Goal: Task Accomplishment & Management: Complete application form

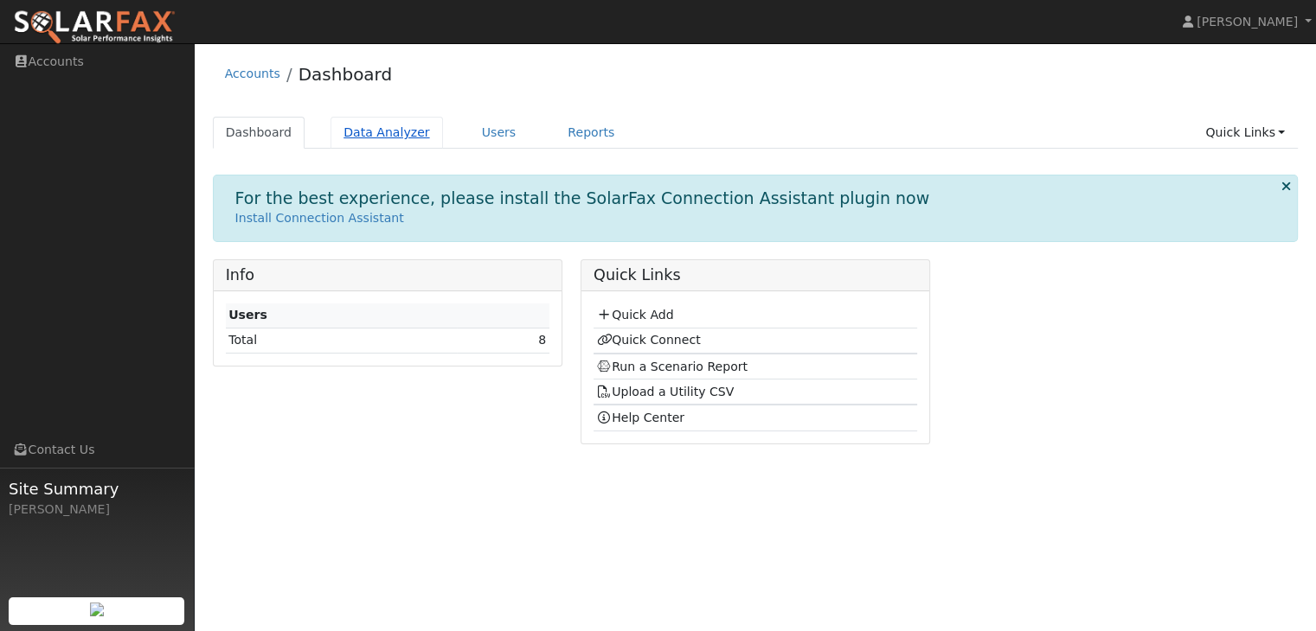
click at [362, 130] on link "Data Analyzer" at bounding box center [386, 133] width 112 height 32
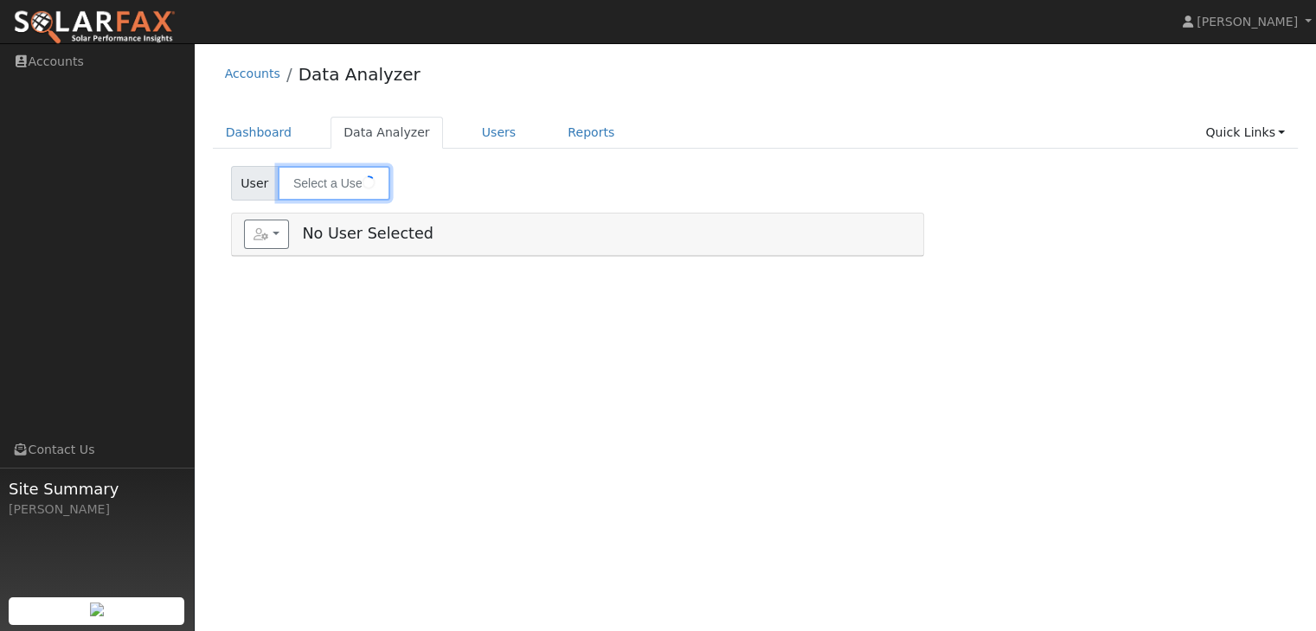
type input "[PERSON_NAME]"
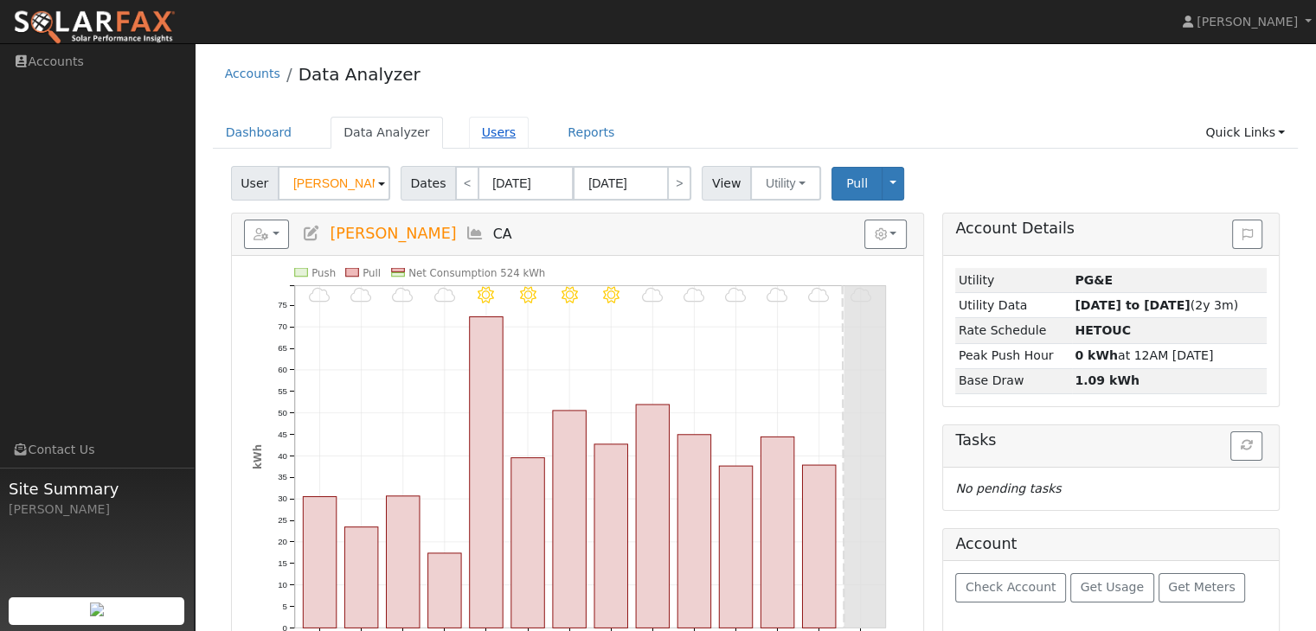
click at [474, 129] on link "Users" at bounding box center [499, 133] width 61 height 32
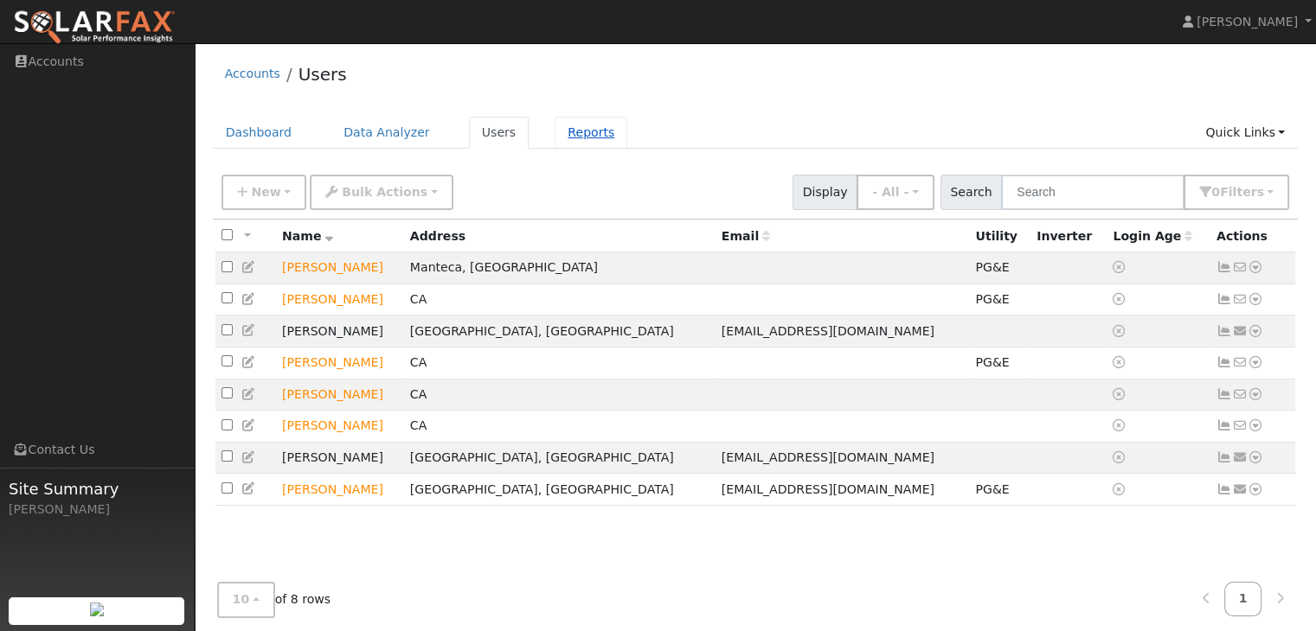
click at [556, 135] on link "Reports" at bounding box center [590, 133] width 73 height 32
click at [265, 130] on link "Dashboard" at bounding box center [259, 133] width 93 height 32
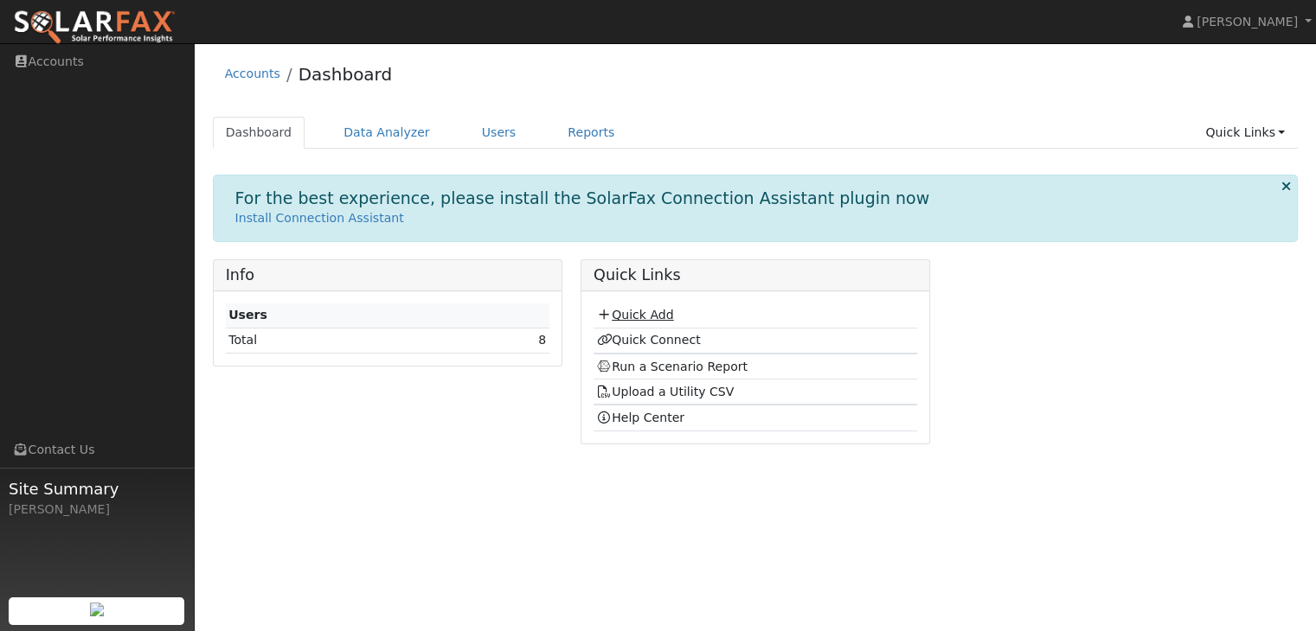
click at [644, 317] on link "Quick Add" at bounding box center [634, 315] width 77 height 14
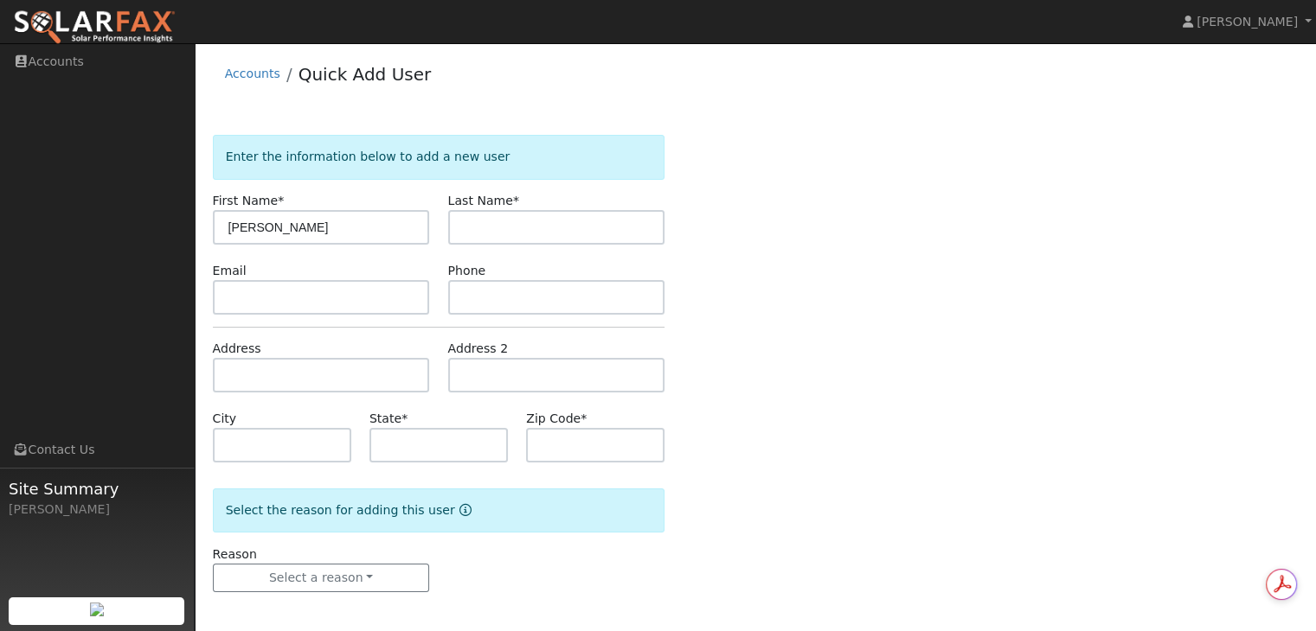
type input "Michelle"
type input "Cooley"
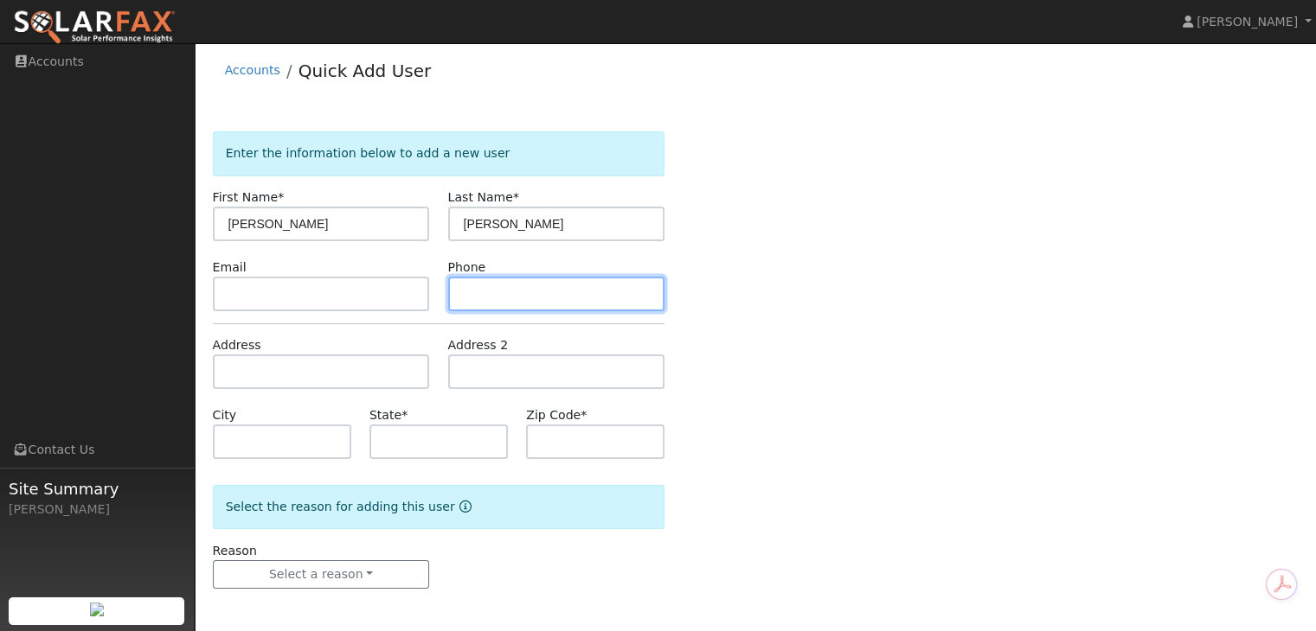
scroll to position [3, 0]
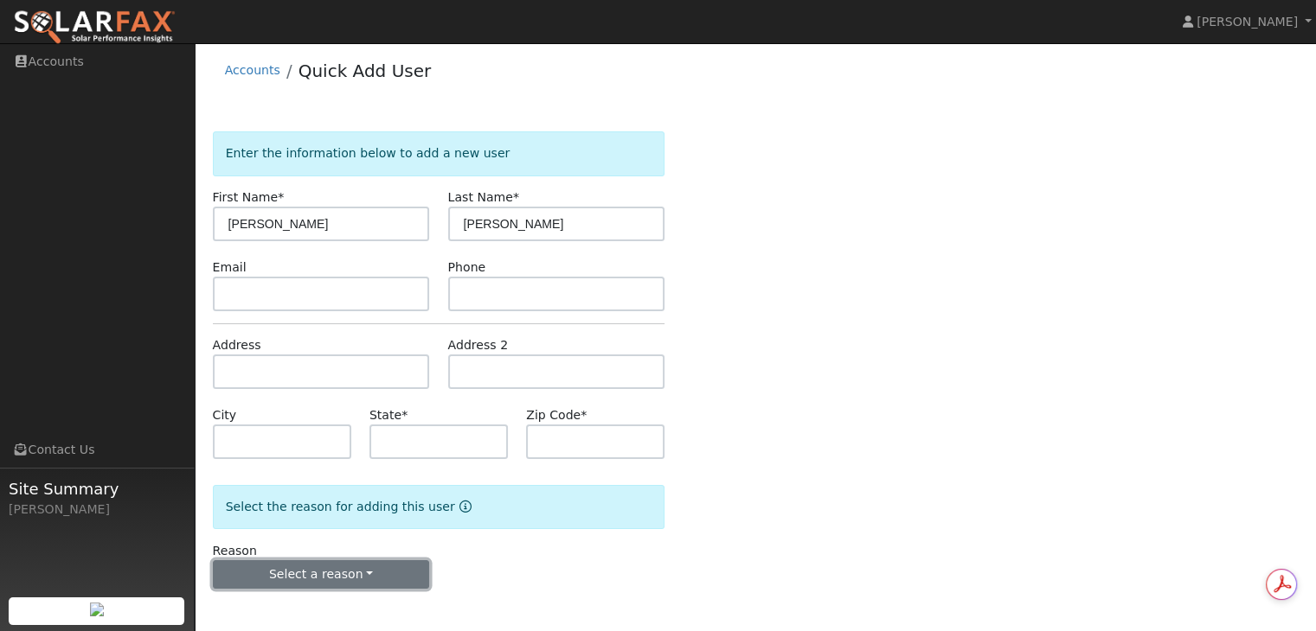
click at [391, 573] on button "Select a reason" at bounding box center [321, 575] width 217 height 29
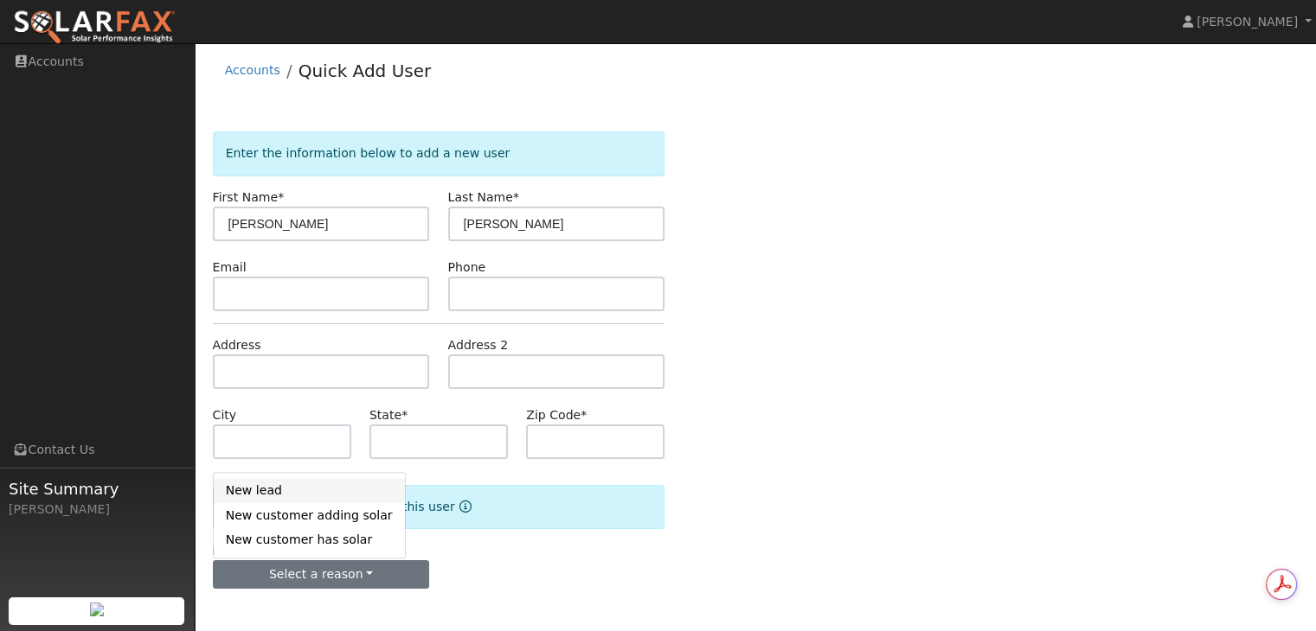
click at [275, 490] on link "New lead" at bounding box center [309, 491] width 191 height 24
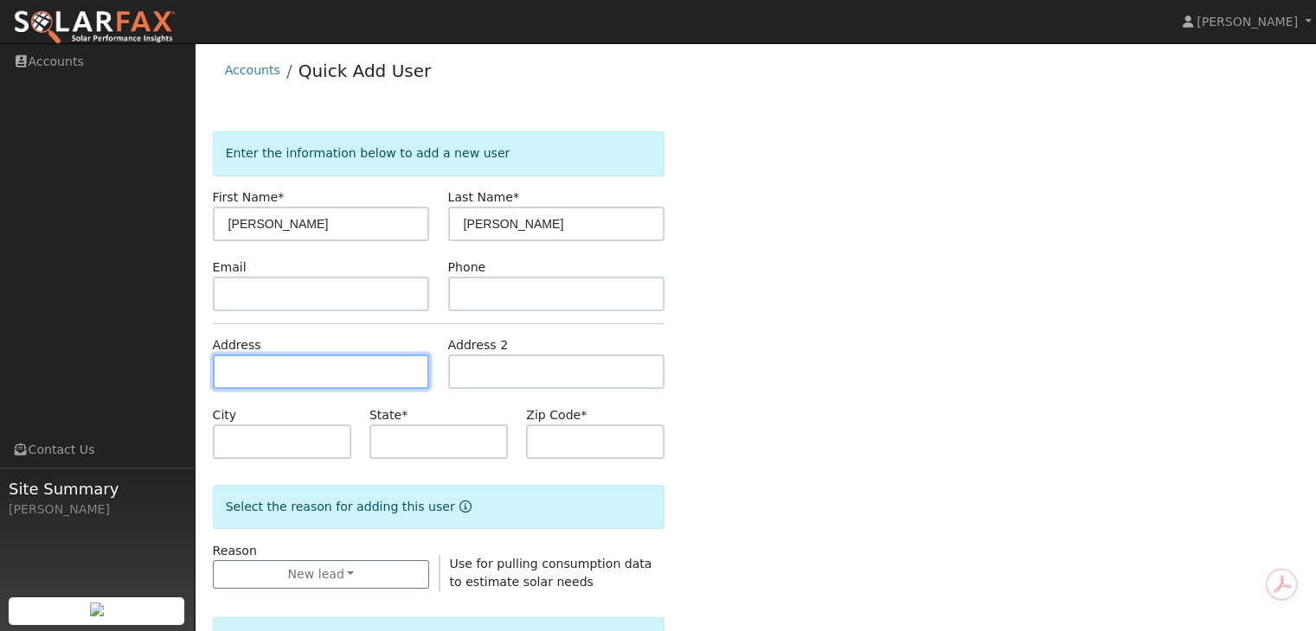
click at [256, 371] on input "text" at bounding box center [321, 372] width 217 height 35
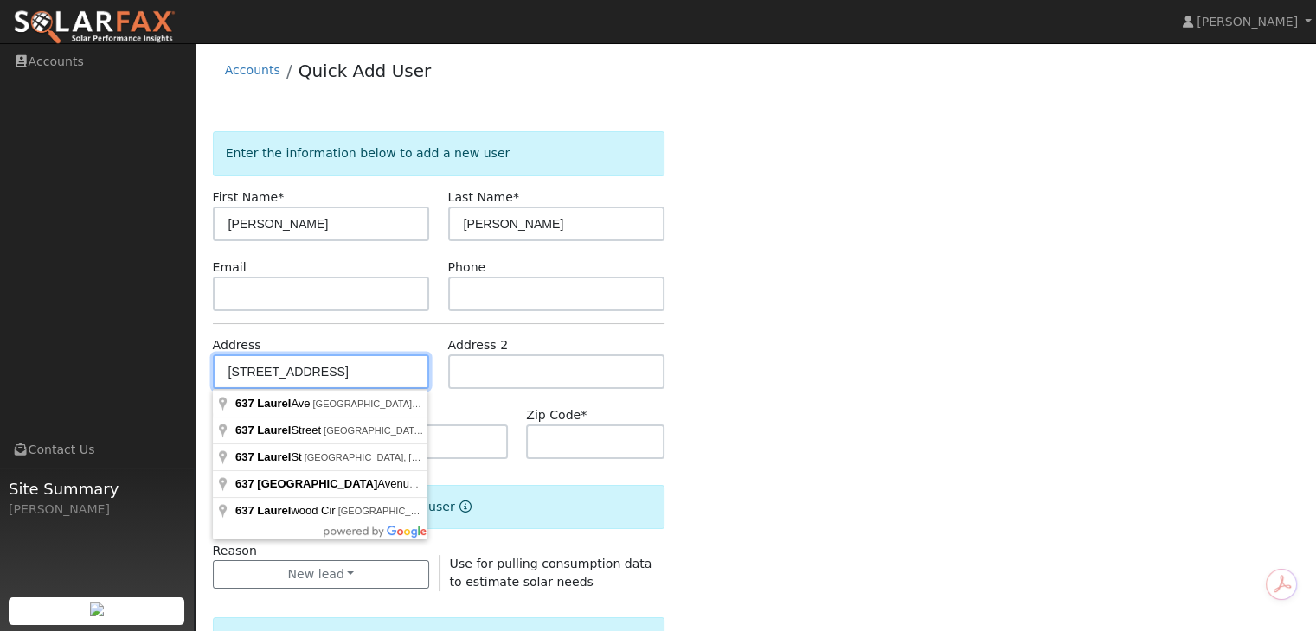
type input "637 Laurel Avenue"
type input "Oakdale"
type input "CA"
type input "95361"
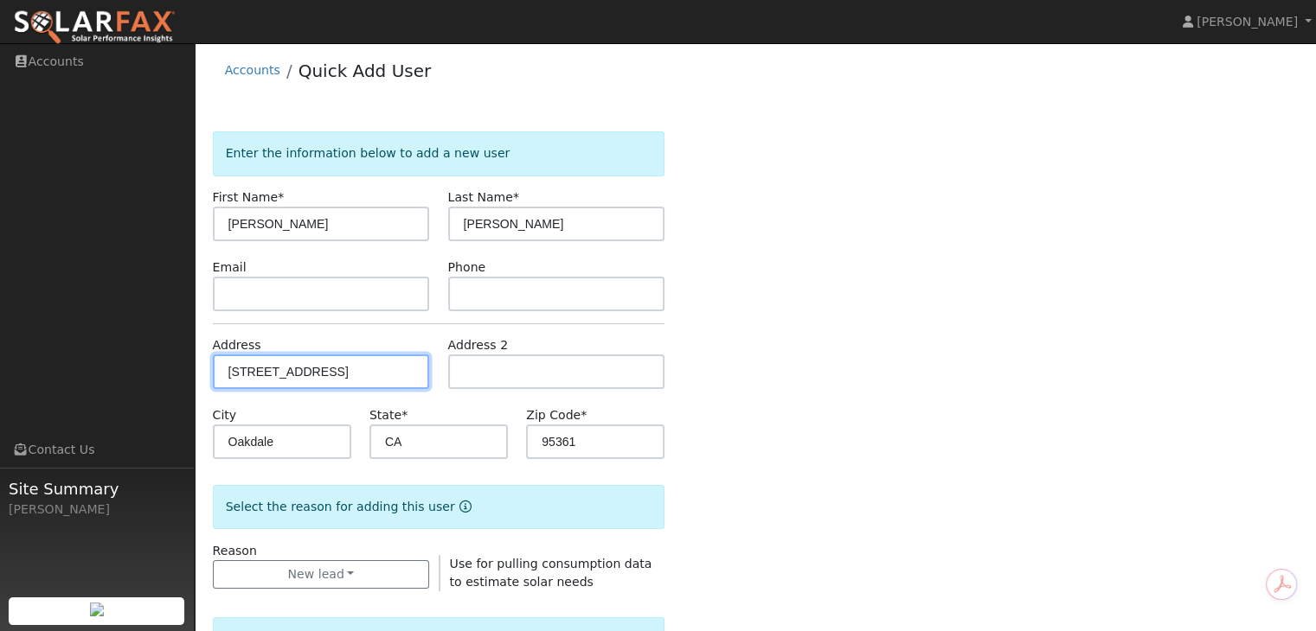
scroll to position [0, 0]
click at [801, 380] on div "Enter the information below to add a new user First Name * Michelle Last Name *…" at bounding box center [756, 619] width 1086 height 977
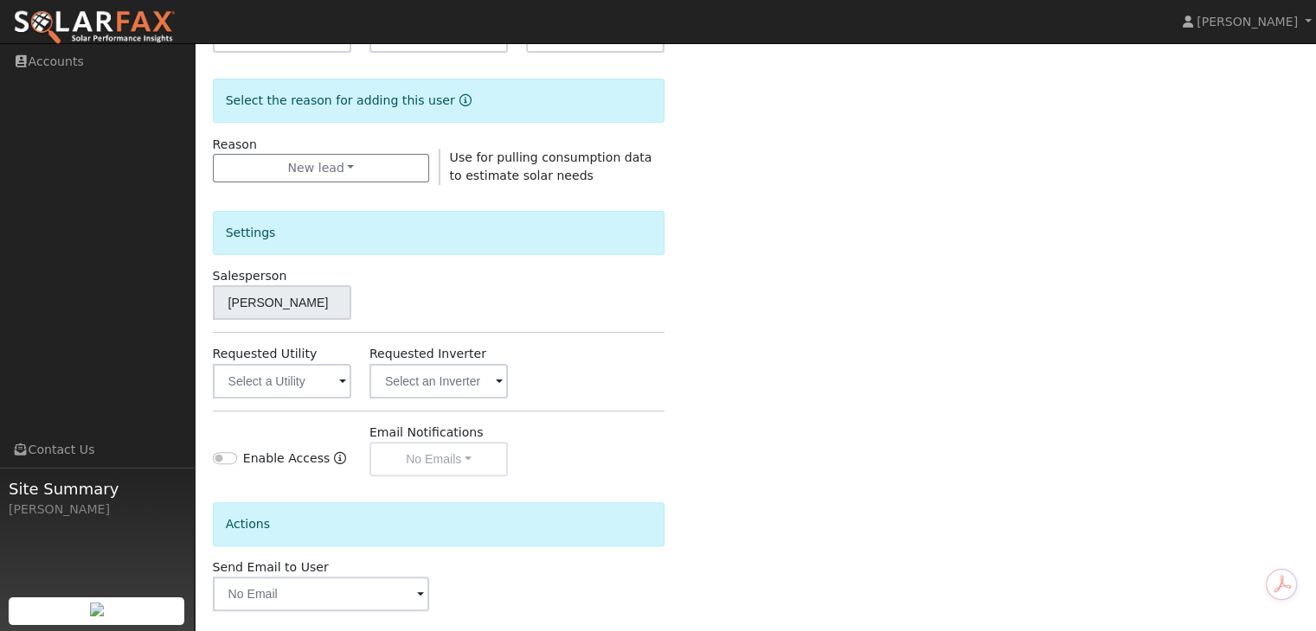
scroll to position [487, 0]
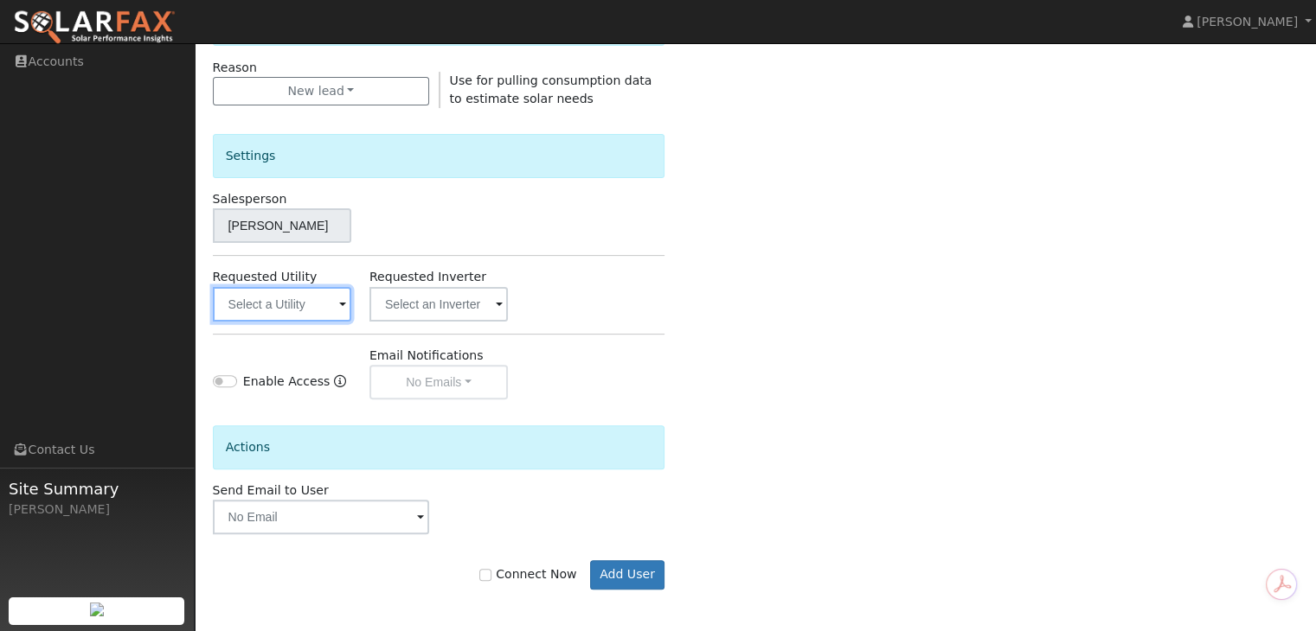
click at [331, 309] on input "text" at bounding box center [282, 304] width 138 height 35
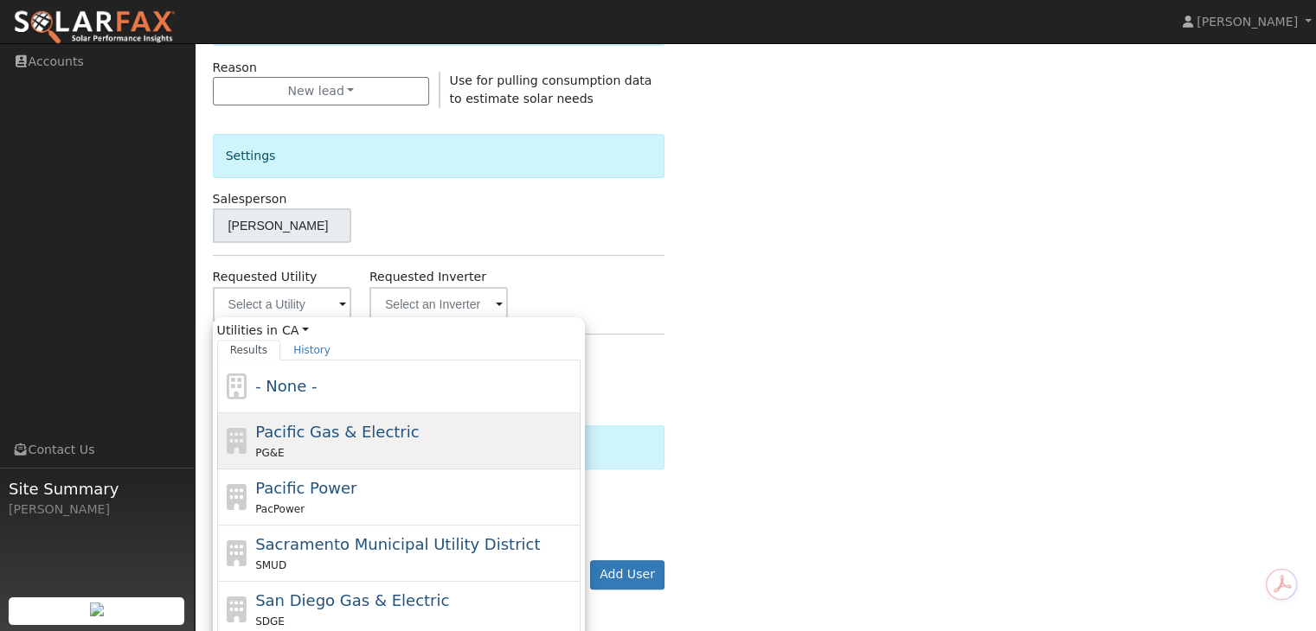
click at [332, 444] on div "PG&E" at bounding box center [415, 453] width 321 height 18
type input "Pacific Gas & Electric"
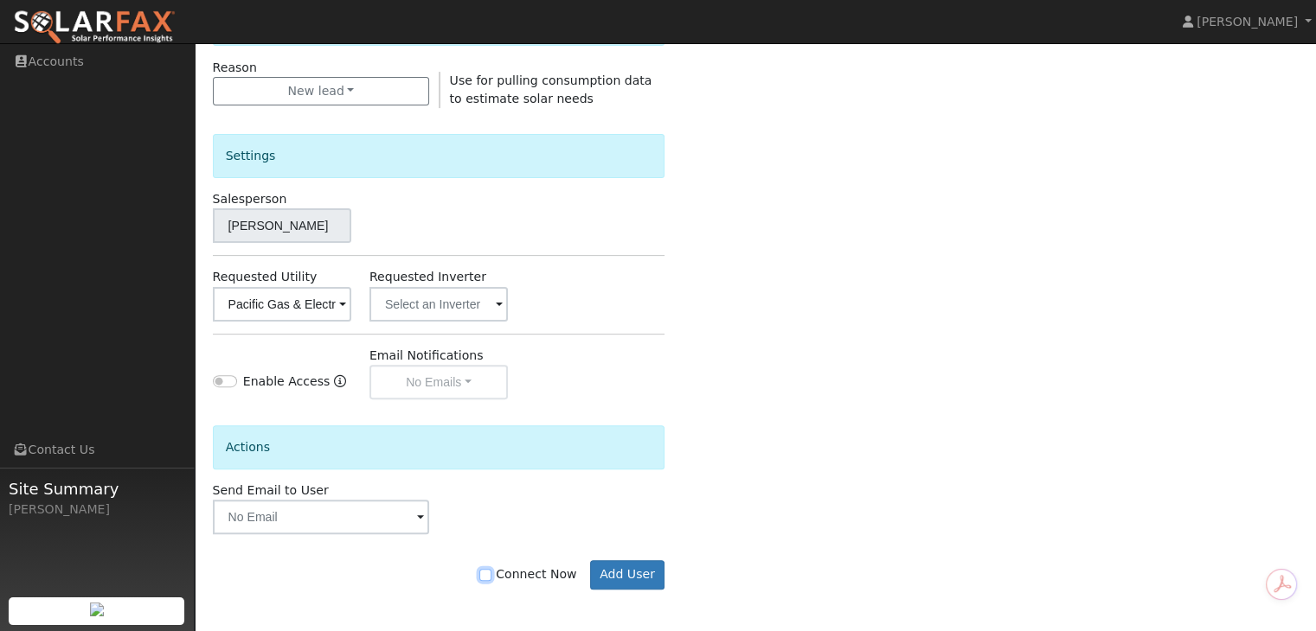
click at [491, 574] on input "Connect Now" at bounding box center [485, 575] width 12 height 12
checkbox input "true"
click at [639, 574] on button "Add User" at bounding box center [627, 575] width 75 height 29
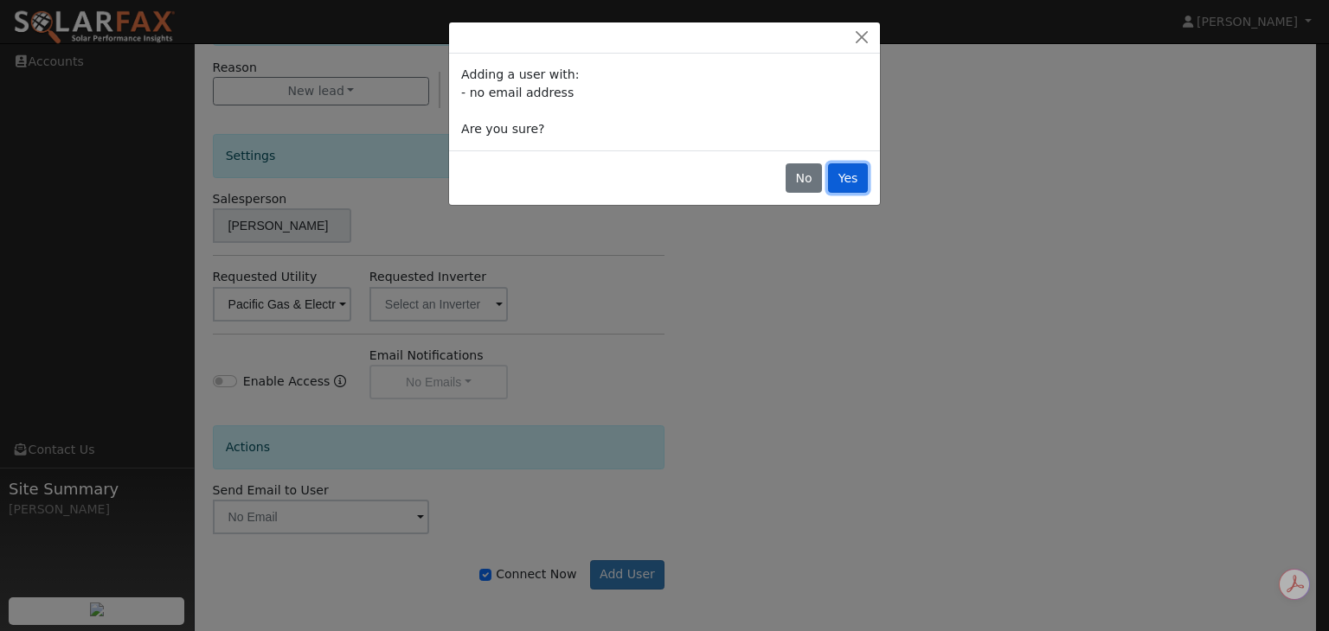
click at [854, 182] on button "Yes" at bounding box center [848, 177] width 40 height 29
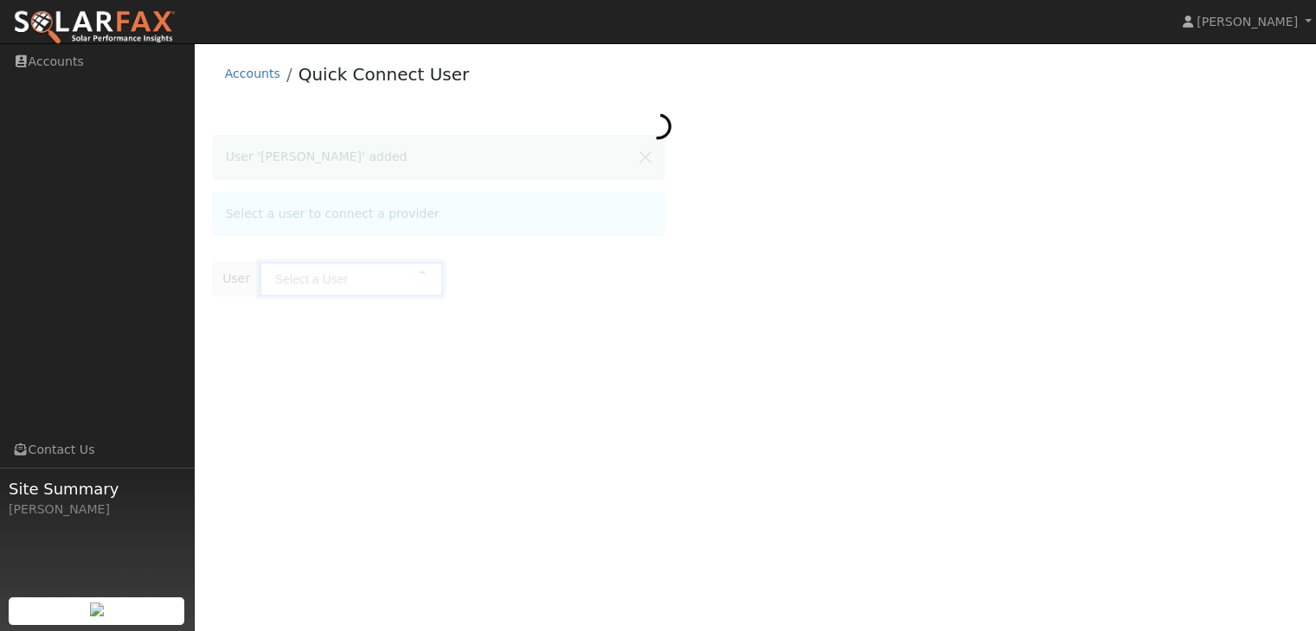
type input "[PERSON_NAME]"
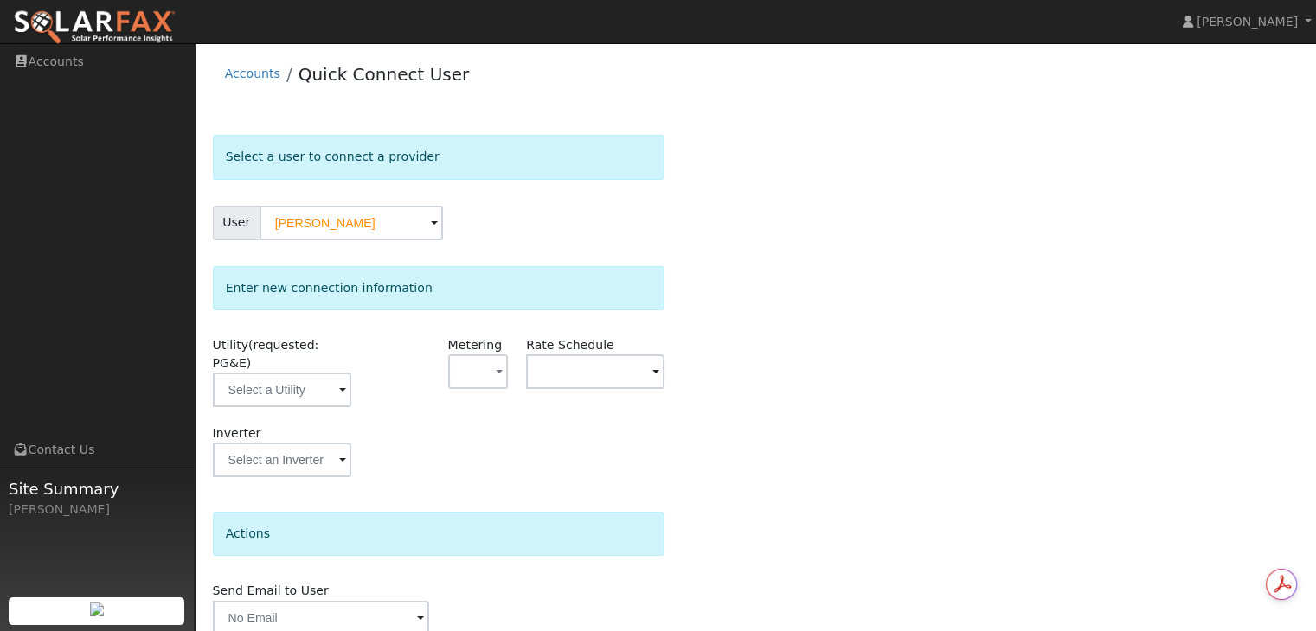
click at [341, 381] on span at bounding box center [342, 391] width 7 height 20
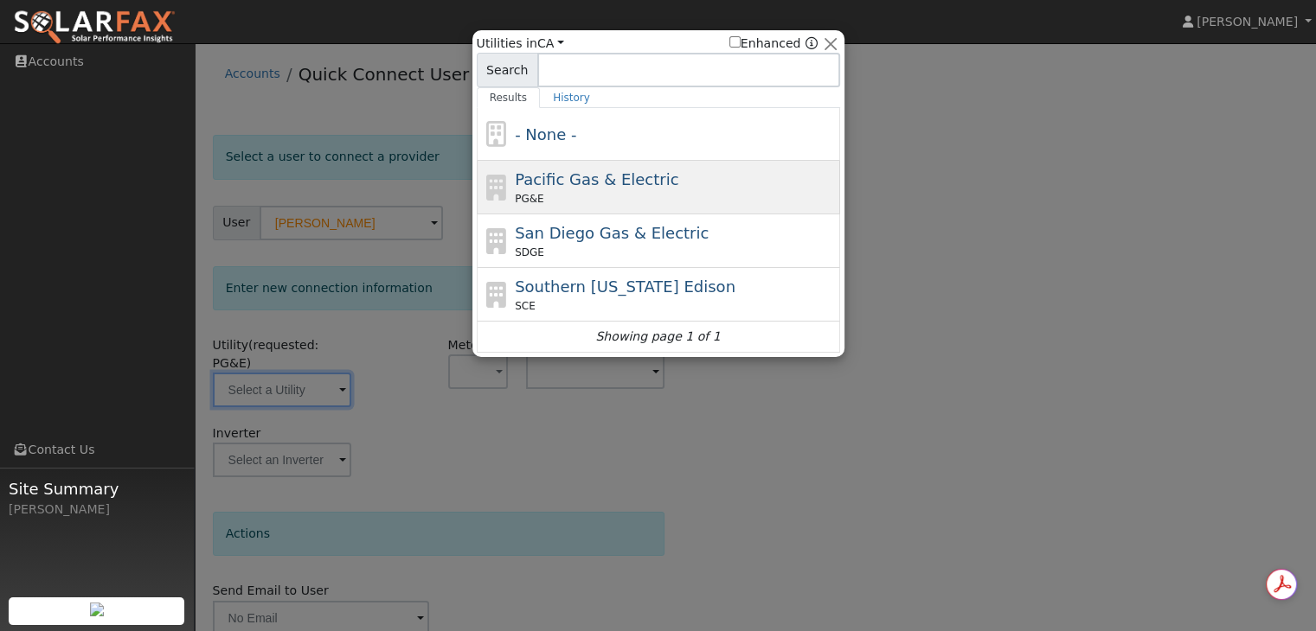
click at [543, 191] on div "PG&E" at bounding box center [675, 199] width 321 height 16
type input "PG&E"
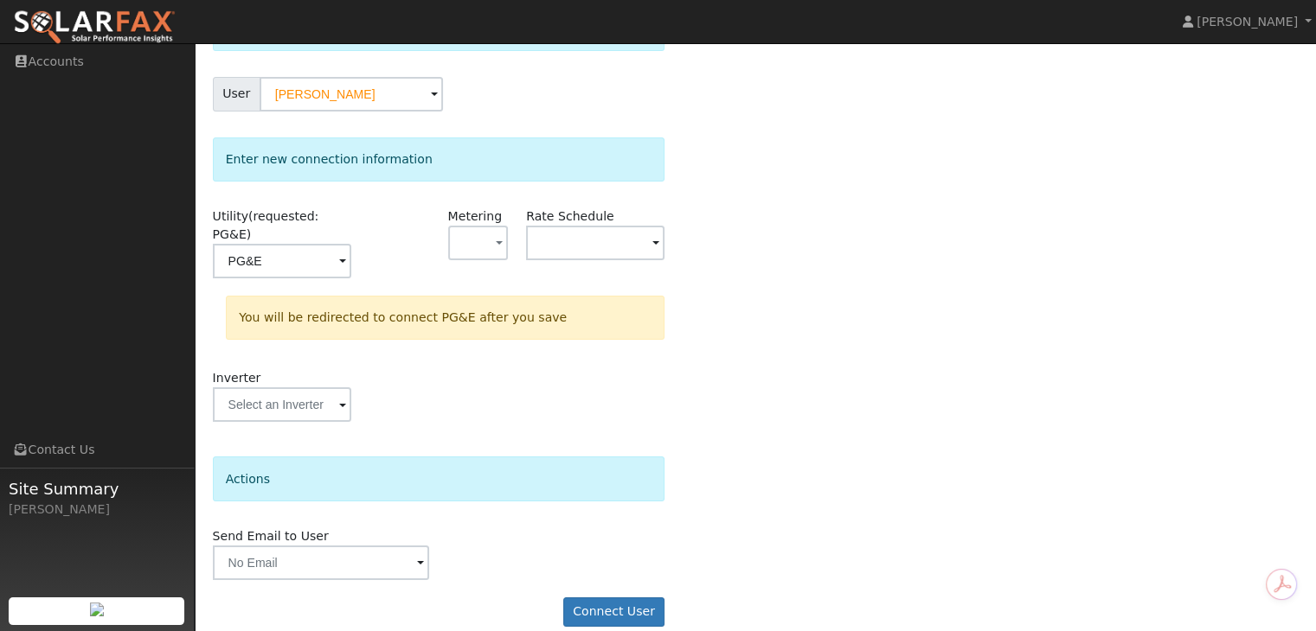
scroll to position [131, 0]
click at [595, 596] on button "Connect User" at bounding box center [614, 610] width 102 height 29
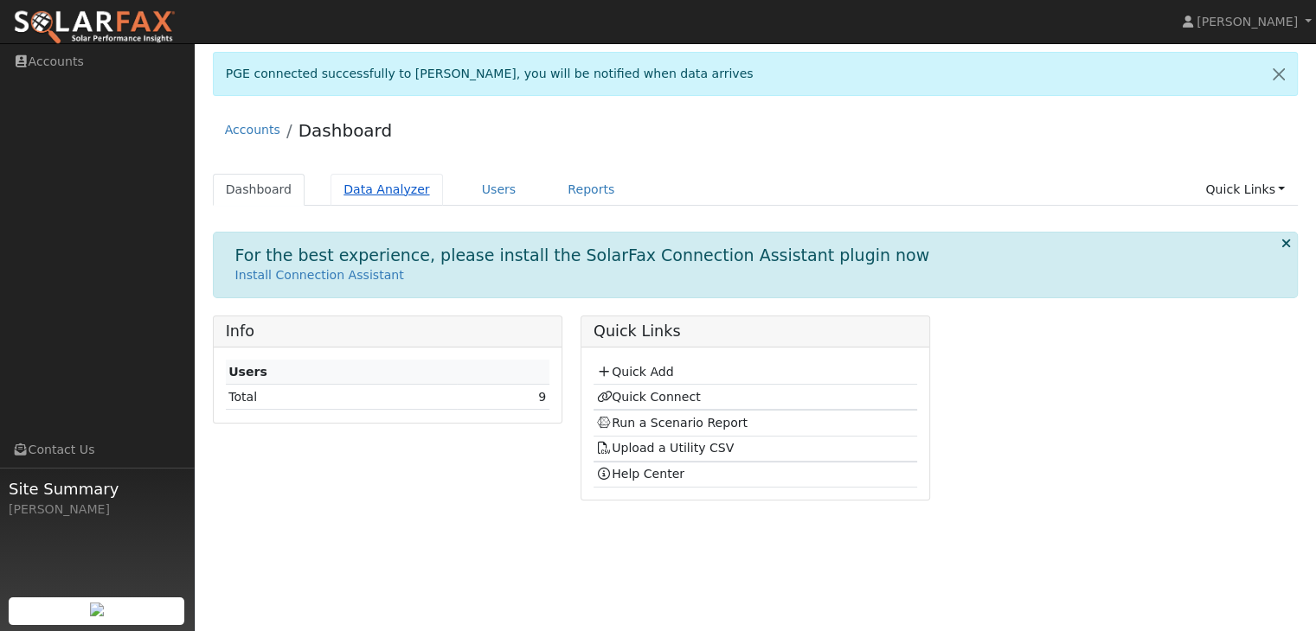
click at [375, 189] on link "Data Analyzer" at bounding box center [386, 190] width 112 height 32
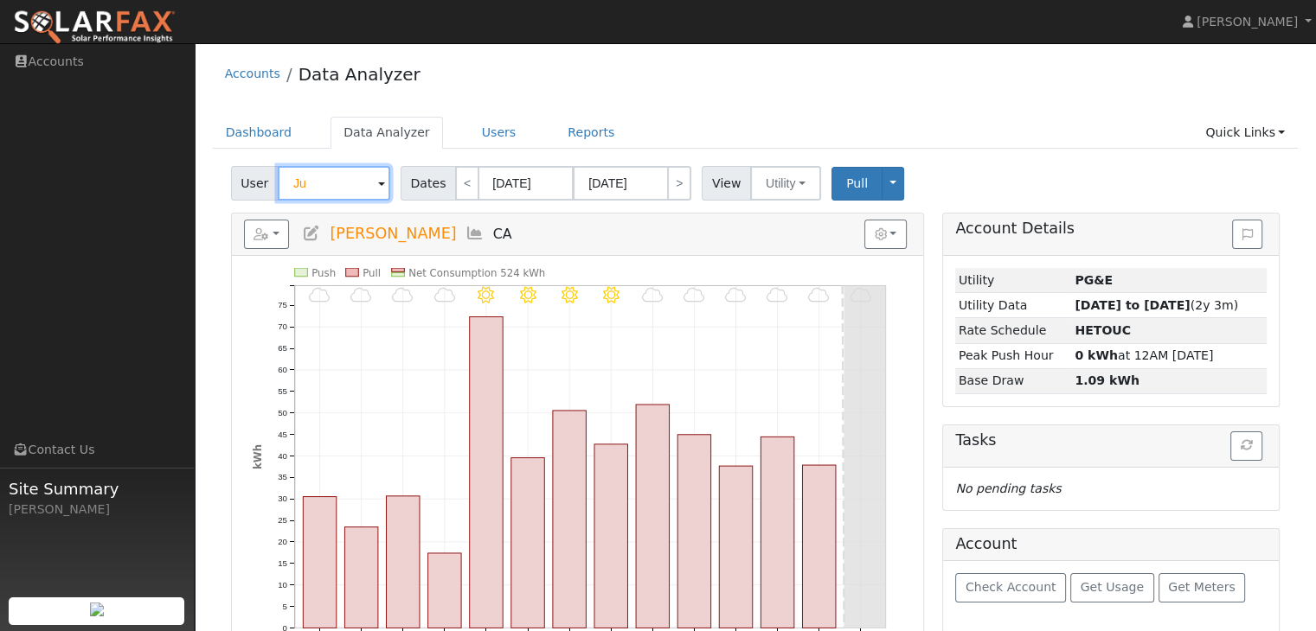
type input "J"
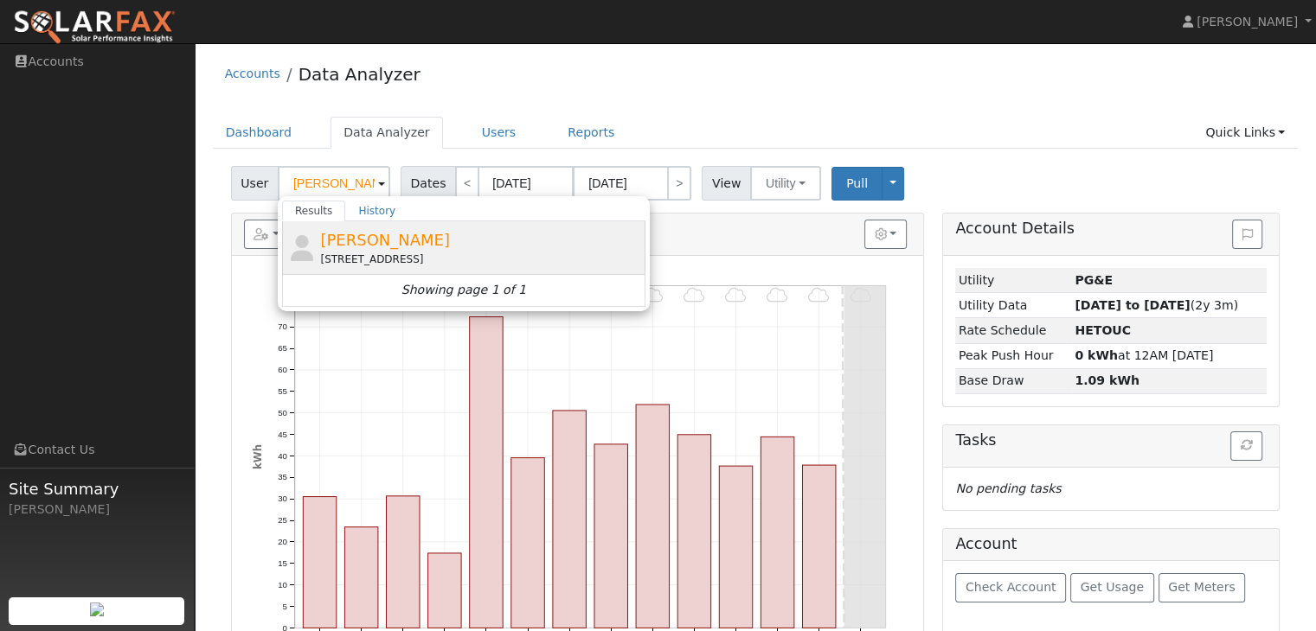
click at [381, 236] on span "[PERSON_NAME]" at bounding box center [385, 240] width 130 height 18
type input "[PERSON_NAME]"
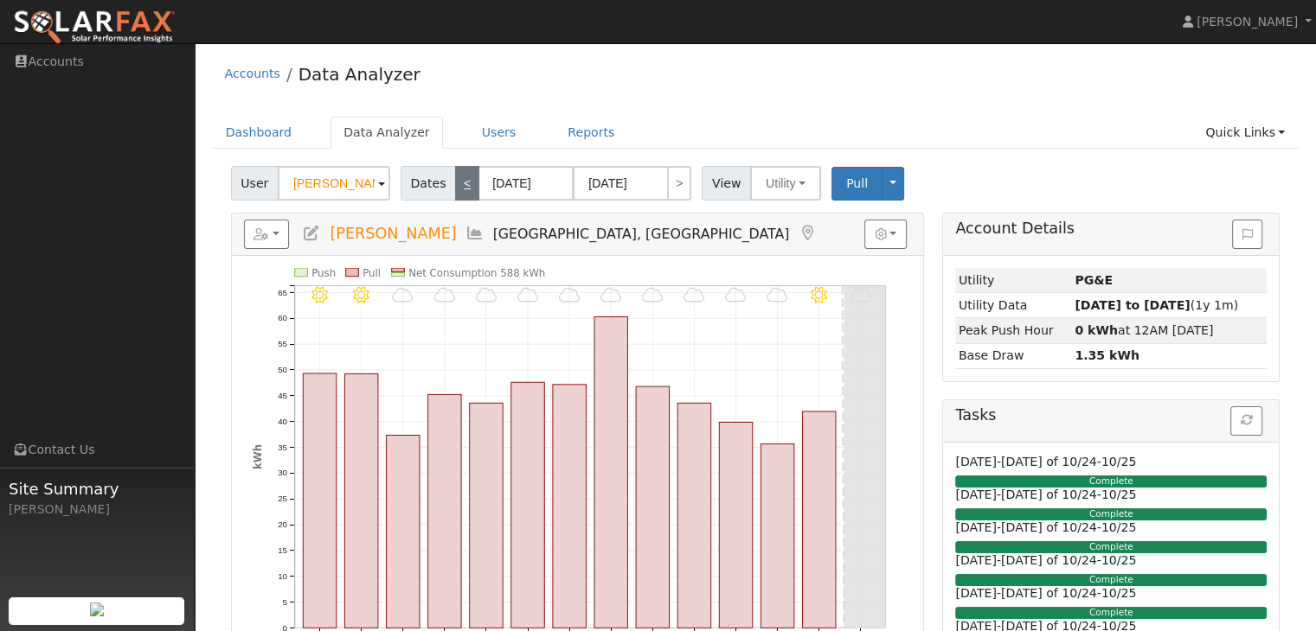
click at [455, 183] on link "<" at bounding box center [467, 183] width 24 height 35
type input "09/16/2025"
type input "09/29/2025"
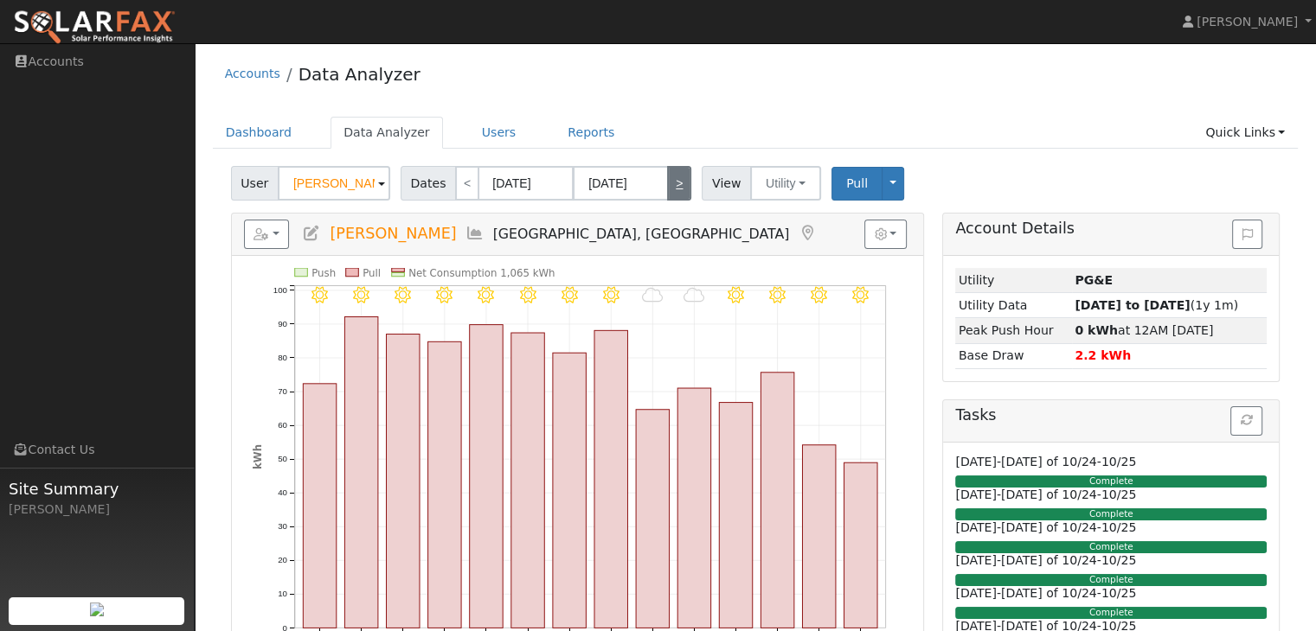
click at [667, 190] on link ">" at bounding box center [679, 183] width 24 height 35
type input "[DATE]"
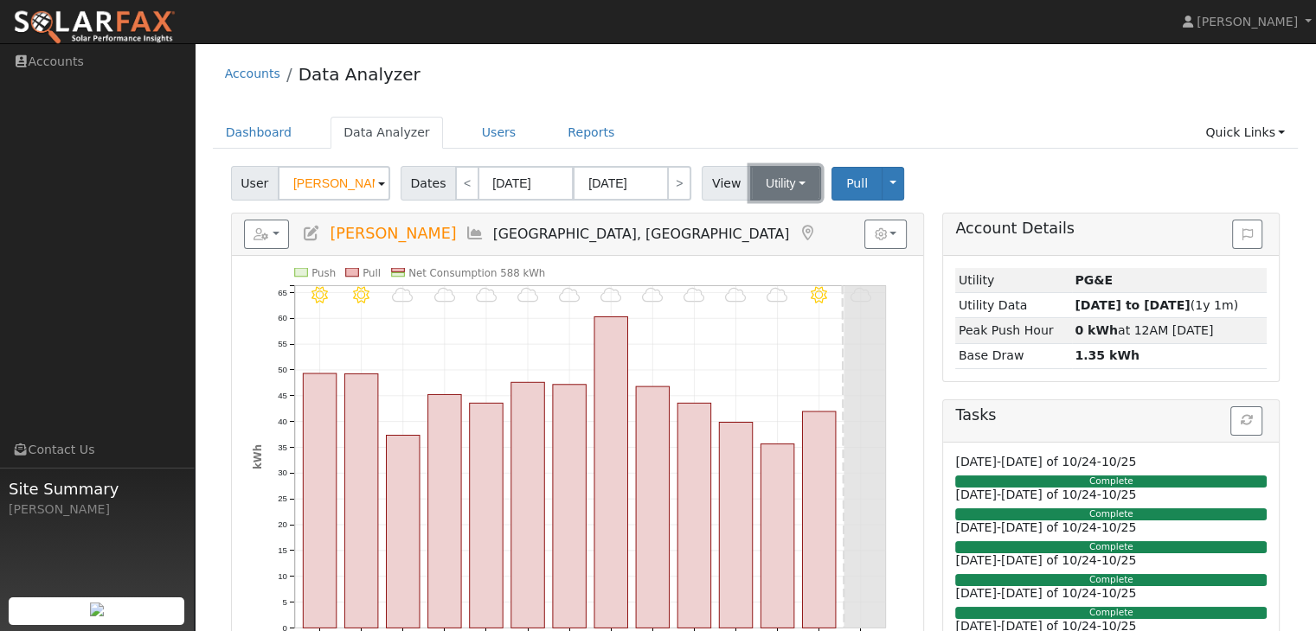
click at [789, 189] on button "Utility" at bounding box center [785, 183] width 71 height 35
click at [896, 237] on button "button" at bounding box center [885, 234] width 42 height 29
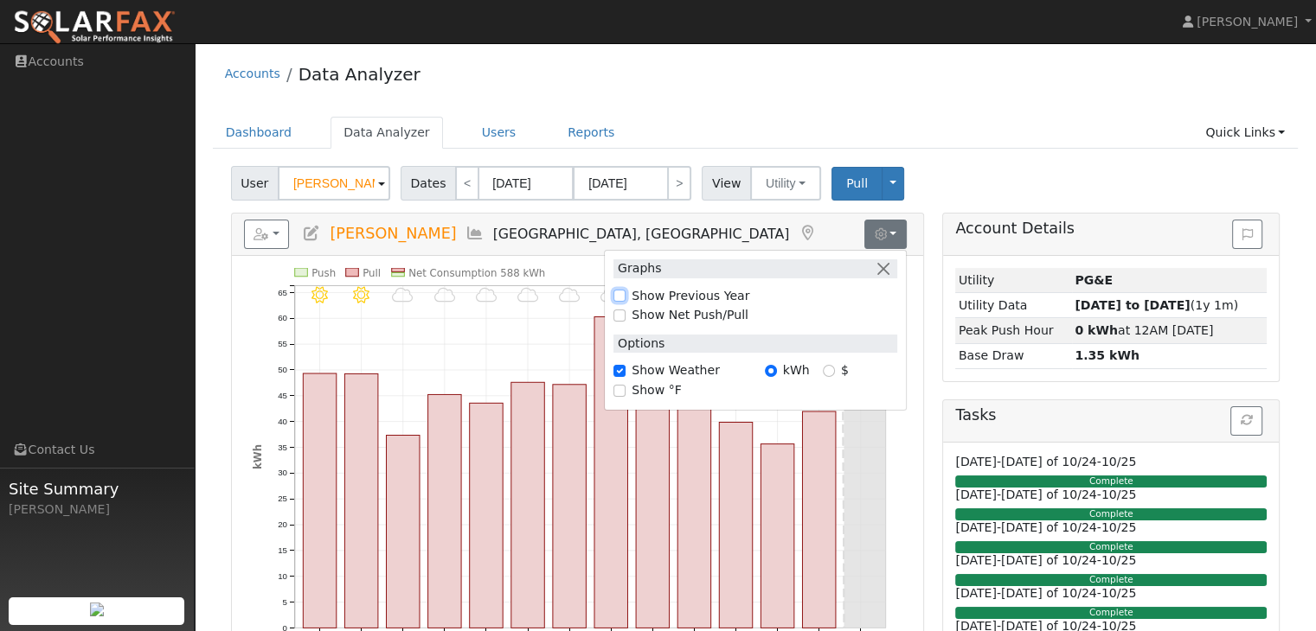
click at [620, 295] on input "Show Previous Year" at bounding box center [619, 296] width 12 height 12
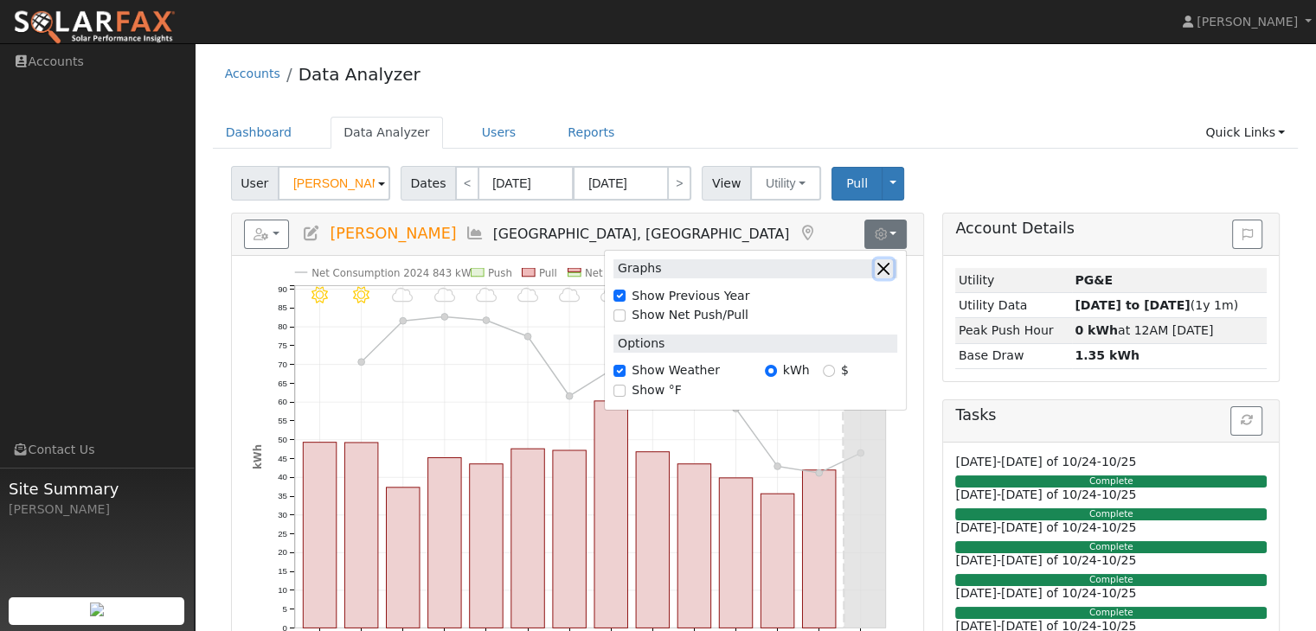
click at [888, 268] on button "button" at bounding box center [884, 268] width 18 height 18
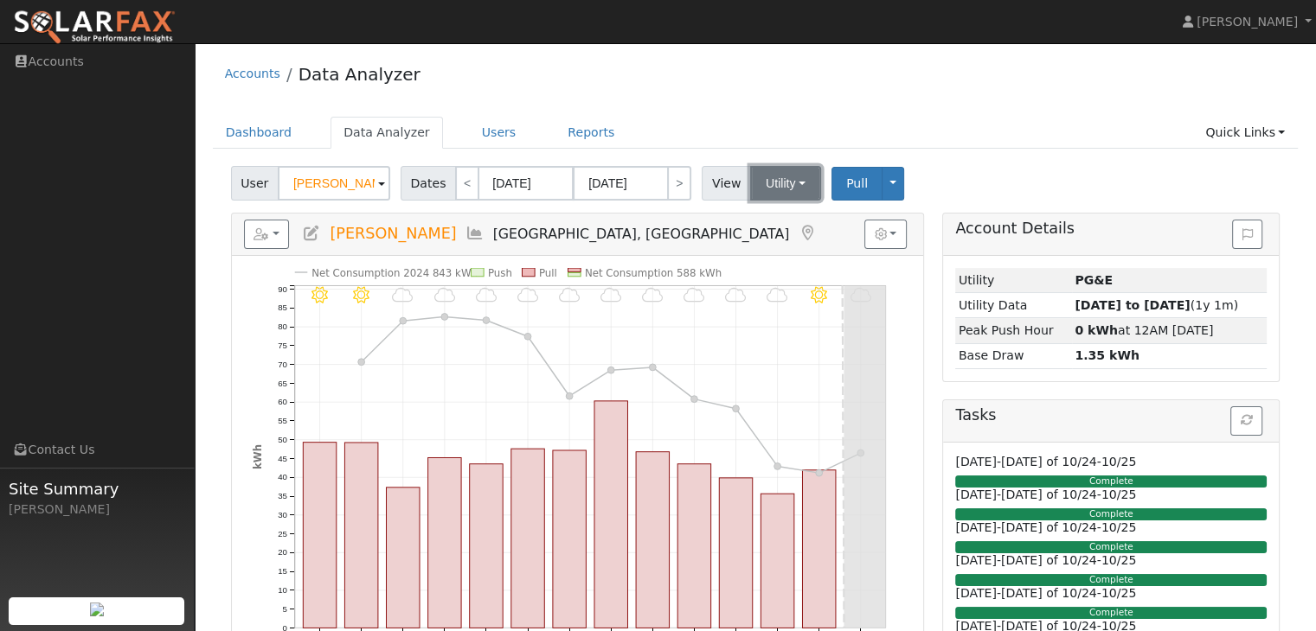
click at [799, 189] on button "Utility" at bounding box center [785, 183] width 71 height 35
click at [708, 187] on span "View" at bounding box center [726, 183] width 49 height 35
click at [881, 189] on button "Toggle Dropdown" at bounding box center [892, 184] width 22 height 34
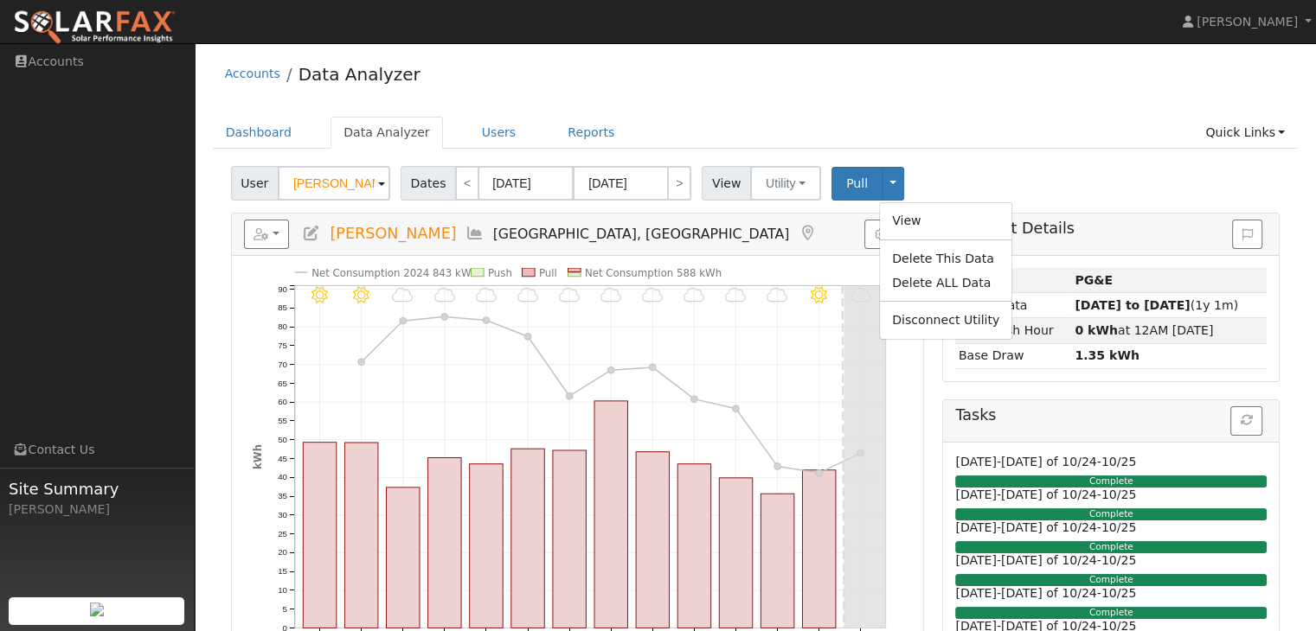
click at [776, 239] on h5 "Reports Scenario Health Check Energy Audit Account Timeline User Audit Trail In…" at bounding box center [577, 234] width 667 height 29
click at [714, 186] on span "View" at bounding box center [726, 183] width 49 height 35
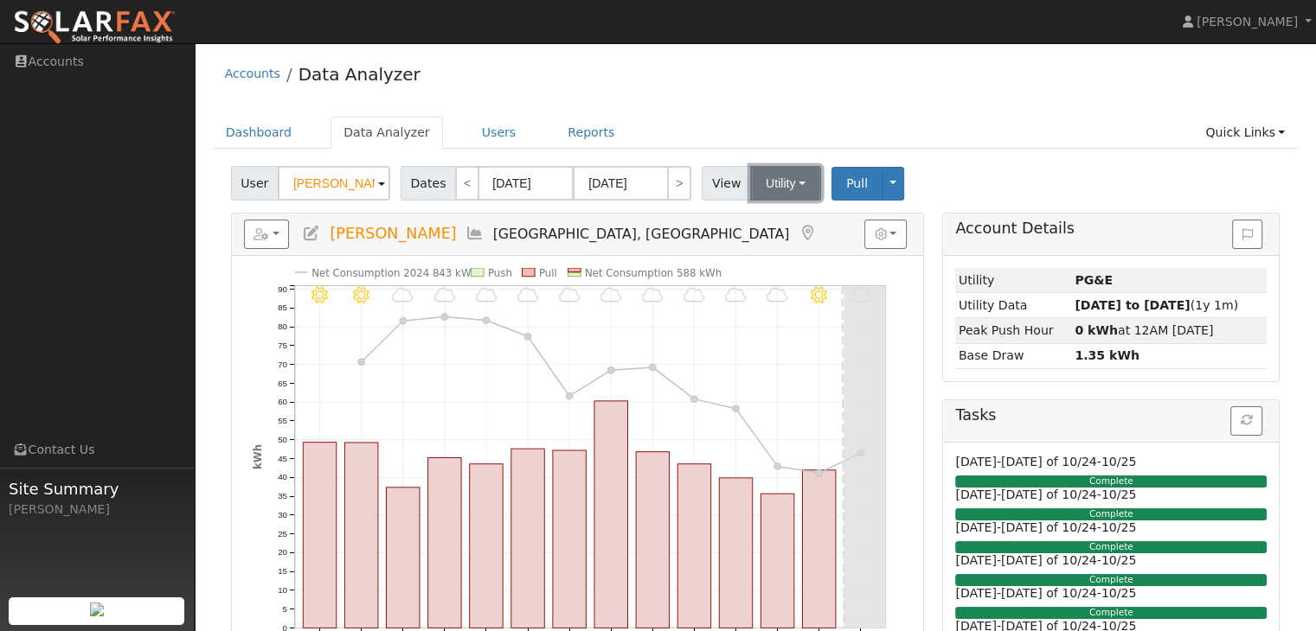
click at [793, 191] on button "Utility" at bounding box center [785, 183] width 71 height 35
click at [773, 222] on link "Utility" at bounding box center [806, 221] width 120 height 24
click at [892, 238] on button "button" at bounding box center [885, 234] width 42 height 29
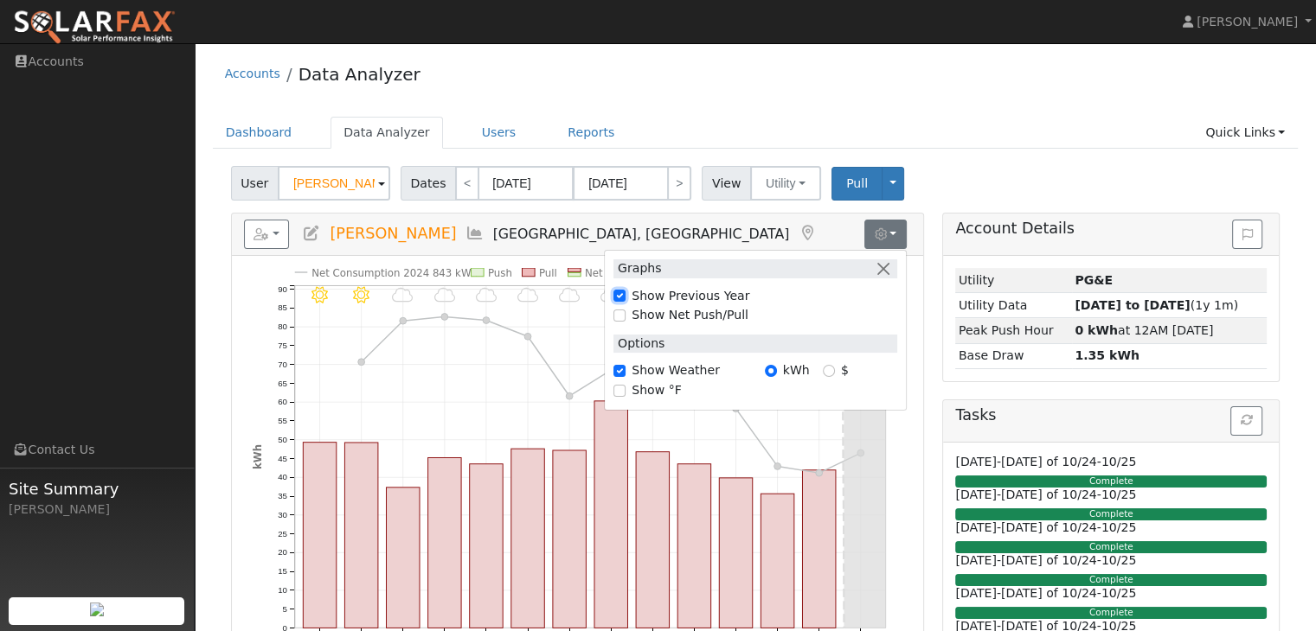
click at [620, 296] on input "Show Previous Year" at bounding box center [619, 296] width 12 height 12
checkbox input "false"
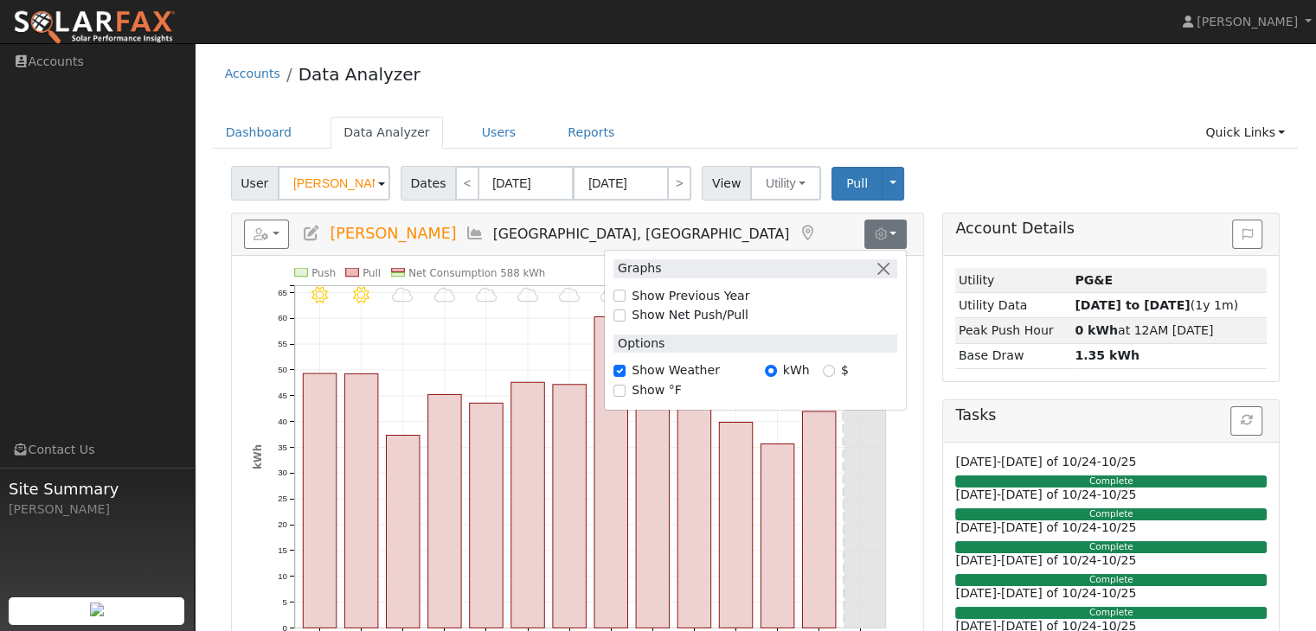
click at [641, 233] on h5 "Reports Scenario Health Check Energy Audit Account Timeline User Audit Trail In…" at bounding box center [577, 234] width 667 height 29
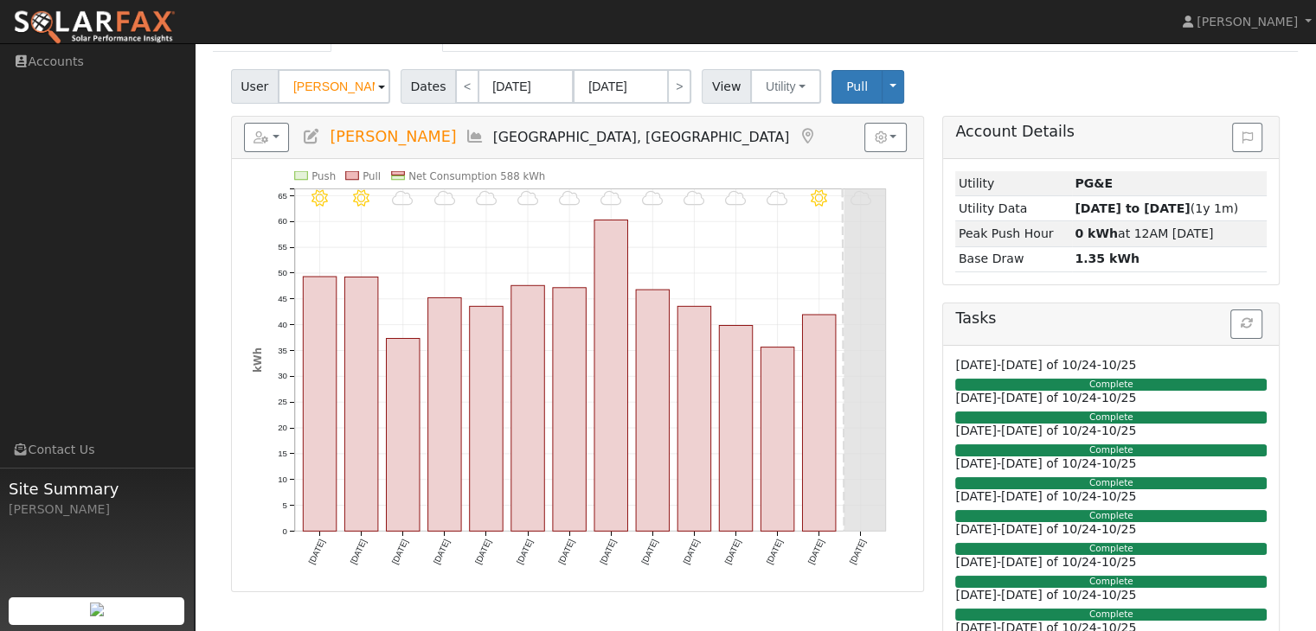
scroll to position [86, 0]
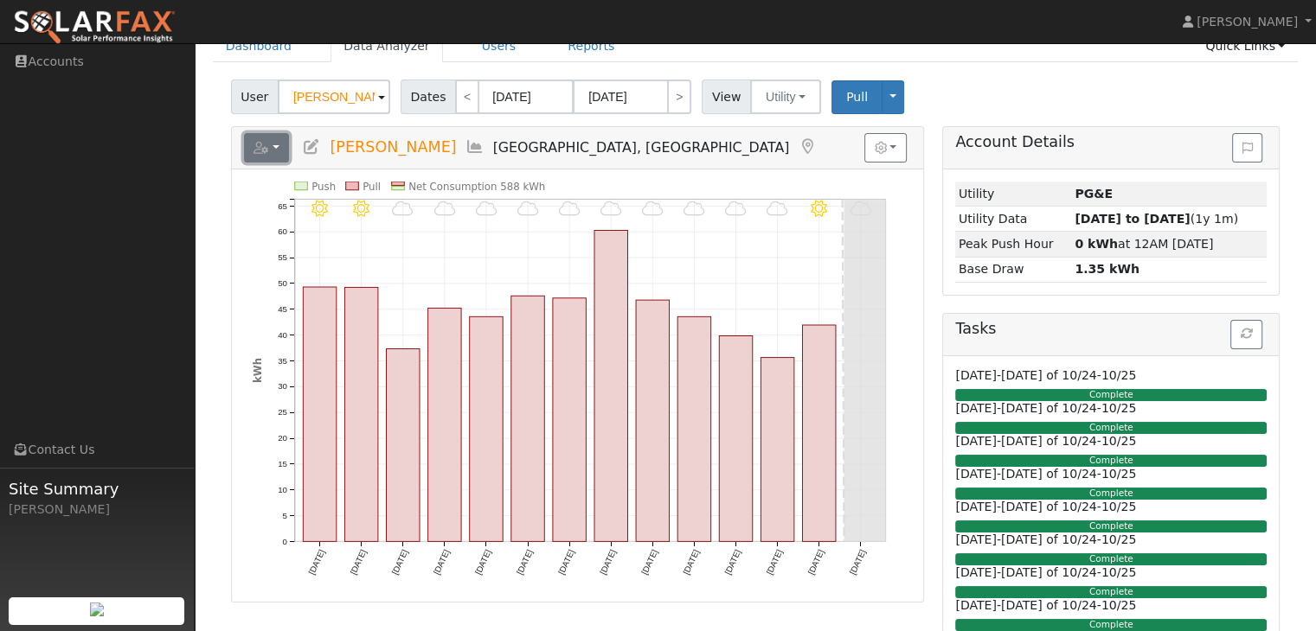
click at [275, 152] on button "button" at bounding box center [267, 147] width 46 height 29
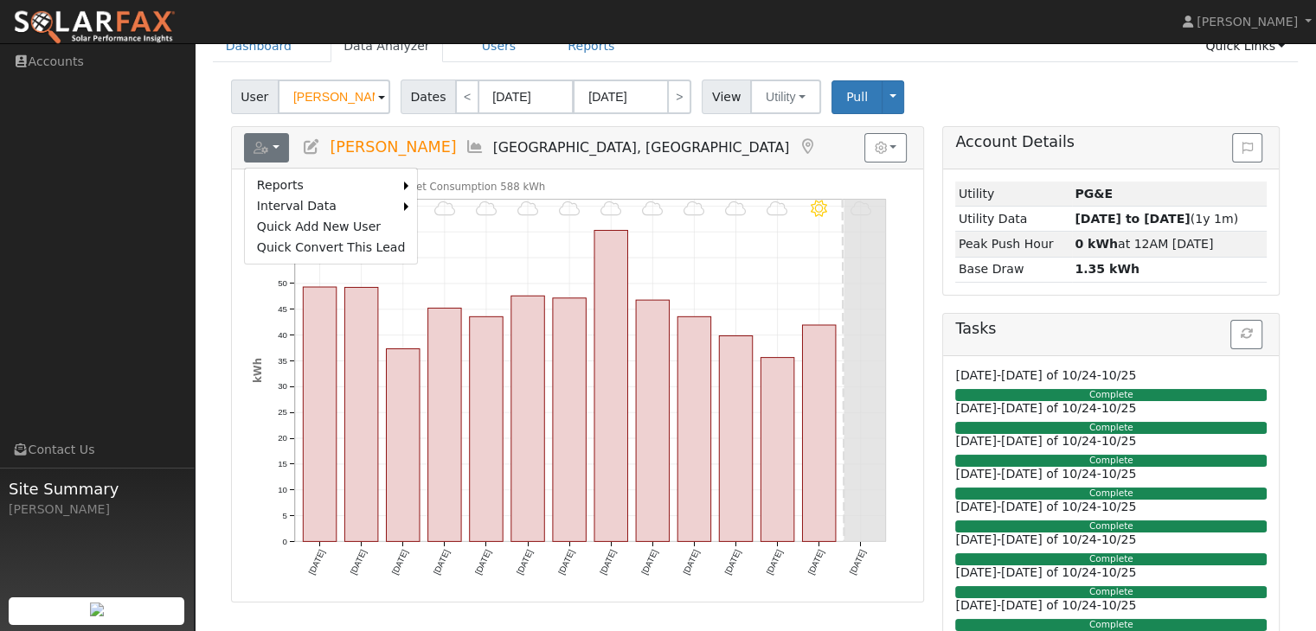
click at [692, 154] on h5 "Reports Scenario Health Check Energy Audit Account Timeline User Audit Trail In…" at bounding box center [577, 147] width 667 height 29
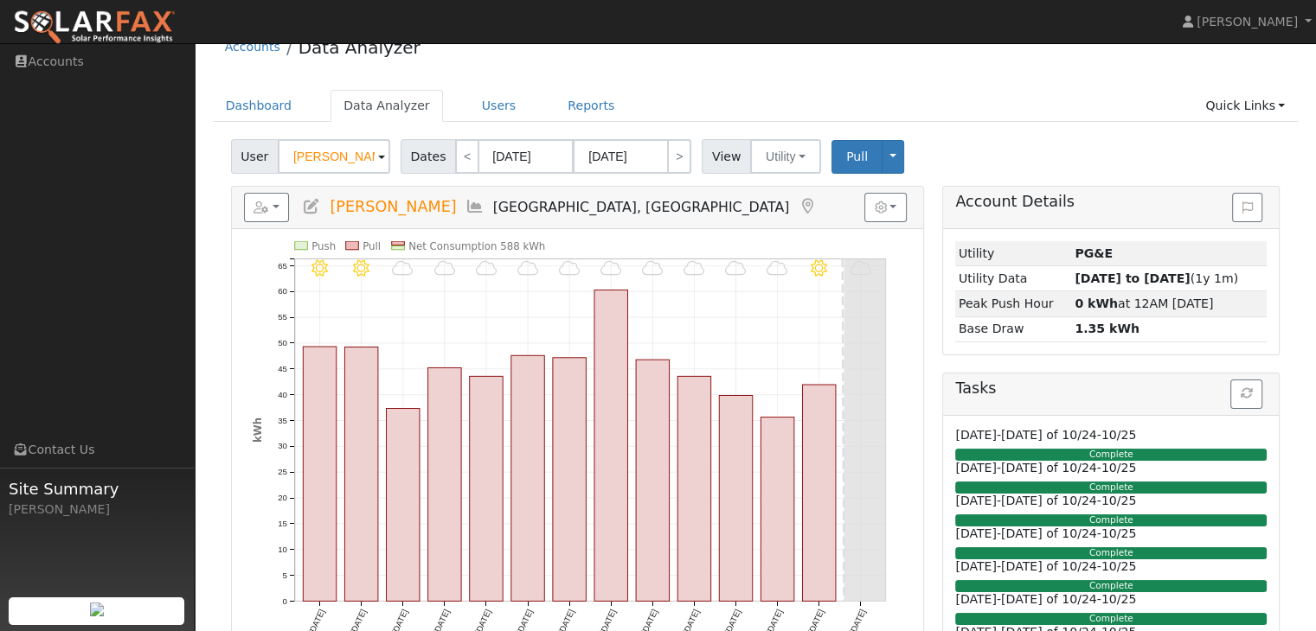
scroll to position [0, 0]
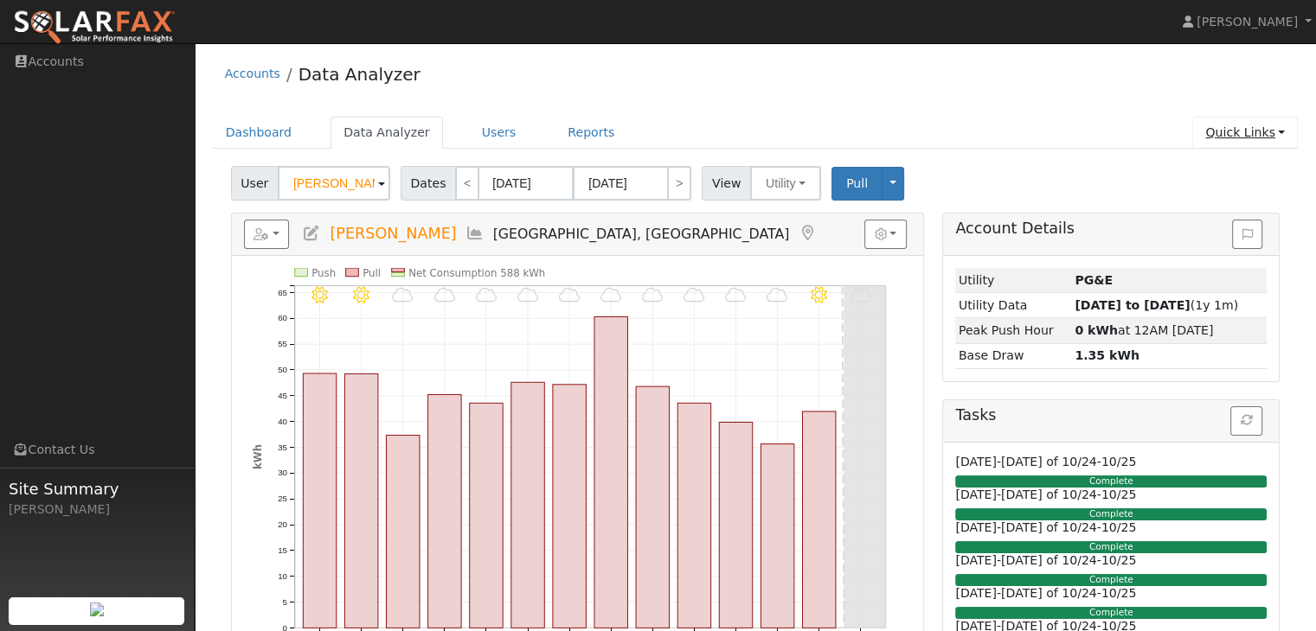
click at [1259, 132] on link "Quick Links" at bounding box center [1245, 133] width 106 height 32
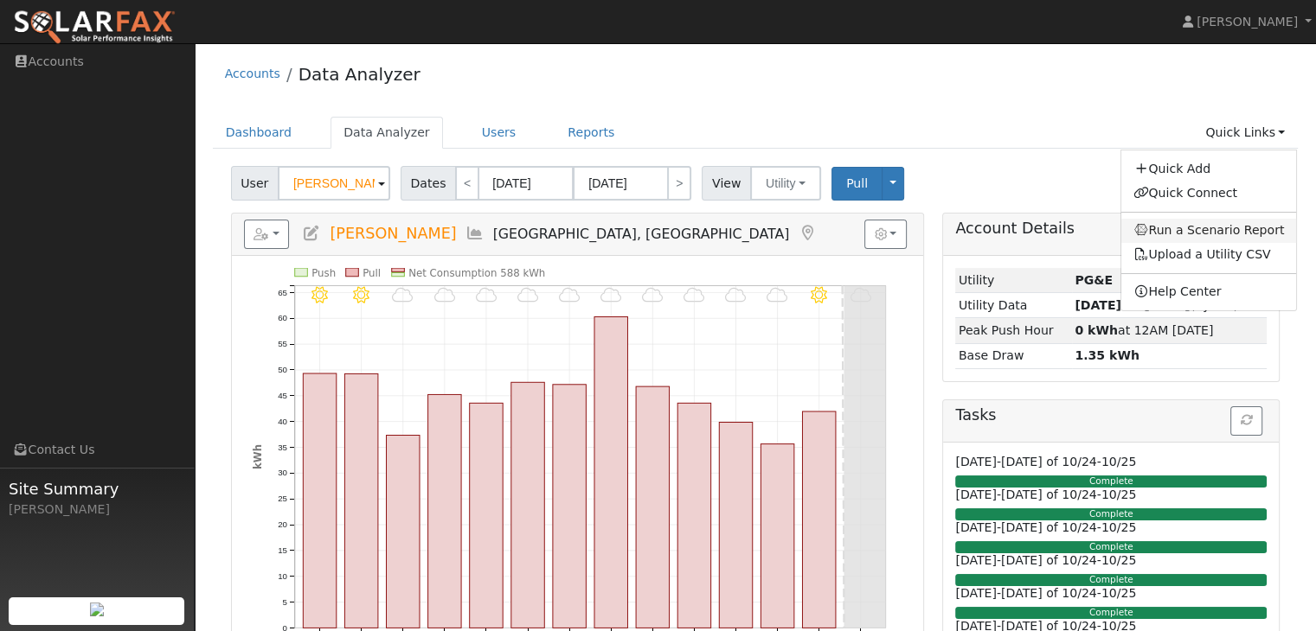
click at [1208, 229] on link "Run a Scenario Report" at bounding box center [1209, 231] width 176 height 24
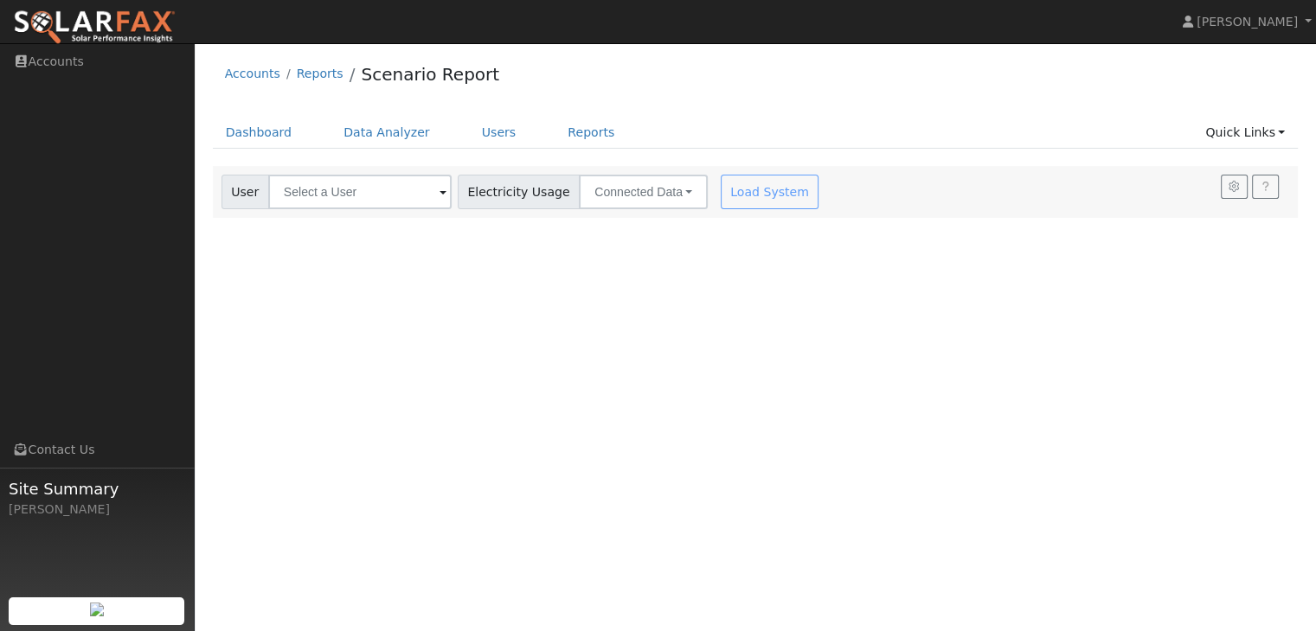
click at [439, 191] on span at bounding box center [442, 193] width 7 height 20
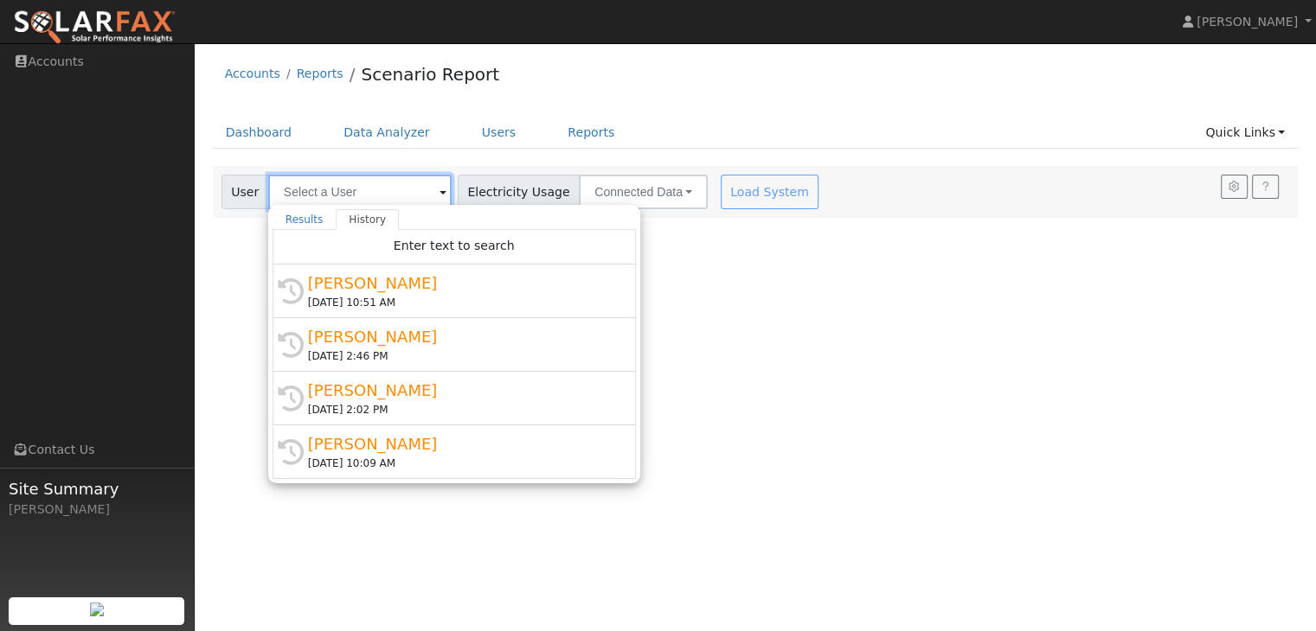
click at [384, 189] on input "text" at bounding box center [359, 192] width 183 height 35
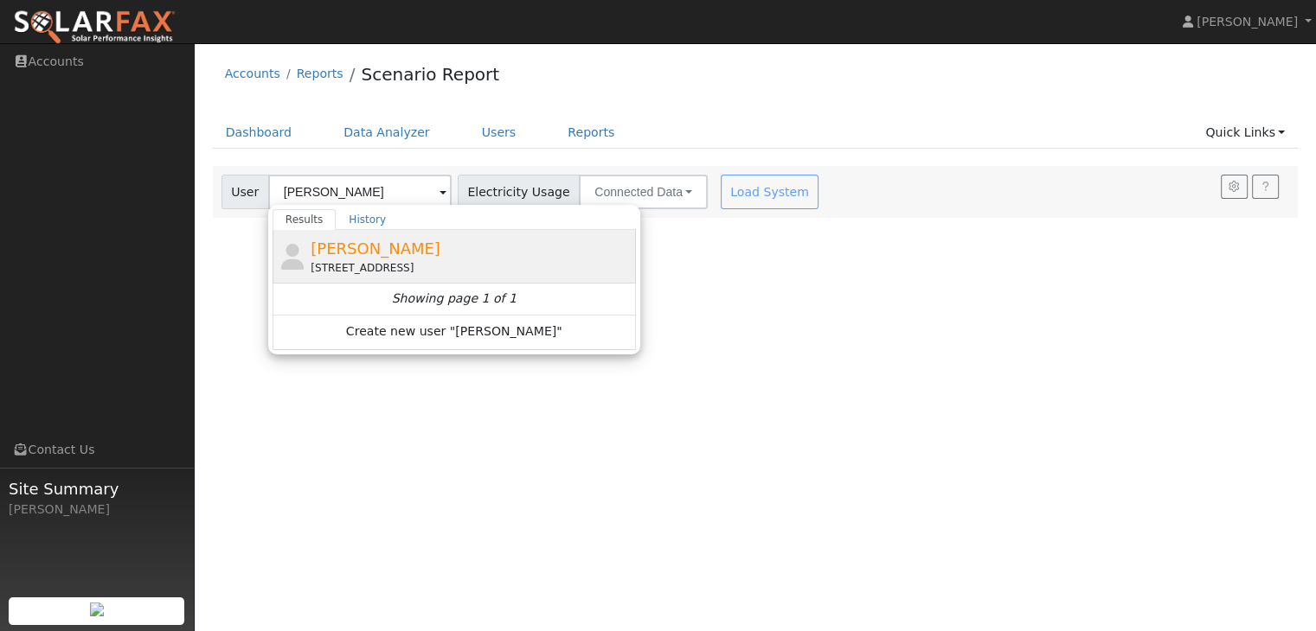
click at [384, 260] on div "[STREET_ADDRESS]" at bounding box center [471, 268] width 321 height 16
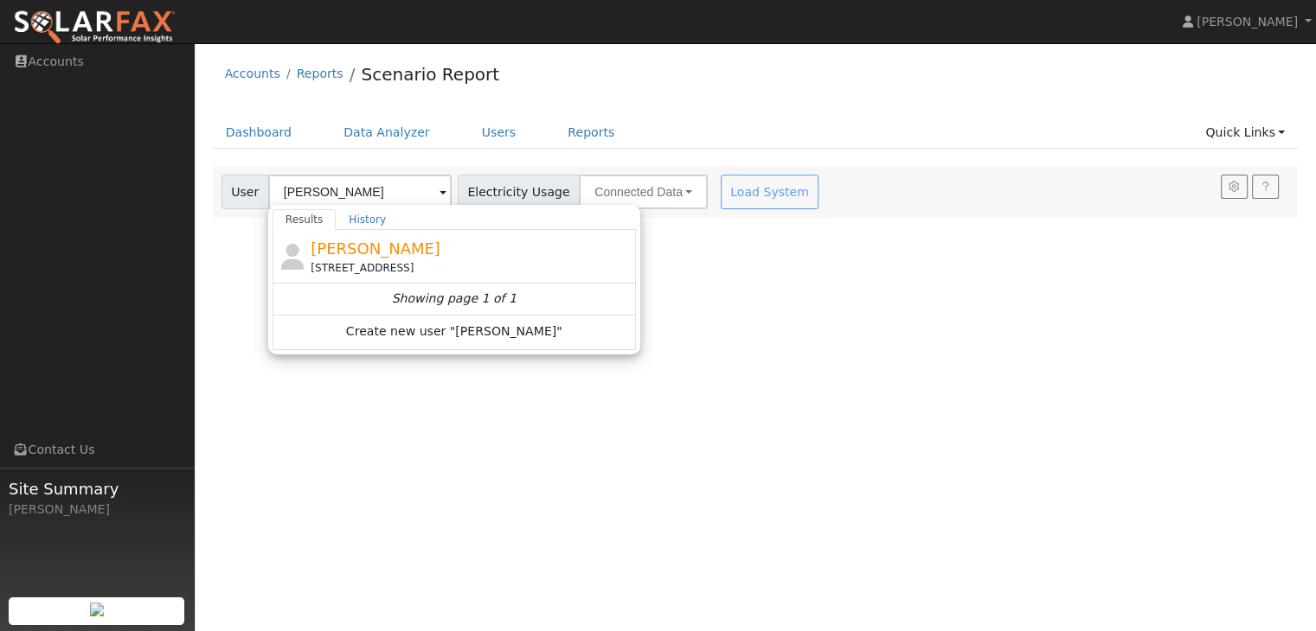
type input "[PERSON_NAME]"
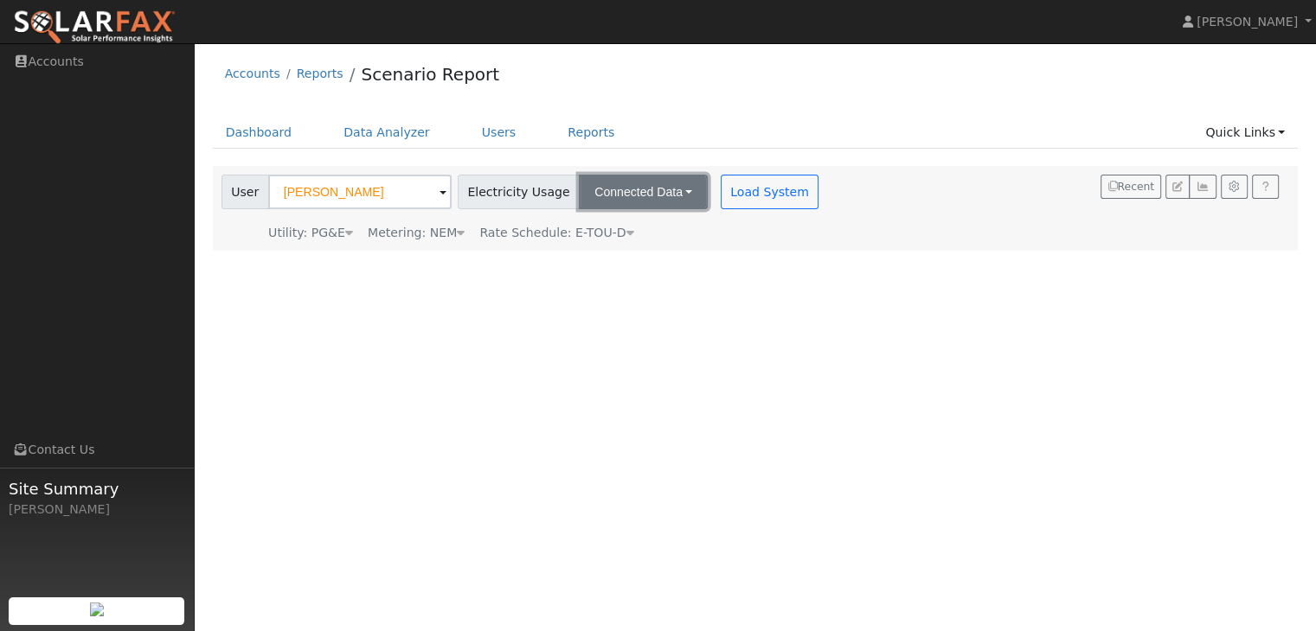
click at [675, 195] on button "Connected Data" at bounding box center [643, 192] width 129 height 35
click at [675, 191] on button "Connected Data" at bounding box center [643, 192] width 129 height 35
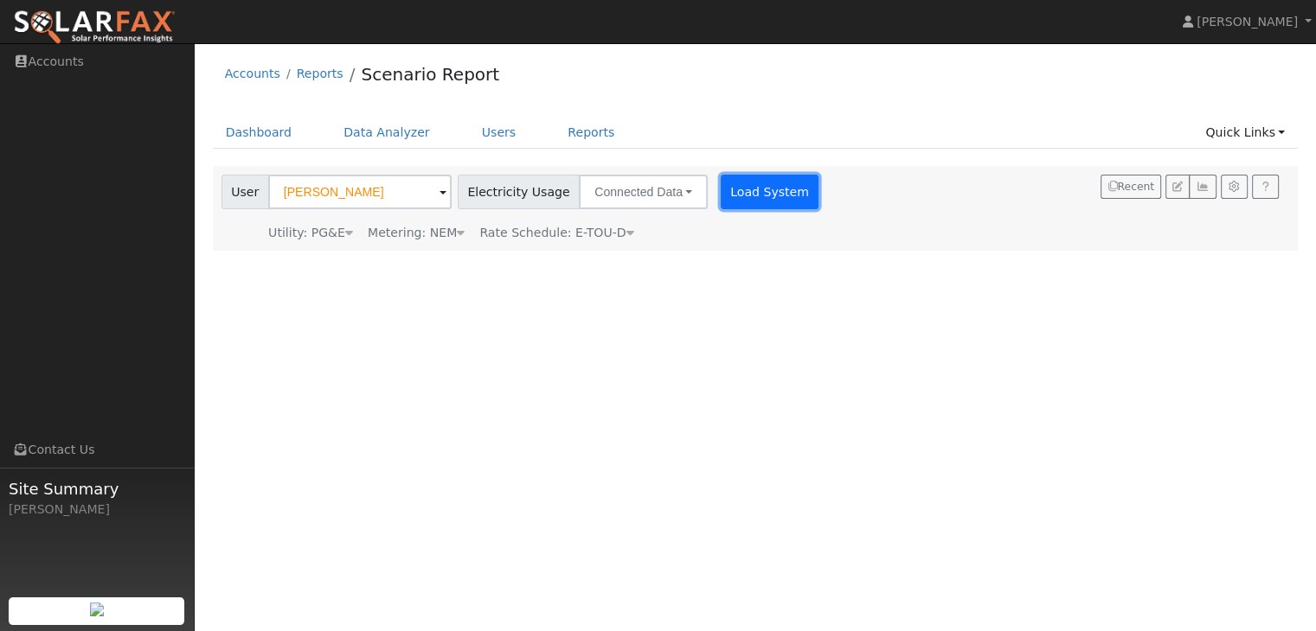
click at [742, 189] on button "Load System" at bounding box center [770, 192] width 99 height 35
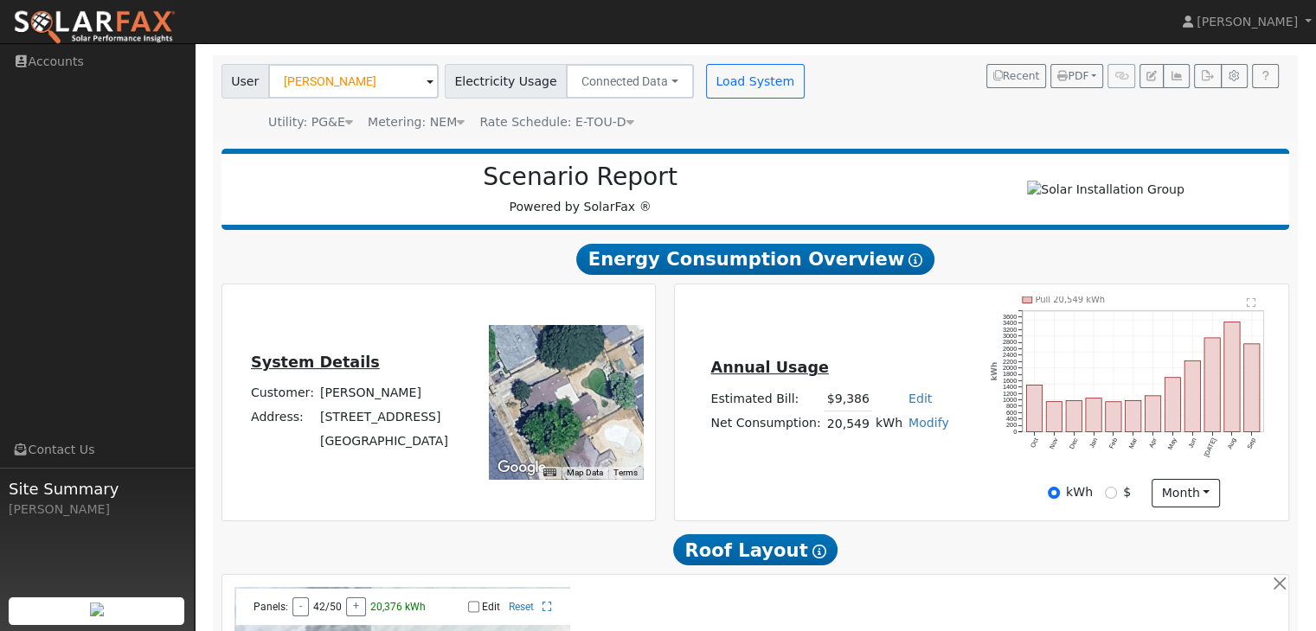
scroll to position [83, 0]
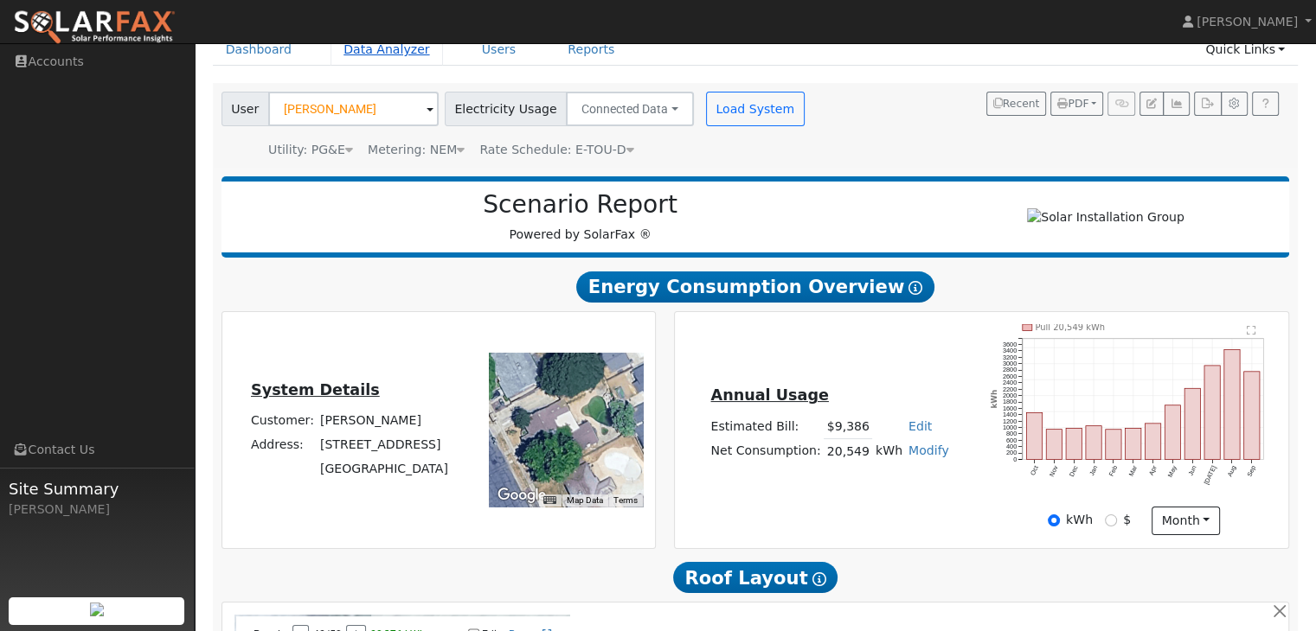
click at [396, 48] on link "Data Analyzer" at bounding box center [386, 50] width 112 height 32
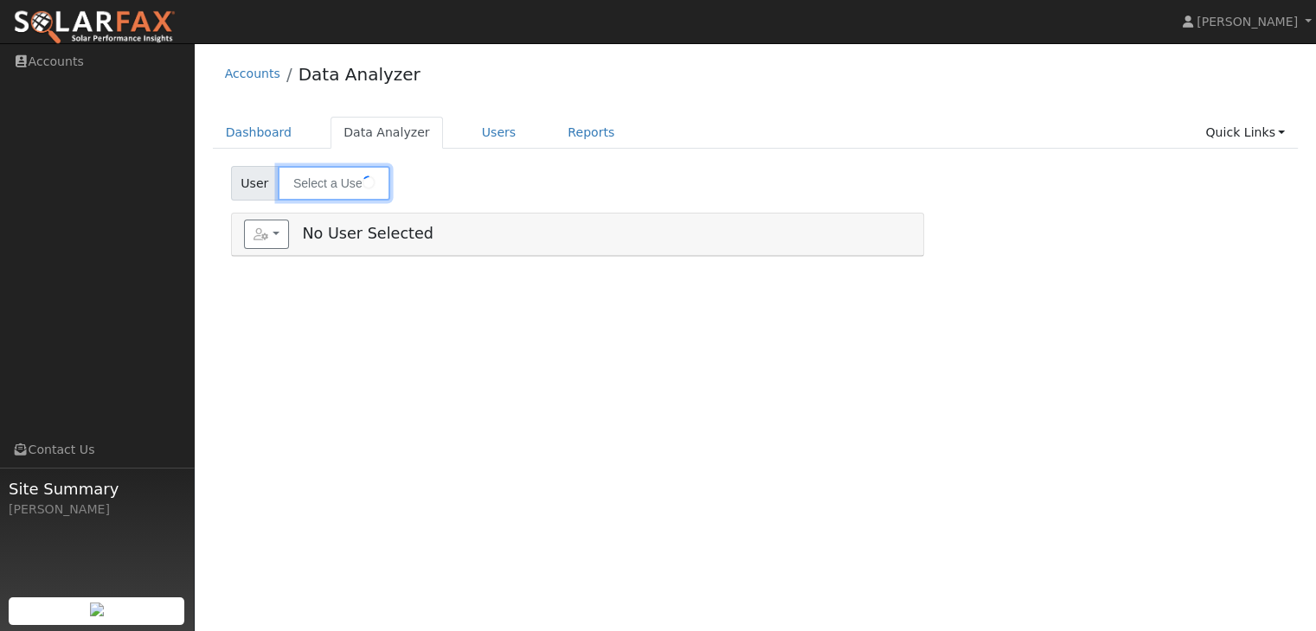
type input "[PERSON_NAME]"
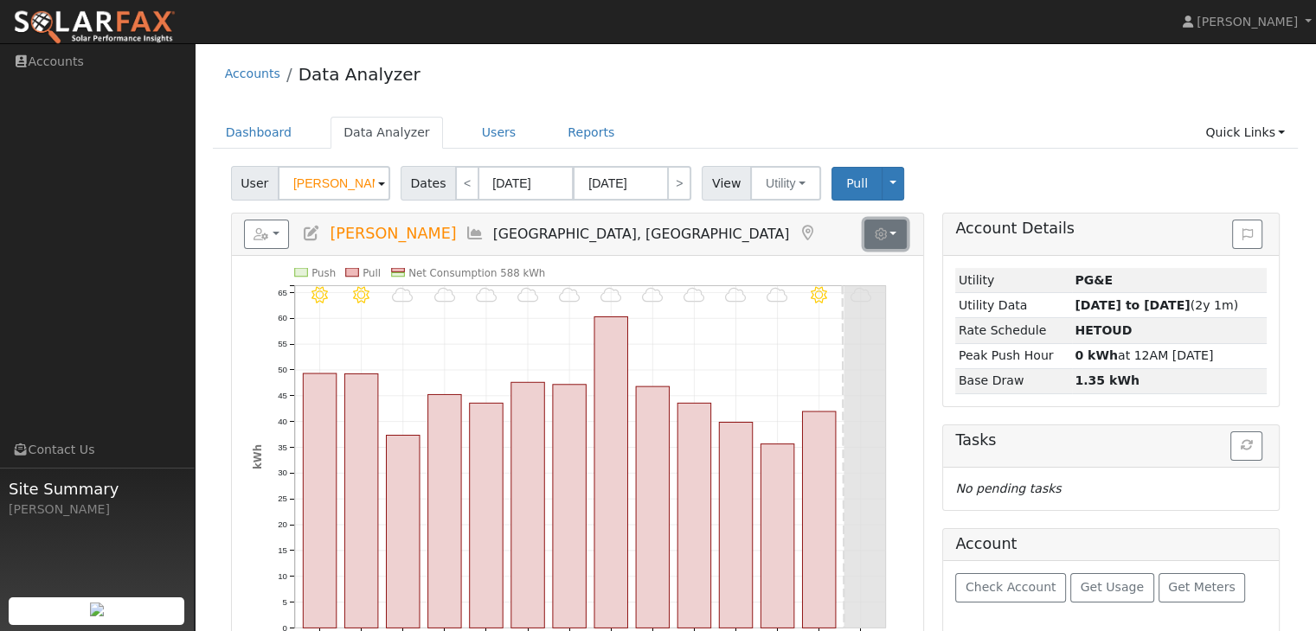
click at [897, 235] on button "button" at bounding box center [885, 234] width 42 height 29
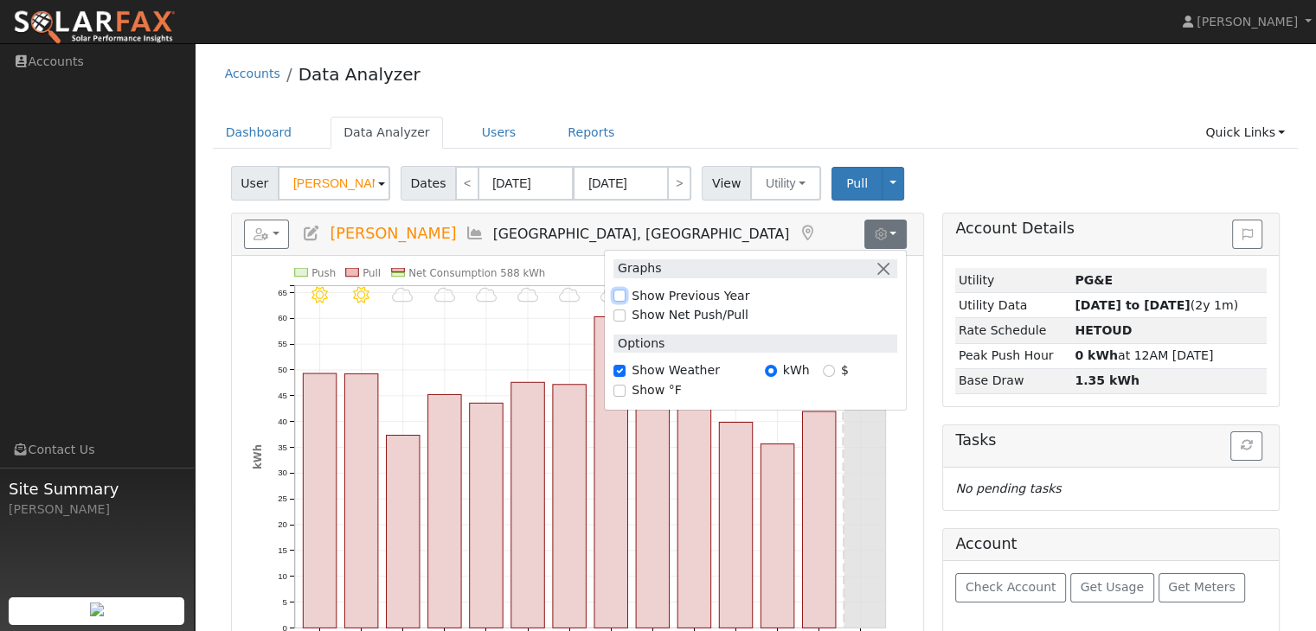
click at [618, 294] on input "Show Previous Year" at bounding box center [619, 296] width 12 height 12
checkbox input "true"
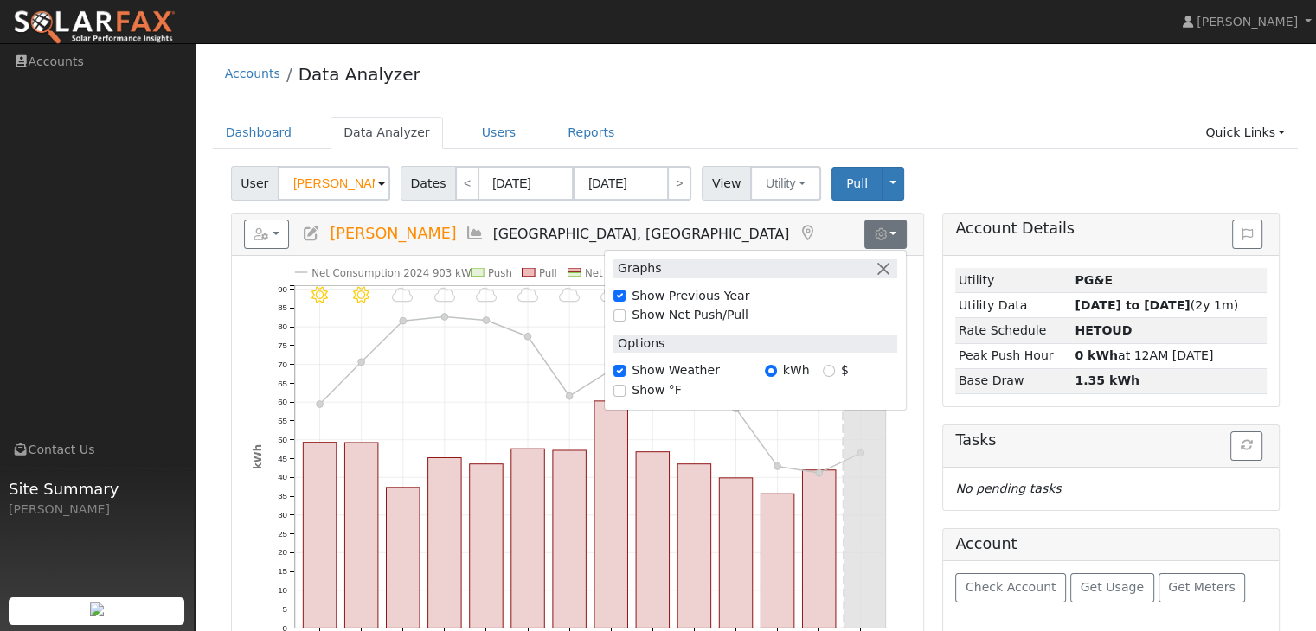
click at [696, 220] on h5 "Reports Scenario Health Check Energy Audit Account Timeline User Audit Trail In…" at bounding box center [577, 234] width 667 height 29
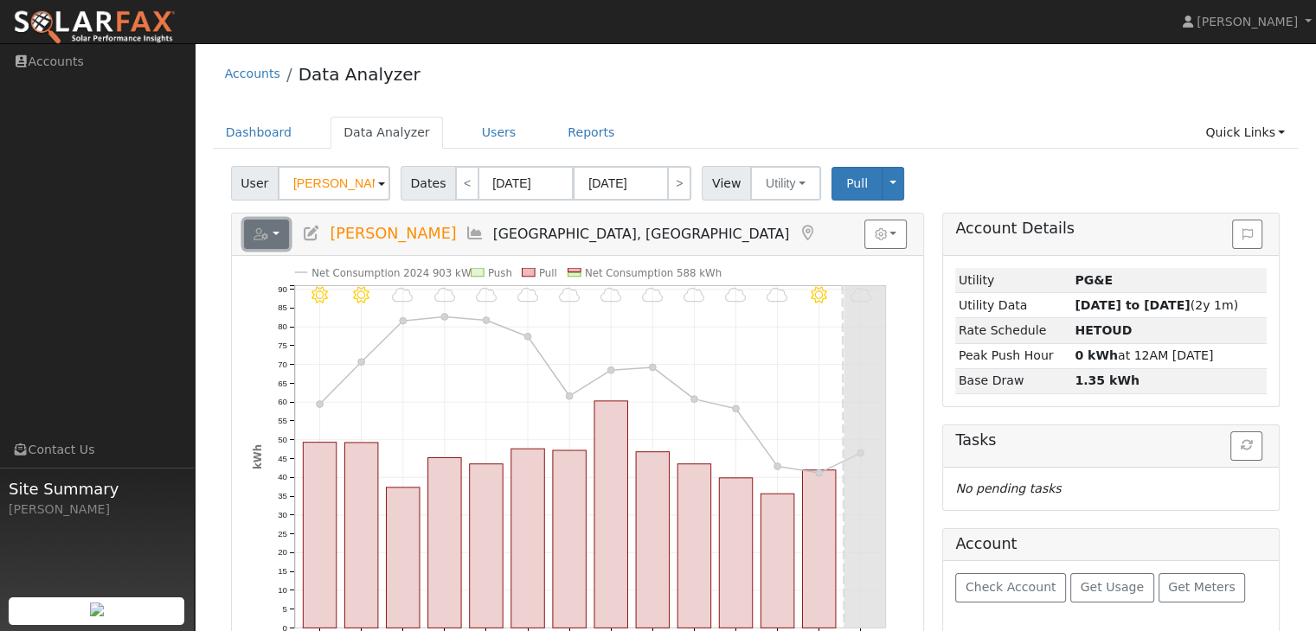
click at [259, 237] on icon "button" at bounding box center [261, 234] width 16 height 12
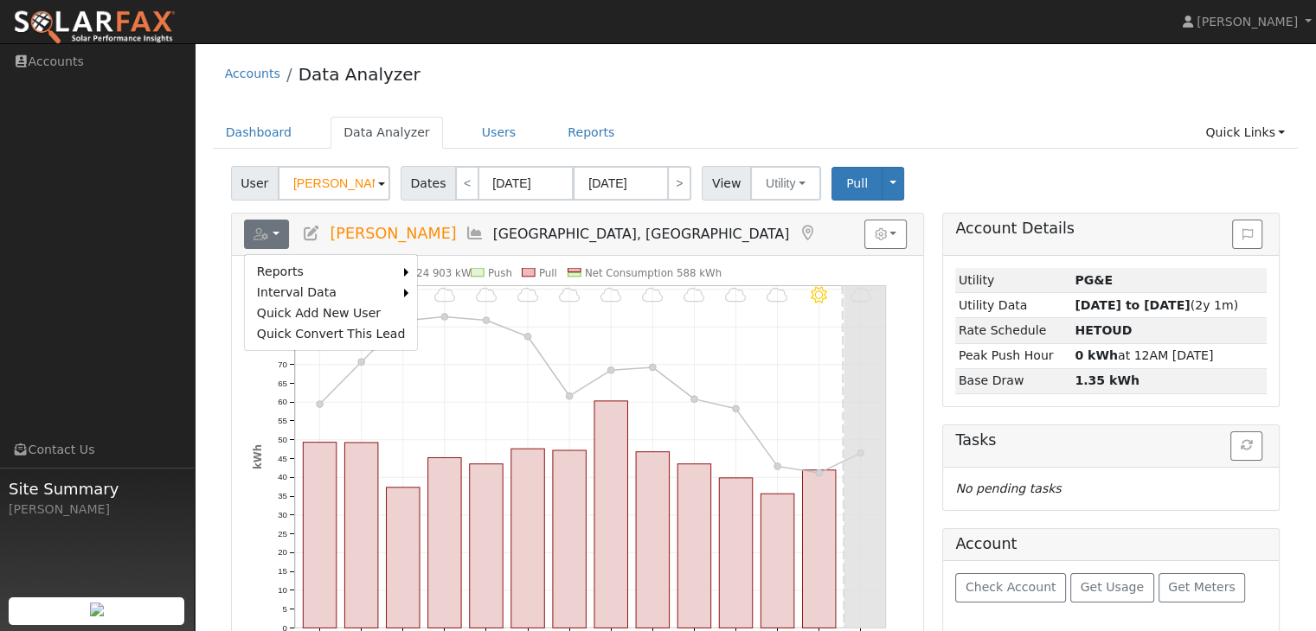
click at [618, 236] on h5 "Reports Scenario Health Check Energy Audit Account Timeline User Audit Trail In…" at bounding box center [577, 234] width 667 height 29
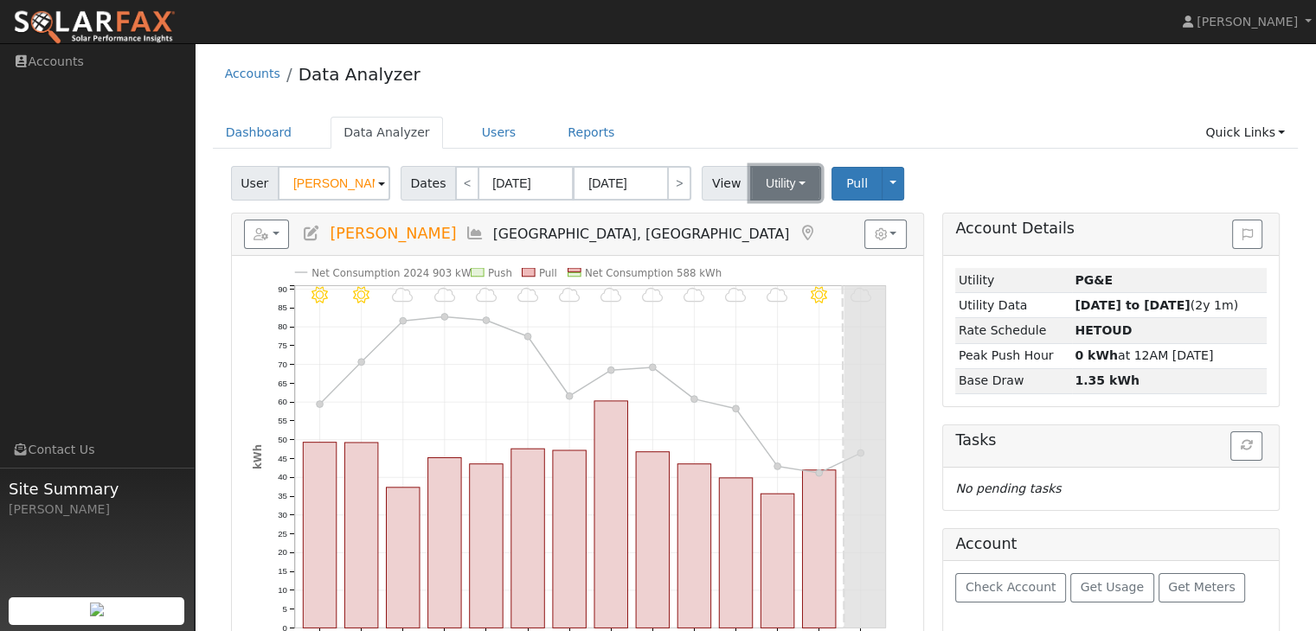
click at [760, 182] on button "Utility" at bounding box center [785, 183] width 71 height 35
click at [690, 225] on h5 "Reports Scenario Health Check Energy Audit Account Timeline User Audit Trail In…" at bounding box center [577, 234] width 667 height 29
click at [891, 237] on button "button" at bounding box center [885, 234] width 42 height 29
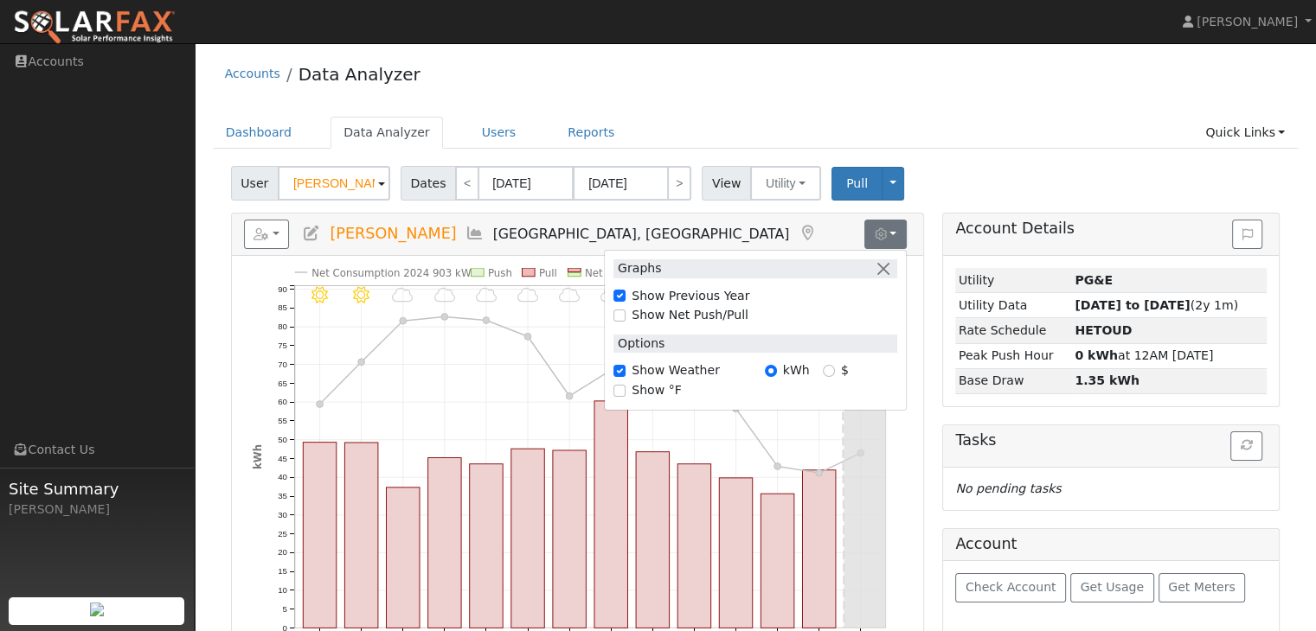
click at [708, 250] on div "Graphs Show Previous Year Show Net Push/Pull Options Show Weather kWh $ Show °F" at bounding box center [755, 330] width 303 height 161
click at [626, 227] on h5 "Reports Scenario Health Check Energy Audit Account Timeline User Audit Trail In…" at bounding box center [577, 234] width 667 height 29
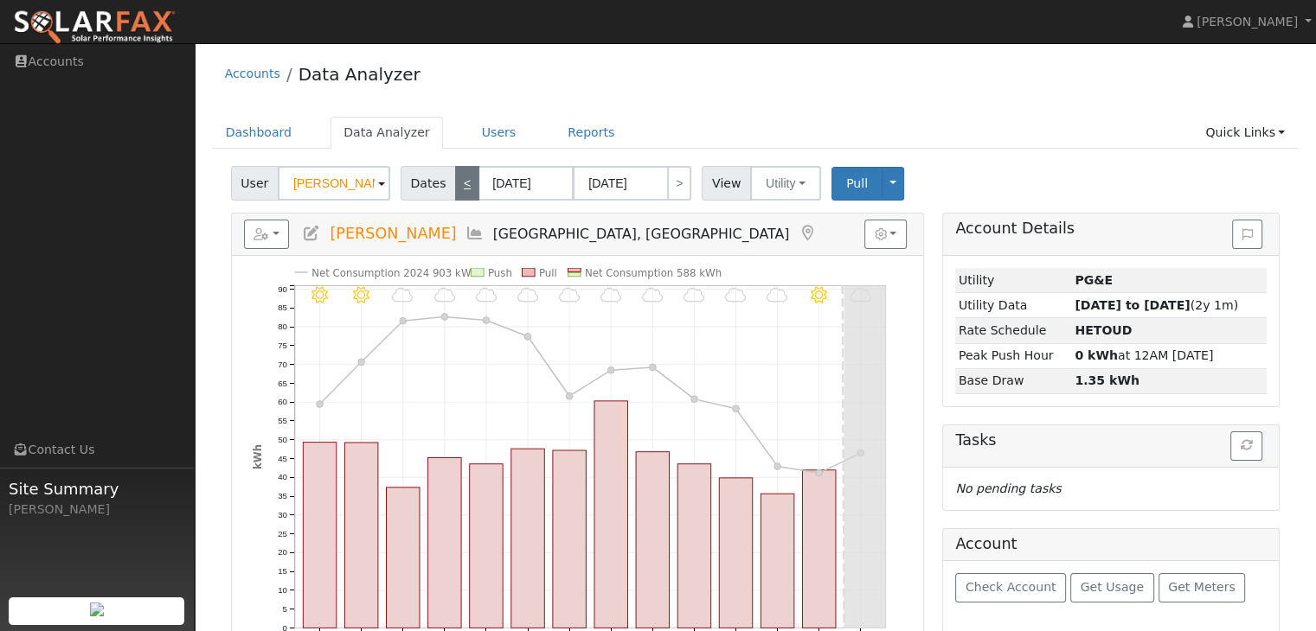
click at [461, 181] on link "<" at bounding box center [467, 183] width 24 height 35
type input "09/16/2025"
type input "09/29/2025"
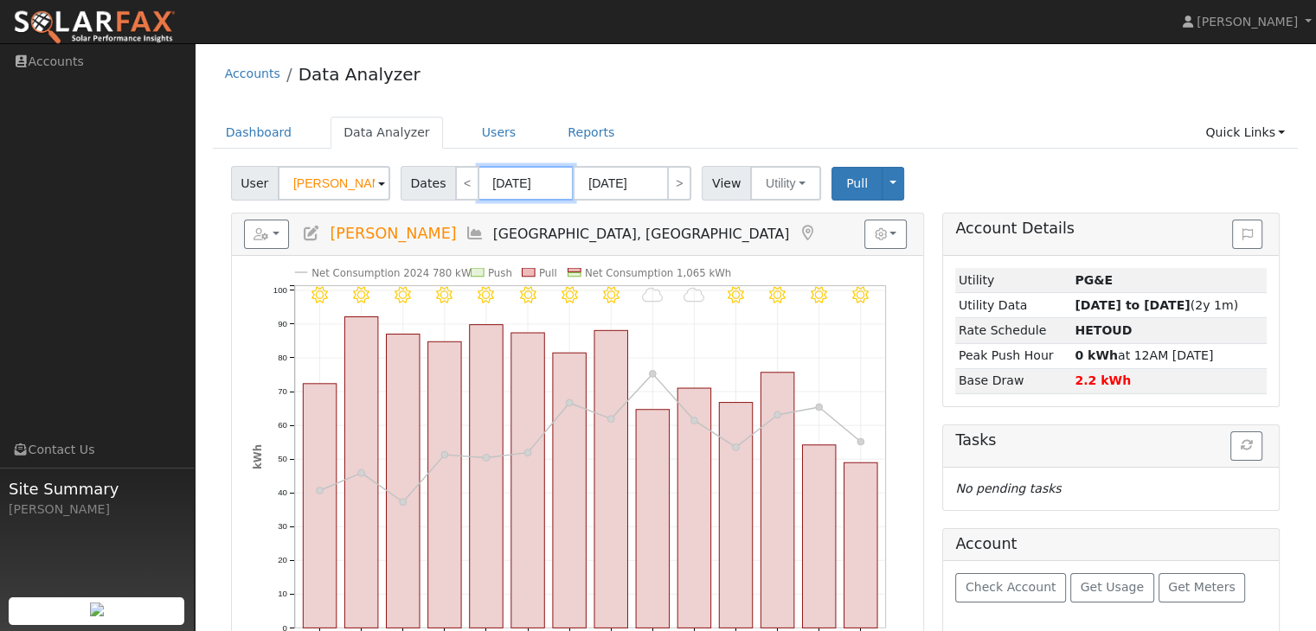
click at [499, 184] on input "09/16/2025" at bounding box center [525, 183] width 95 height 35
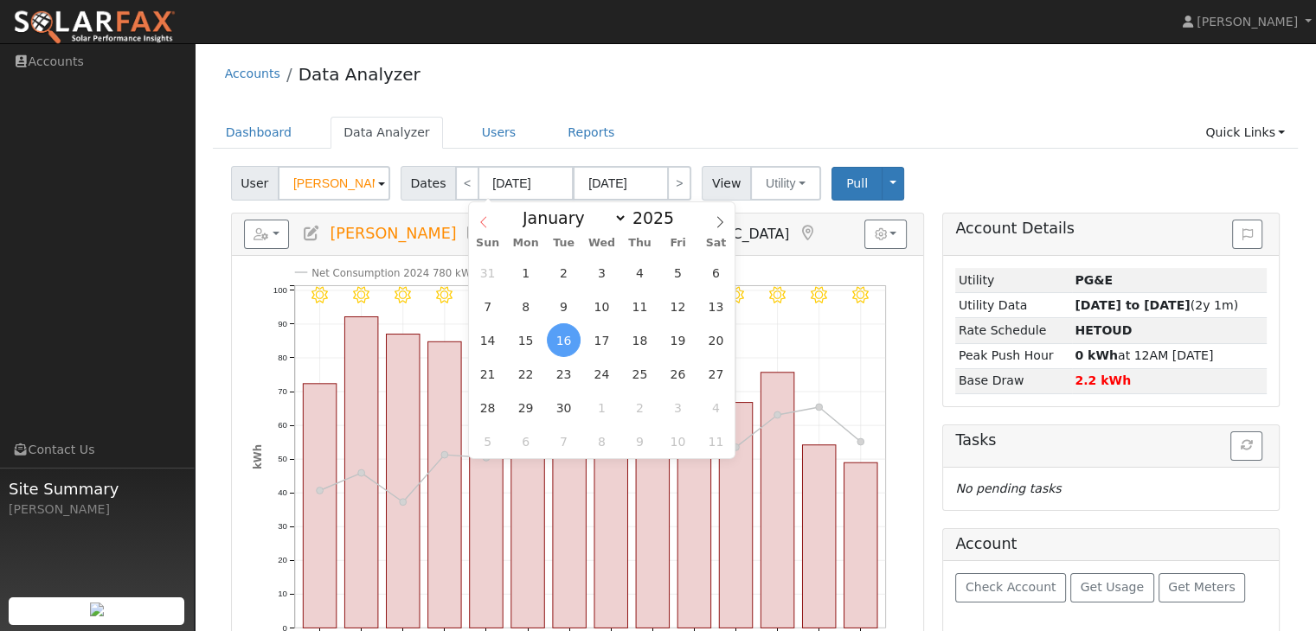
click at [480, 220] on icon at bounding box center [483, 222] width 12 height 12
click at [481, 219] on icon at bounding box center [483, 222] width 12 height 12
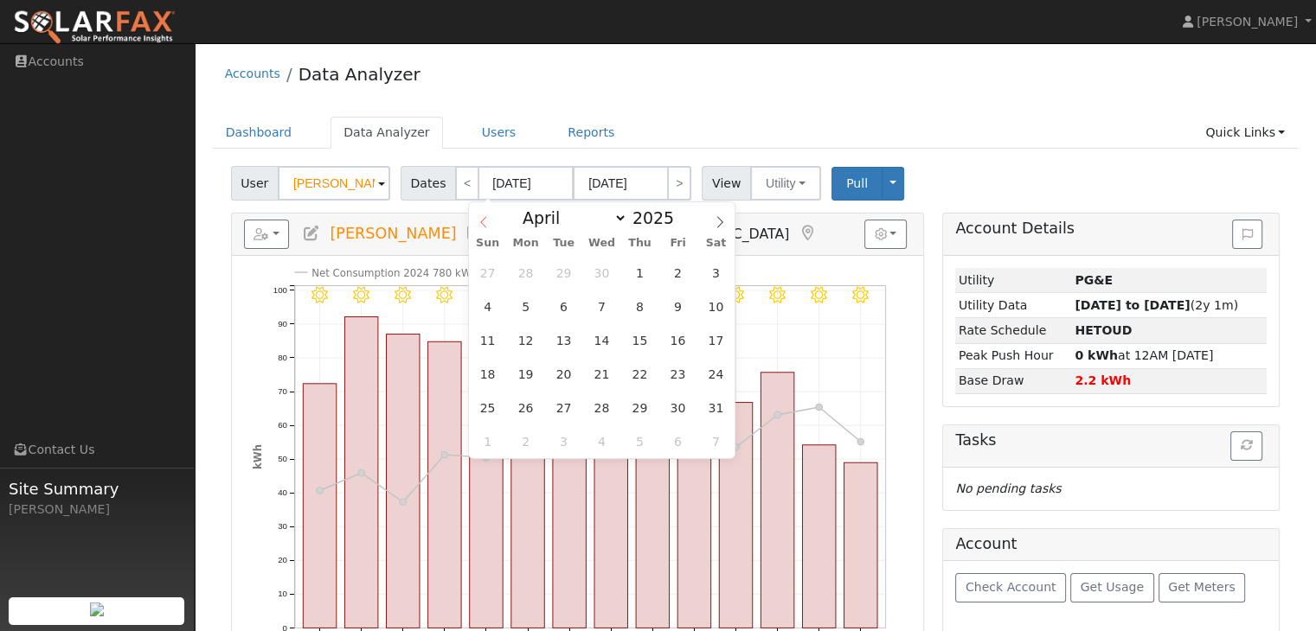
click at [481, 219] on icon at bounding box center [483, 222] width 12 height 12
select select "0"
click at [481, 219] on icon at bounding box center [483, 222] width 12 height 12
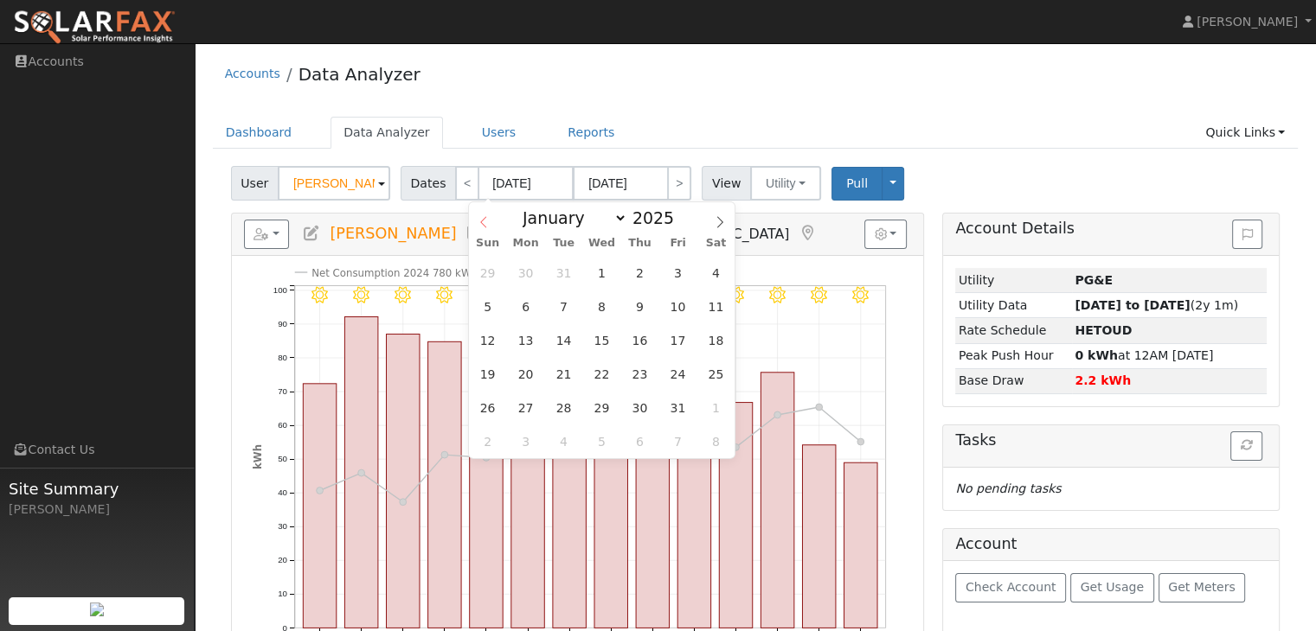
type input "2024"
click at [481, 219] on icon at bounding box center [483, 222] width 12 height 12
select select "9"
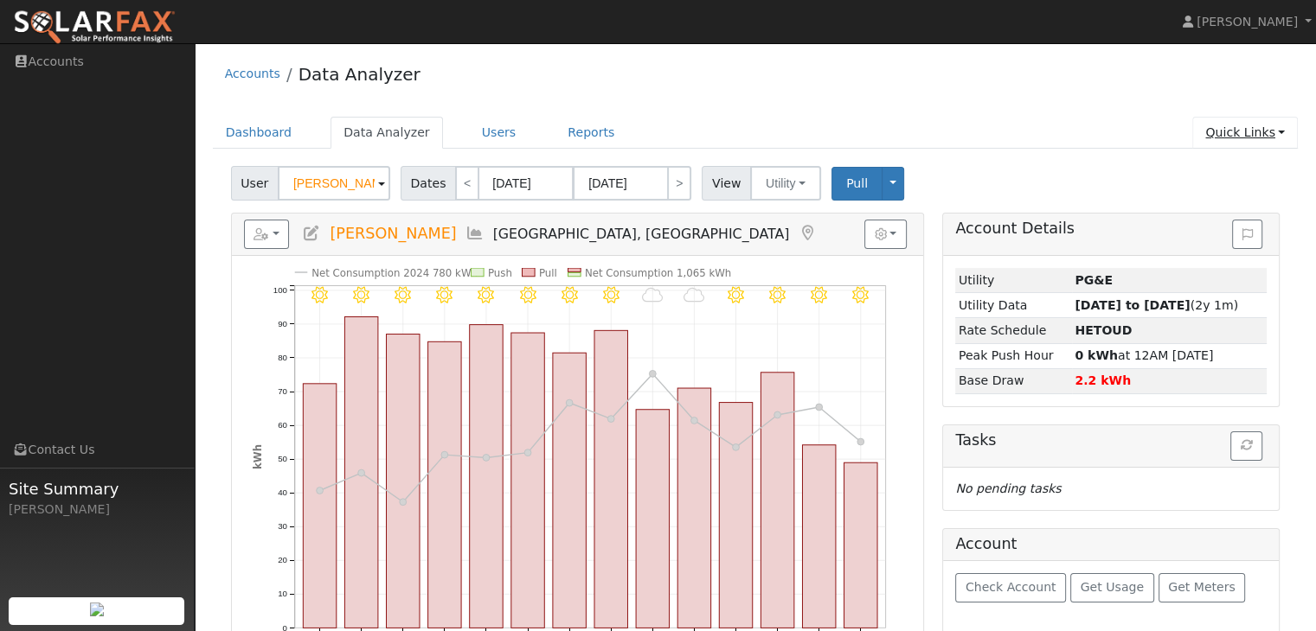
click at [1265, 138] on link "Quick Links" at bounding box center [1245, 133] width 106 height 32
click at [980, 101] on div "Accounts Data Analyzer" at bounding box center [756, 78] width 1086 height 53
click at [886, 235] on icon "button" at bounding box center [881, 234] width 12 height 12
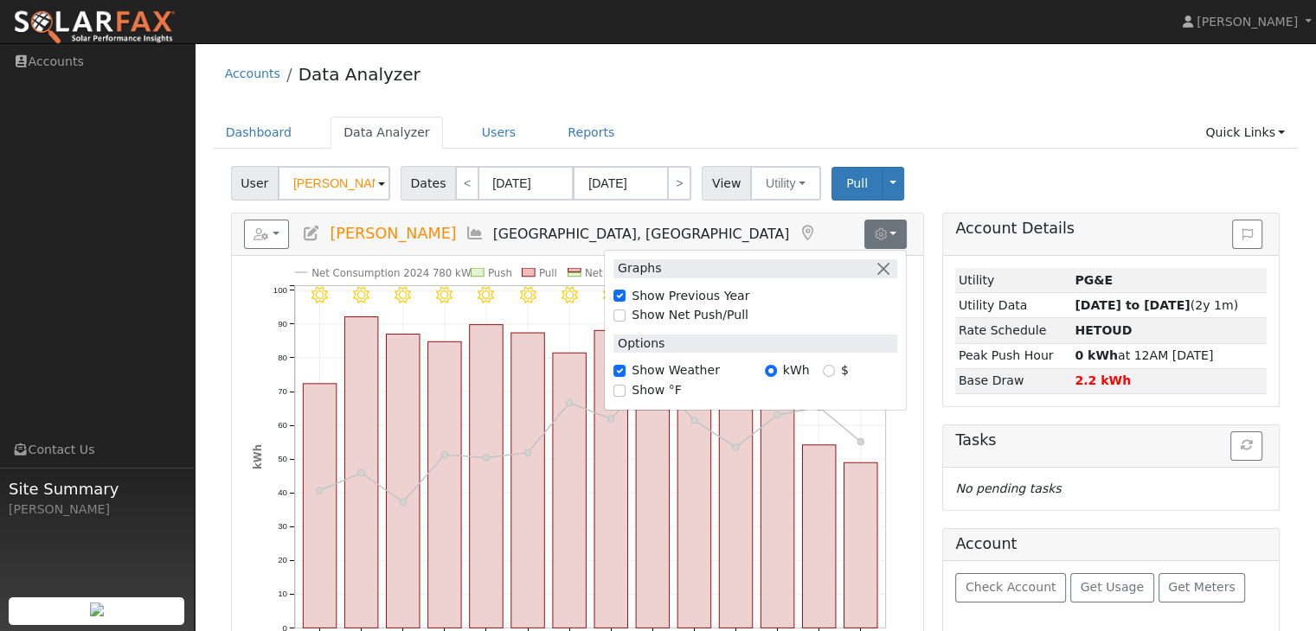
click at [941, 148] on ul "Dashboard Data Analyzer Users Reports Quick Links Quick Add Quick Connect Run a…" at bounding box center [756, 133] width 1086 height 32
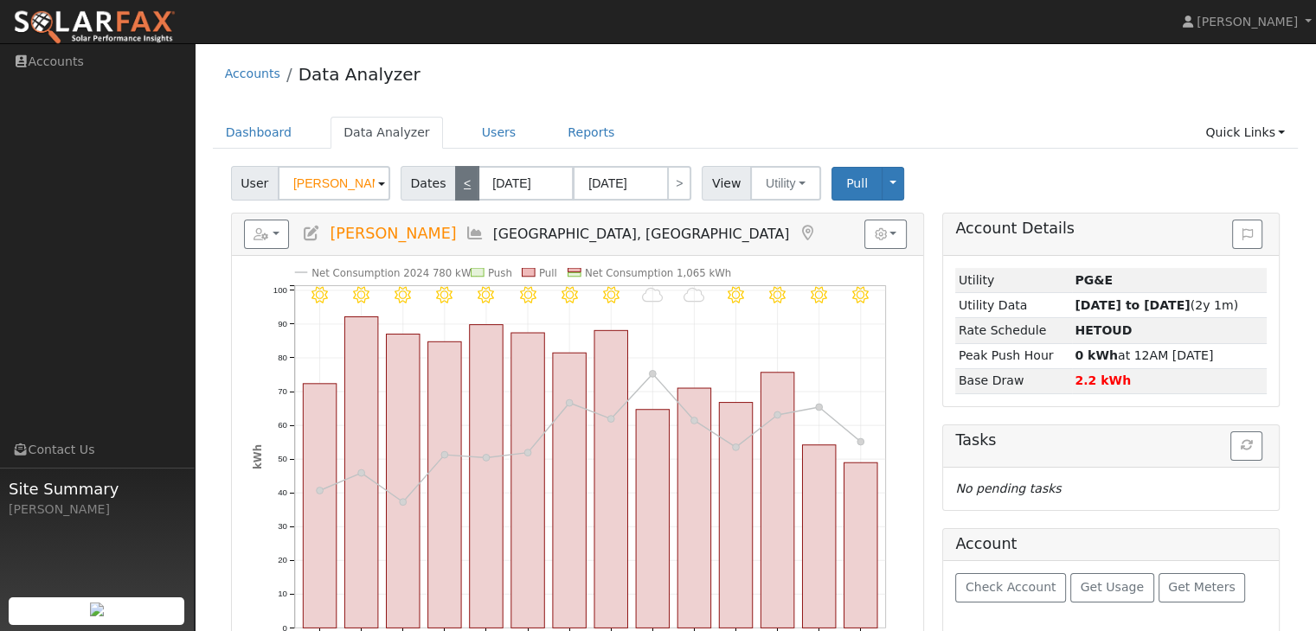
click at [456, 183] on link "<" at bounding box center [467, 183] width 24 height 35
type input "09/02/2025"
type input "09/15/2025"
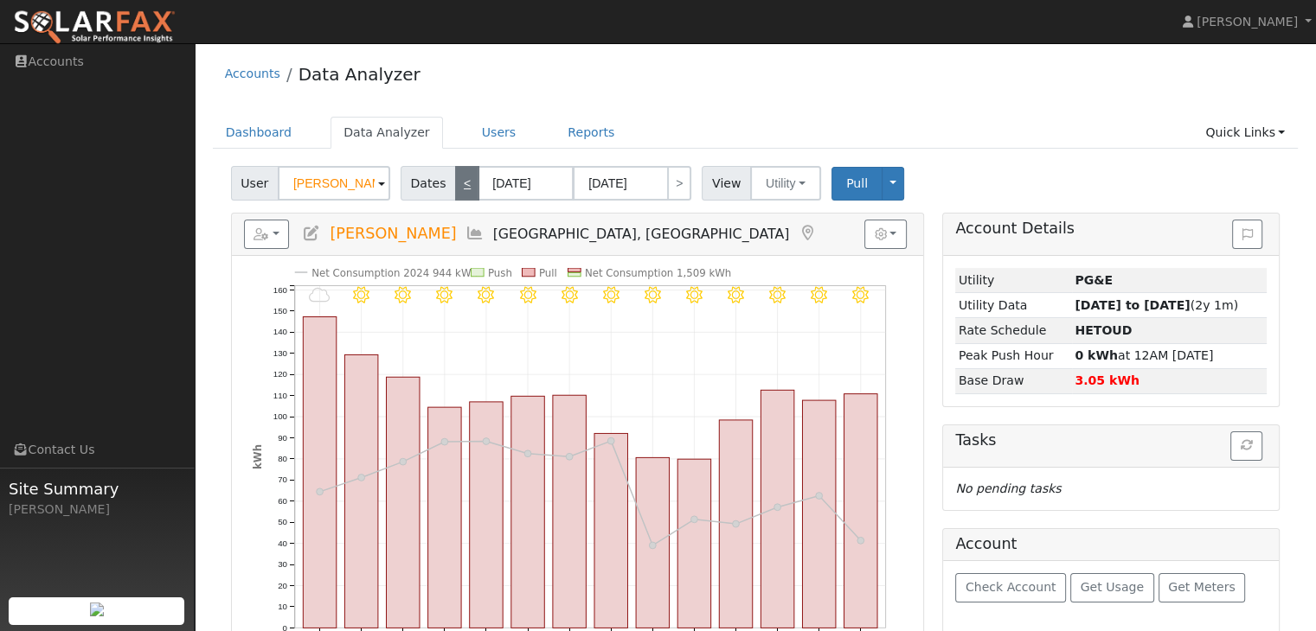
click at [456, 183] on link "<" at bounding box center [467, 183] width 24 height 35
type input "08/19/2025"
type input "[DATE]"
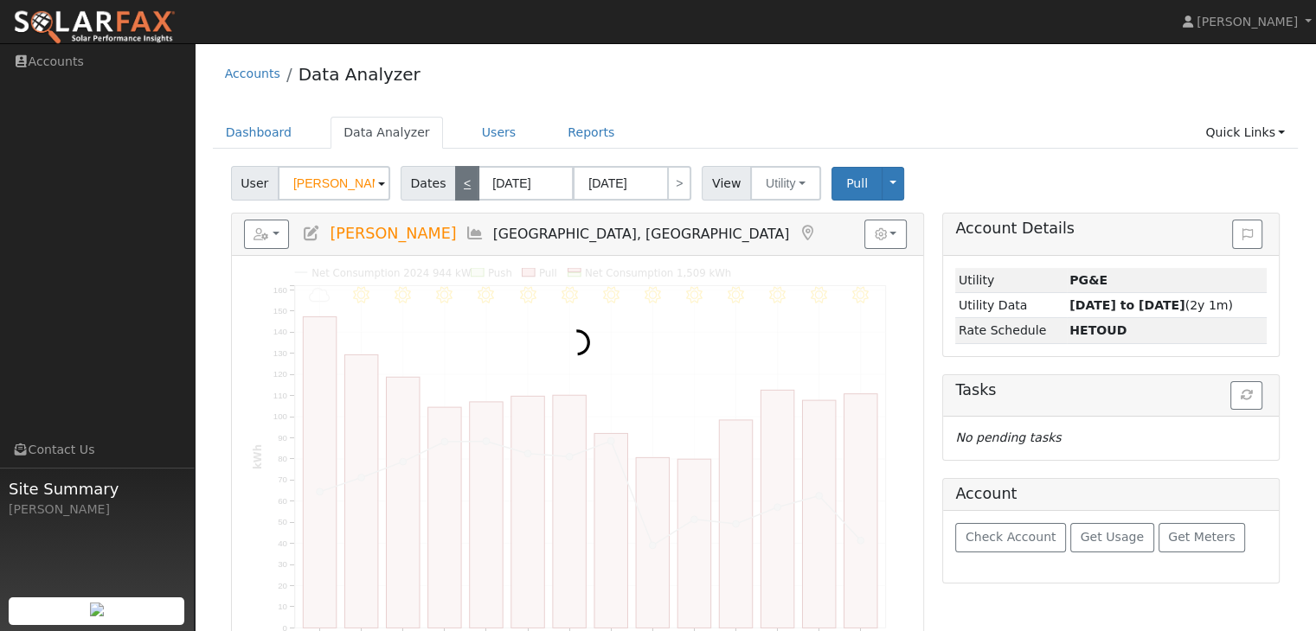
click at [456, 183] on link "<" at bounding box center [467, 183] width 24 height 35
type input "08/05/2025"
type input "08/18/2025"
click at [456, 183] on link "<" at bounding box center [467, 183] width 24 height 35
type input "07/22/2025"
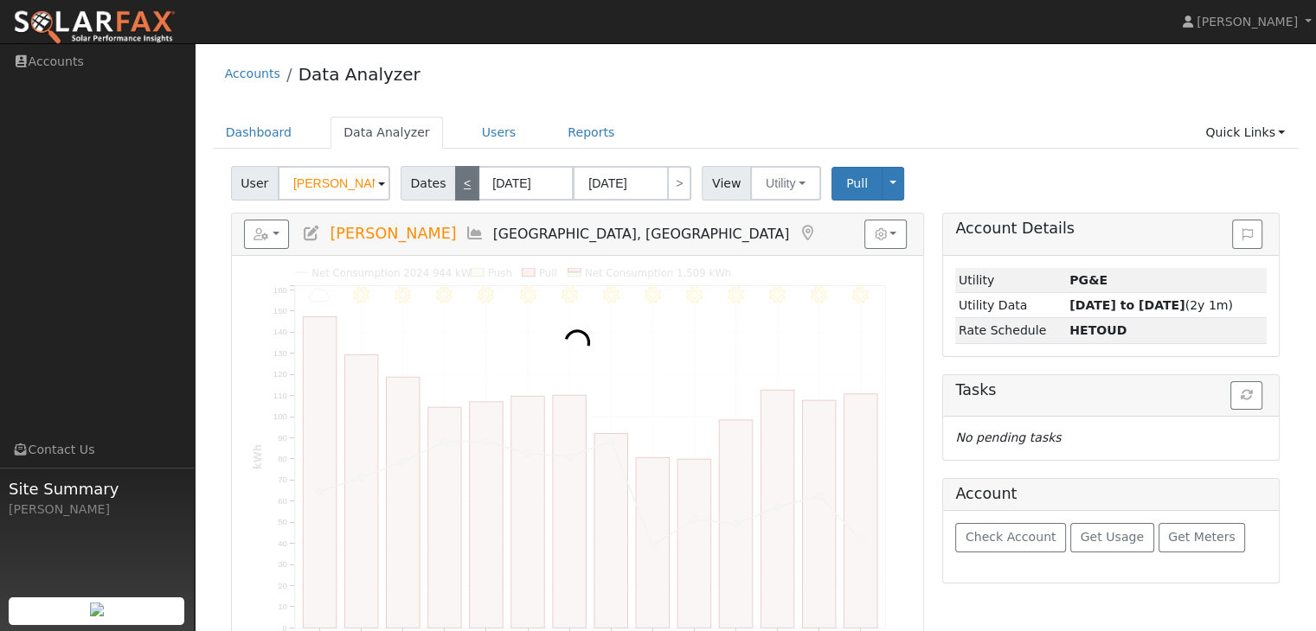
type input "08/04/2025"
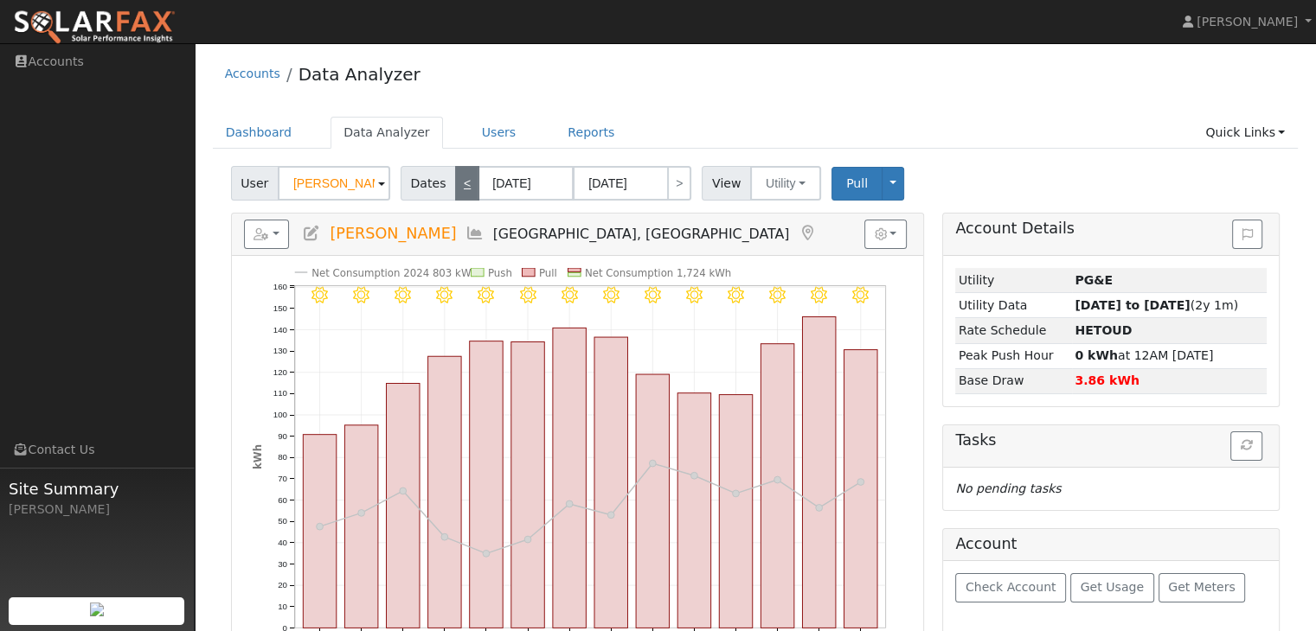
click at [456, 183] on link "<" at bounding box center [467, 183] width 24 height 35
type input "07/08/2025"
type input "07/21/2025"
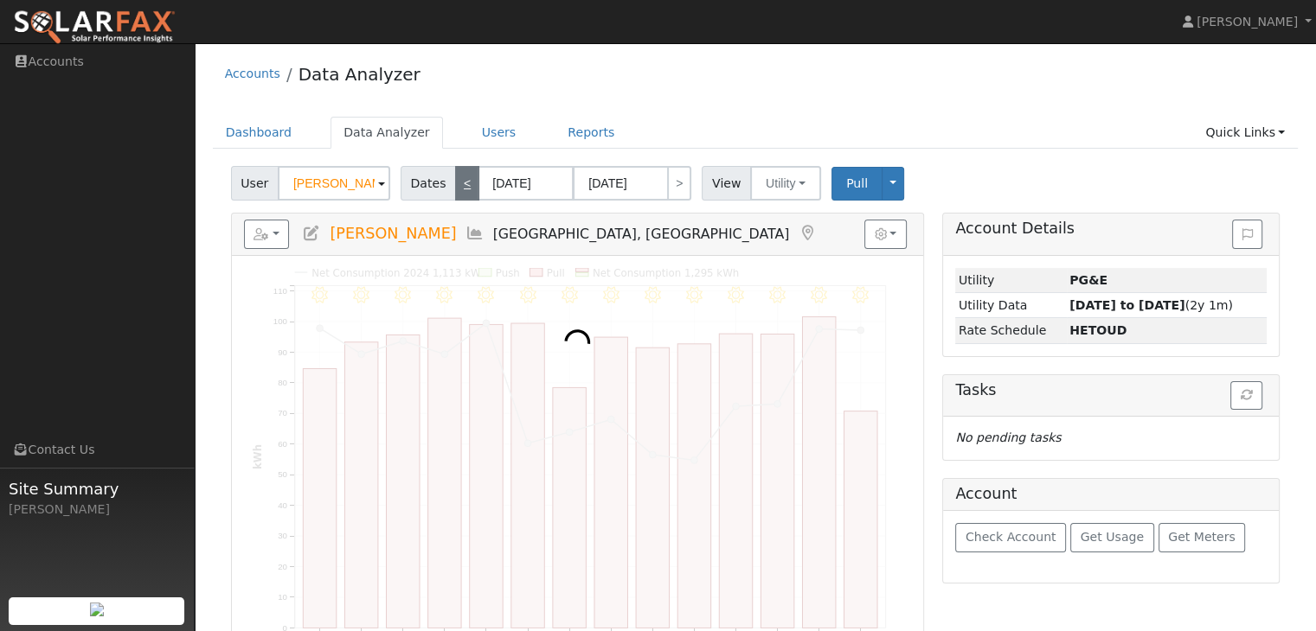
click at [456, 183] on link "<" at bounding box center [467, 183] width 24 height 35
type input "06/24/2025"
type input "07/07/2025"
click at [456, 183] on link "<" at bounding box center [467, 183] width 24 height 35
type input "06/10/2025"
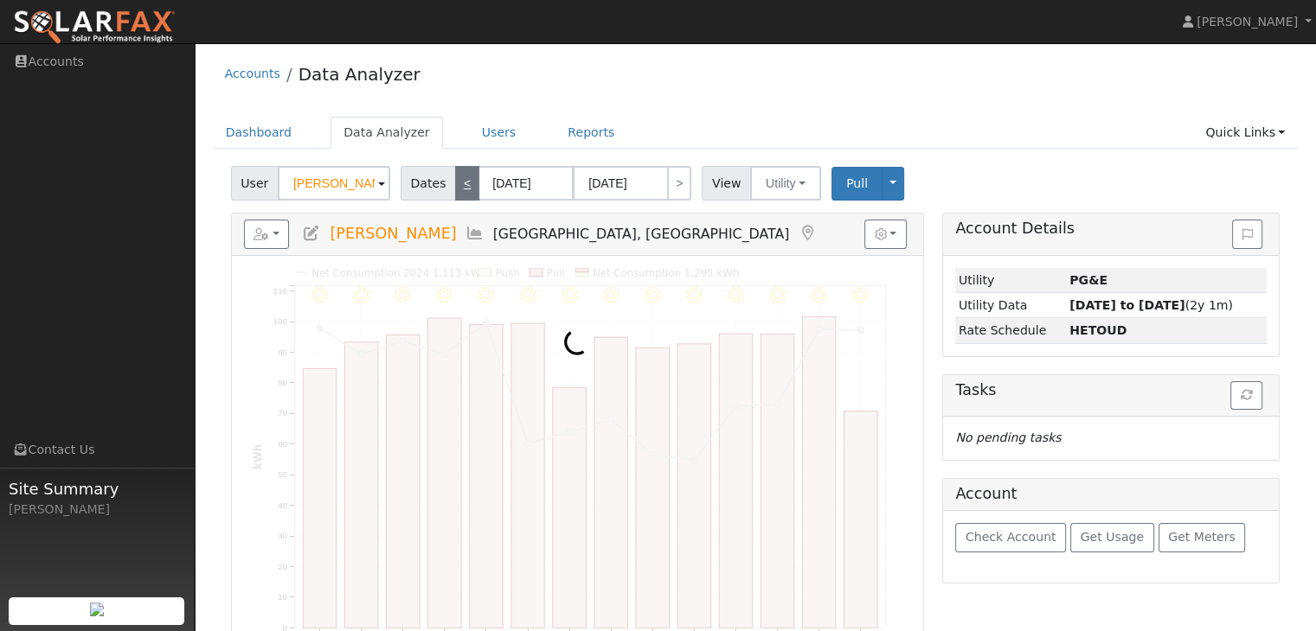
type input "06/23/2025"
click at [456, 183] on link "<" at bounding box center [467, 183] width 24 height 35
type input "05/27/2025"
type input "06/09/2025"
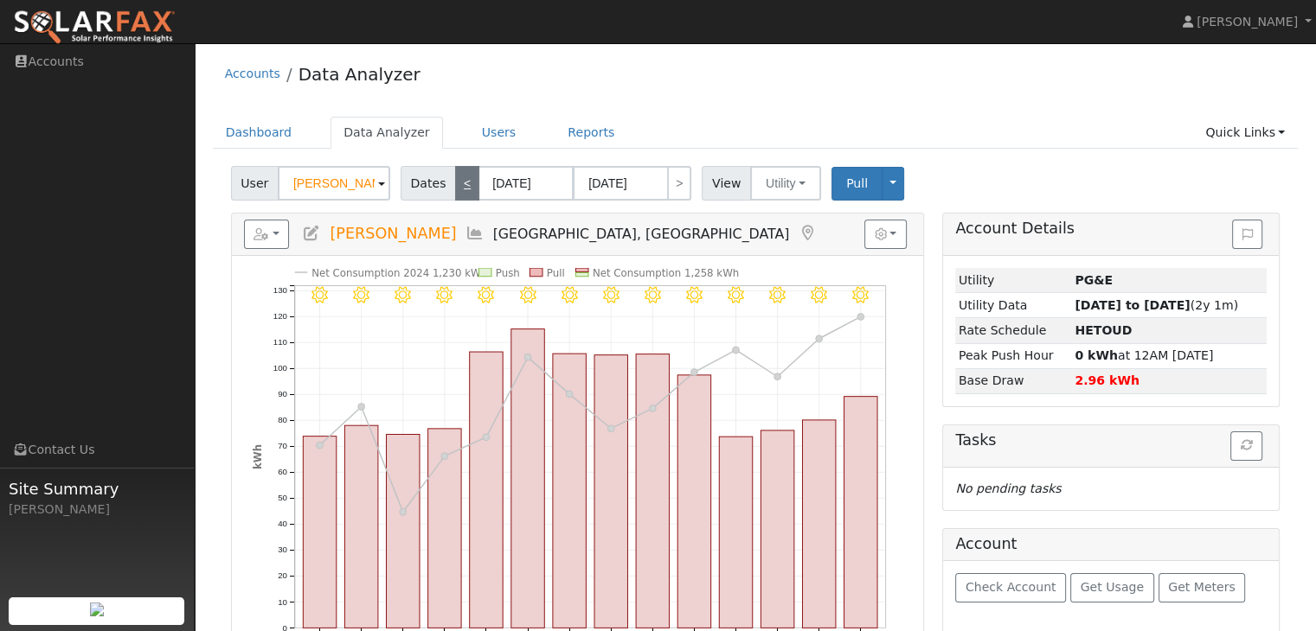
click at [456, 183] on link "<" at bounding box center [467, 183] width 24 height 35
type input "05/13/2025"
type input "05/26/2025"
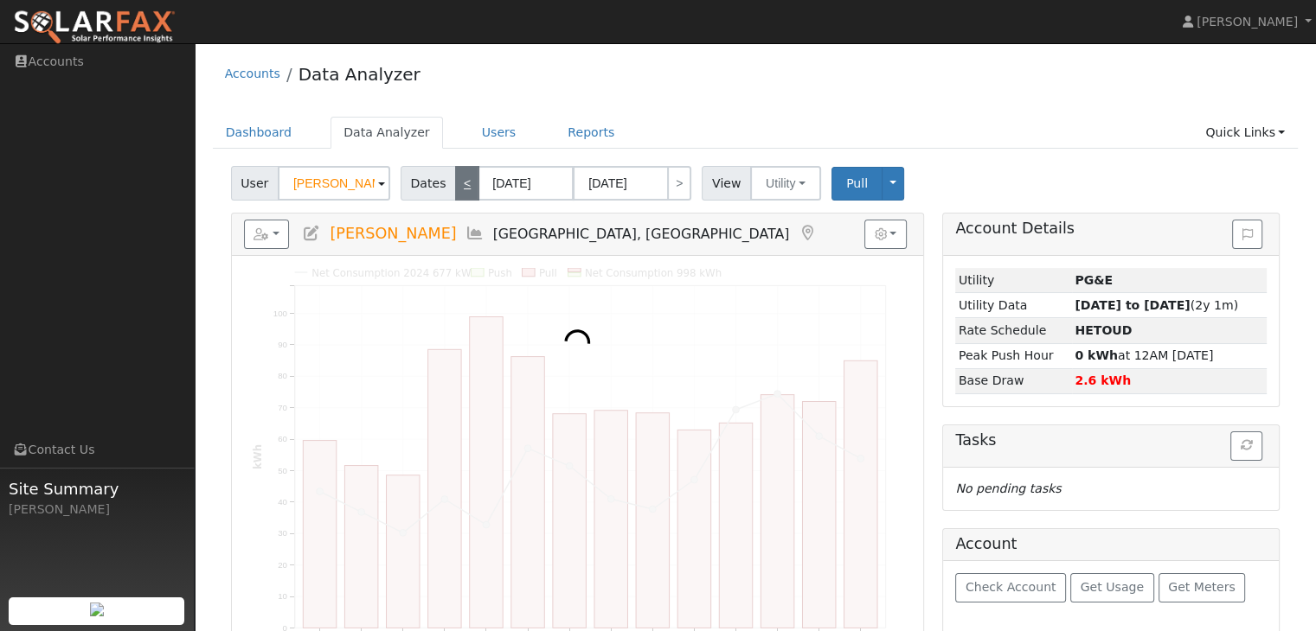
click at [456, 183] on link "<" at bounding box center [467, 183] width 24 height 35
type input "04/29/2025"
type input "05/12/2025"
click at [456, 183] on link "<" at bounding box center [467, 183] width 24 height 35
type input "04/15/2025"
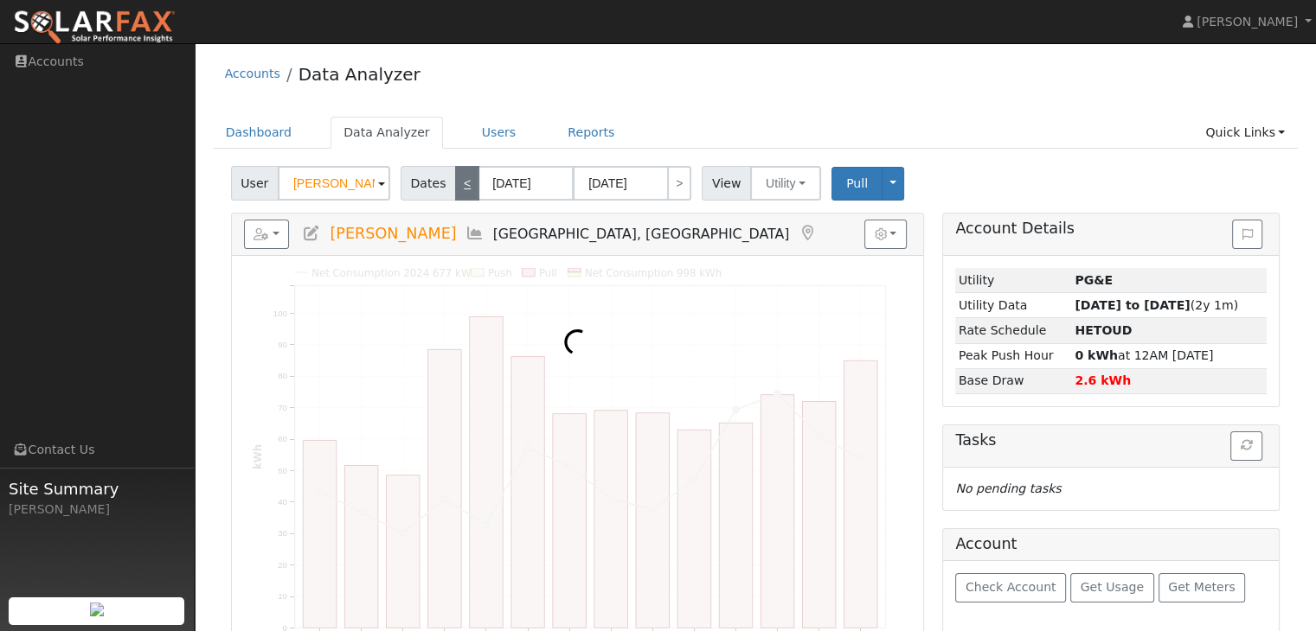
type input "04/28/2025"
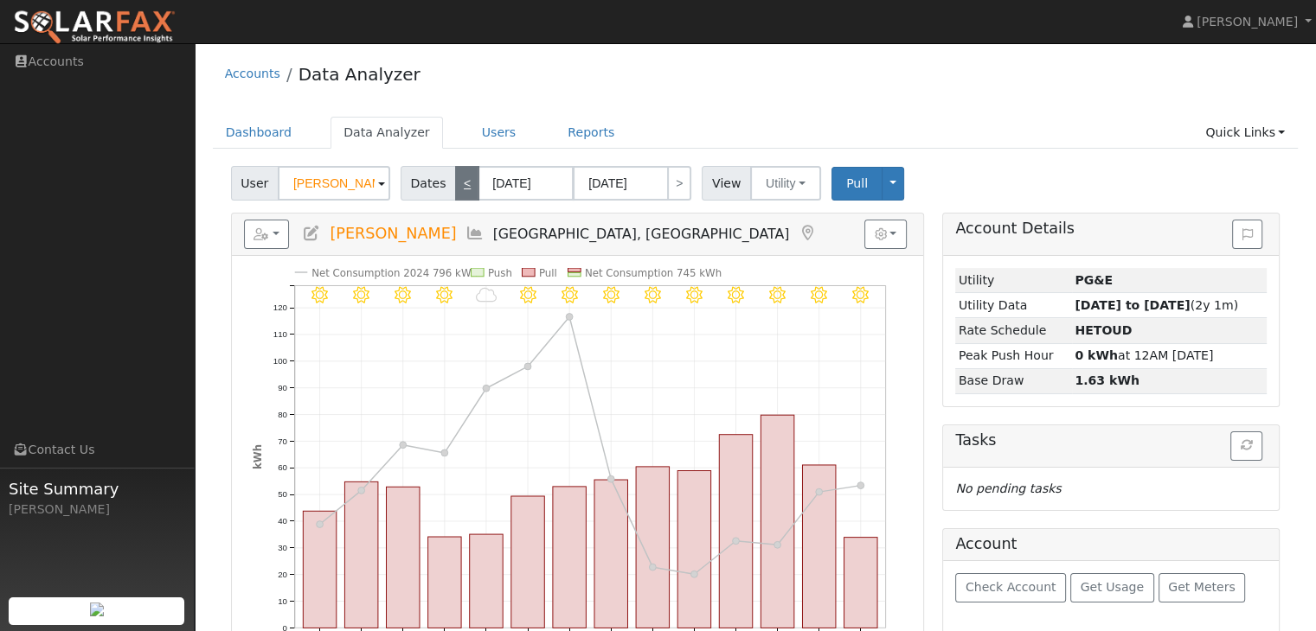
click at [456, 183] on link "<" at bounding box center [467, 183] width 24 height 35
type input "04/01/2025"
type input "04/14/2025"
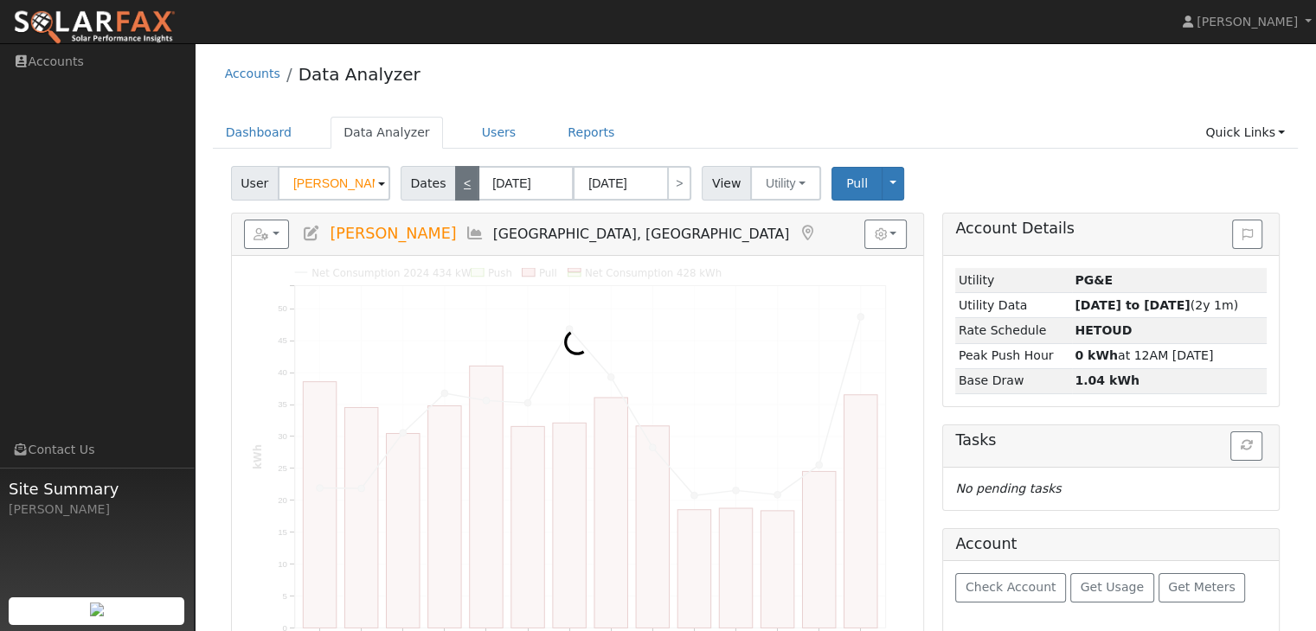
click at [456, 183] on link "<" at bounding box center [467, 183] width 24 height 35
type input "03/18/2025"
type input "03/31/2025"
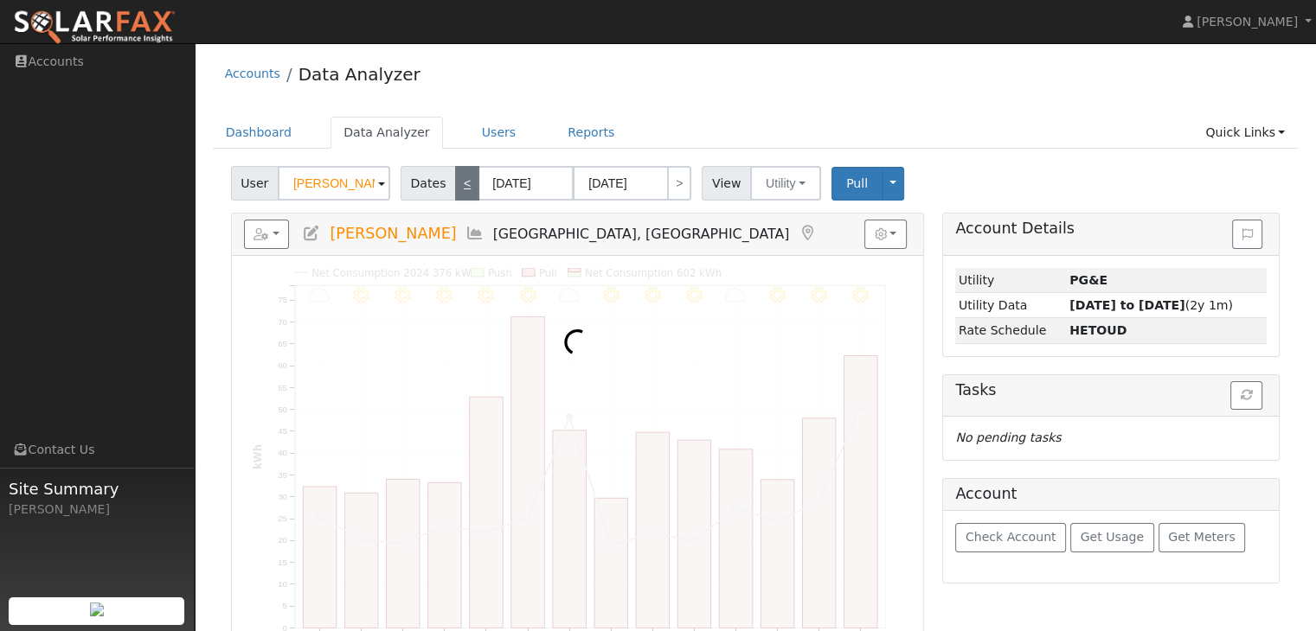
click at [456, 183] on link "<" at bounding box center [467, 183] width 24 height 35
type input "03/04/2025"
type input "03/17/2025"
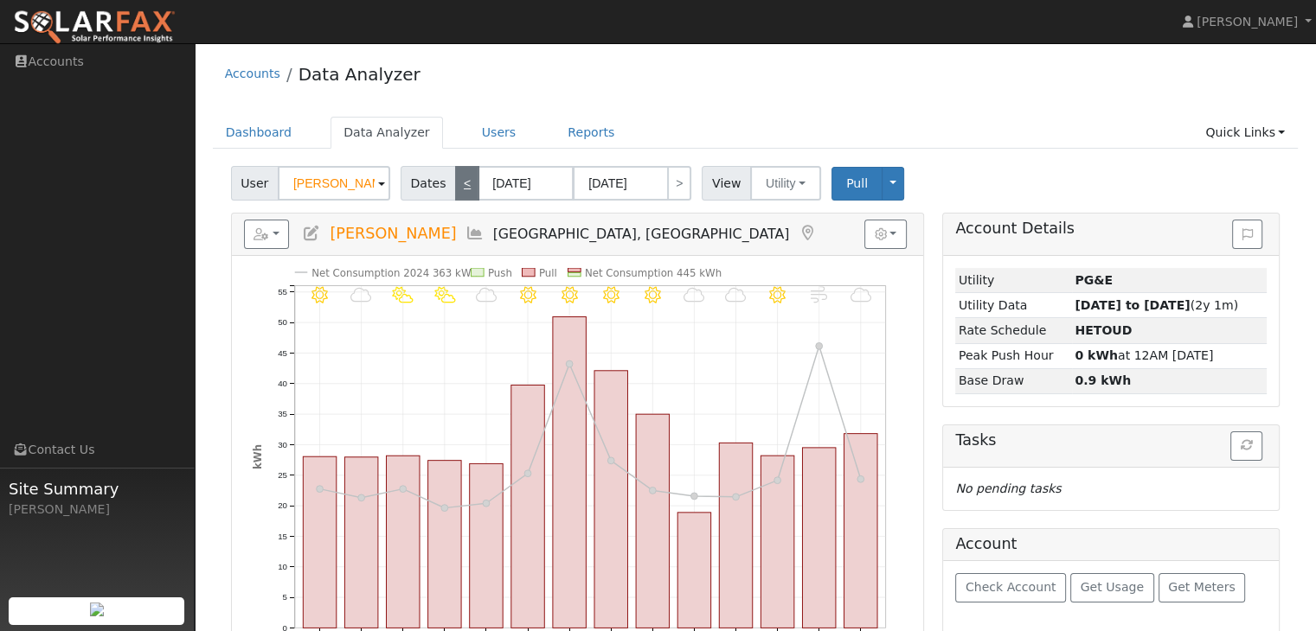
click at [456, 183] on link "<" at bounding box center [467, 183] width 24 height 35
type input "02/18/2025"
type input "03/03/2025"
click at [456, 183] on link "<" at bounding box center [467, 183] width 24 height 35
type input "02/04/2025"
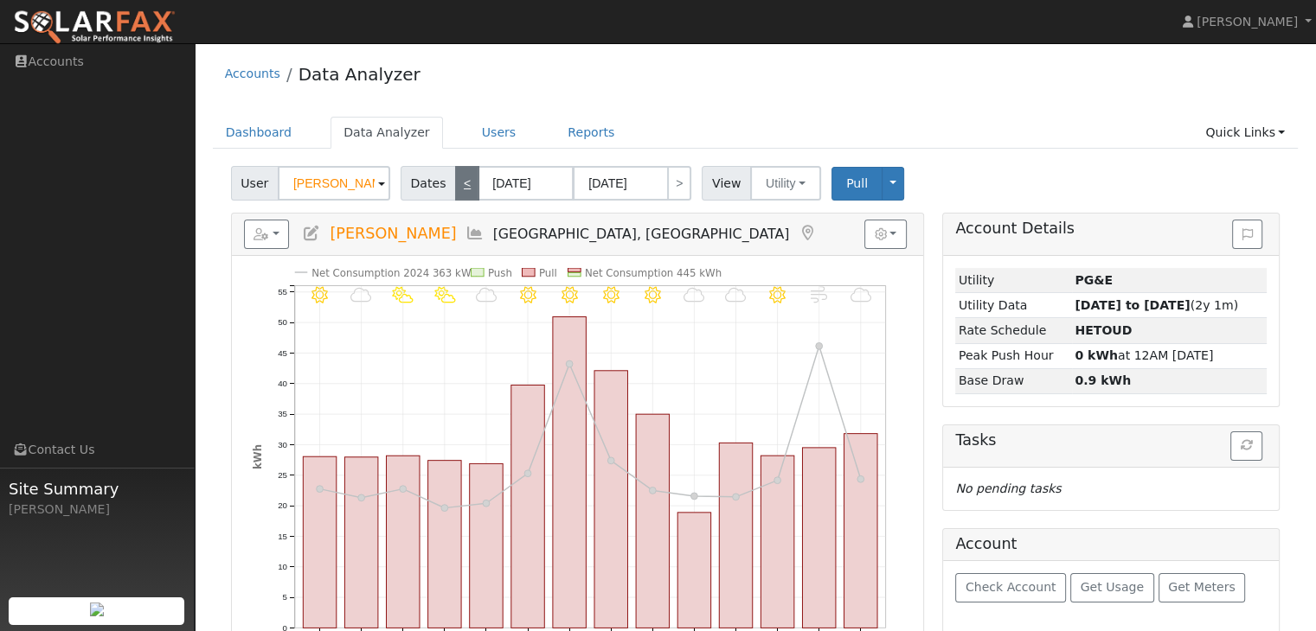
type input "02/17/2025"
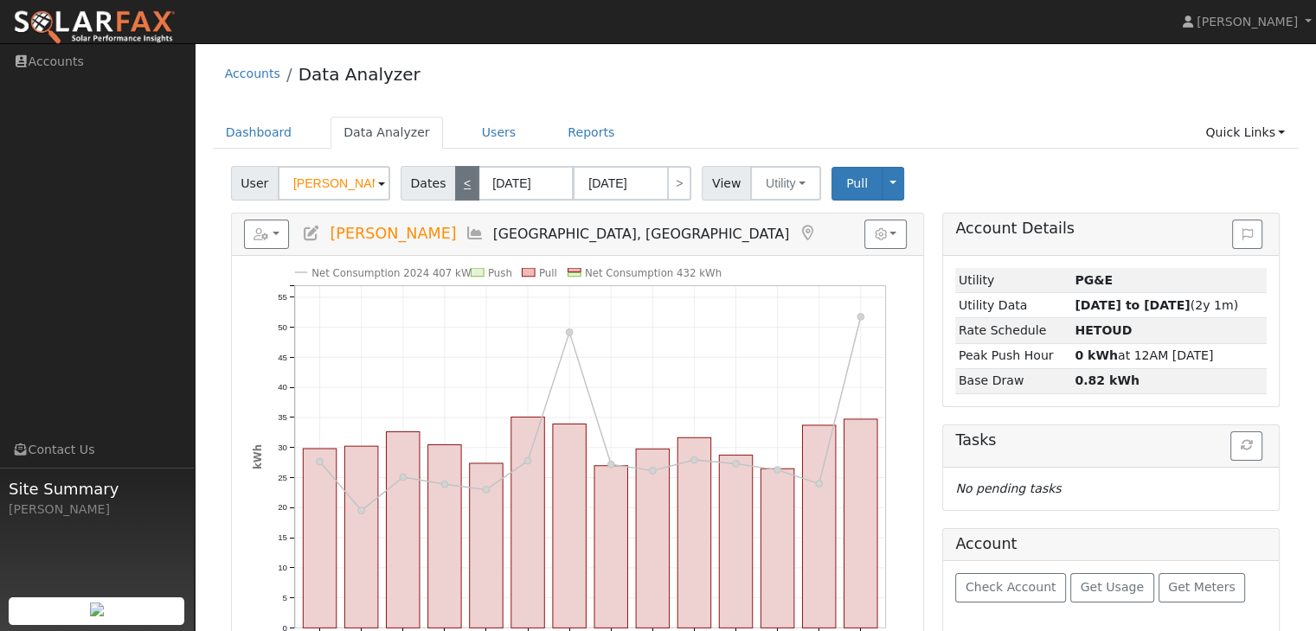
click at [456, 183] on link "<" at bounding box center [467, 183] width 24 height 35
type input "01/21/2025"
type input "02/03/2025"
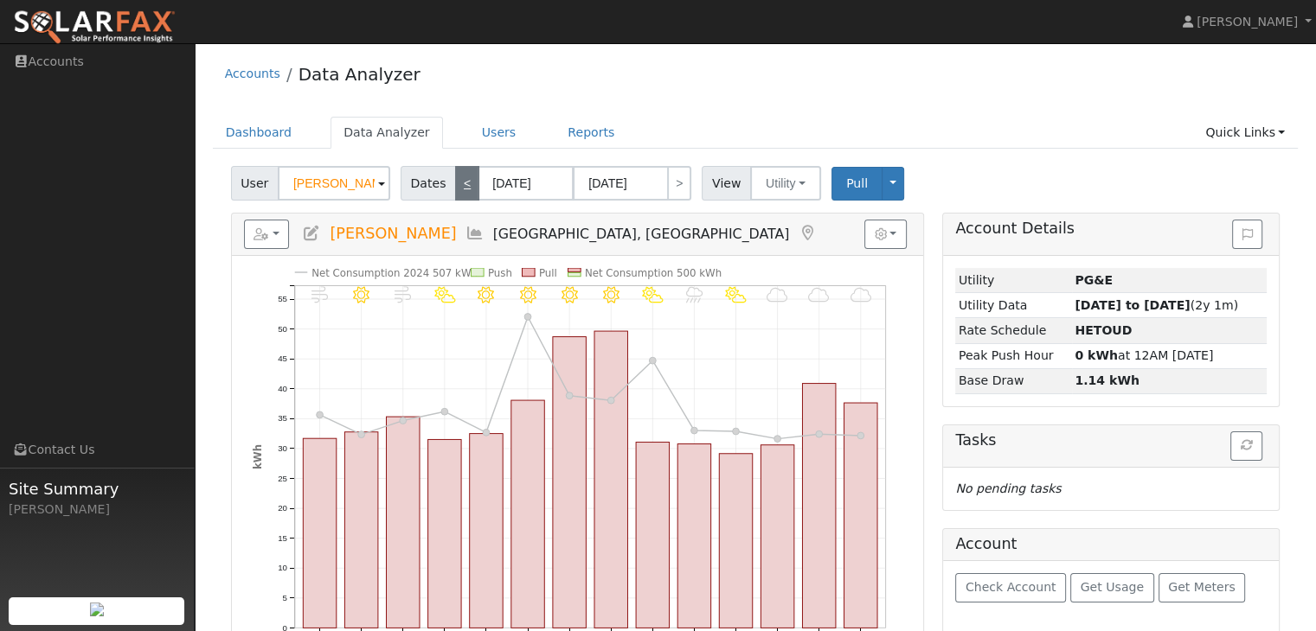
click at [456, 183] on link "<" at bounding box center [467, 183] width 24 height 35
type input "01/07/2025"
type input "01/20/2025"
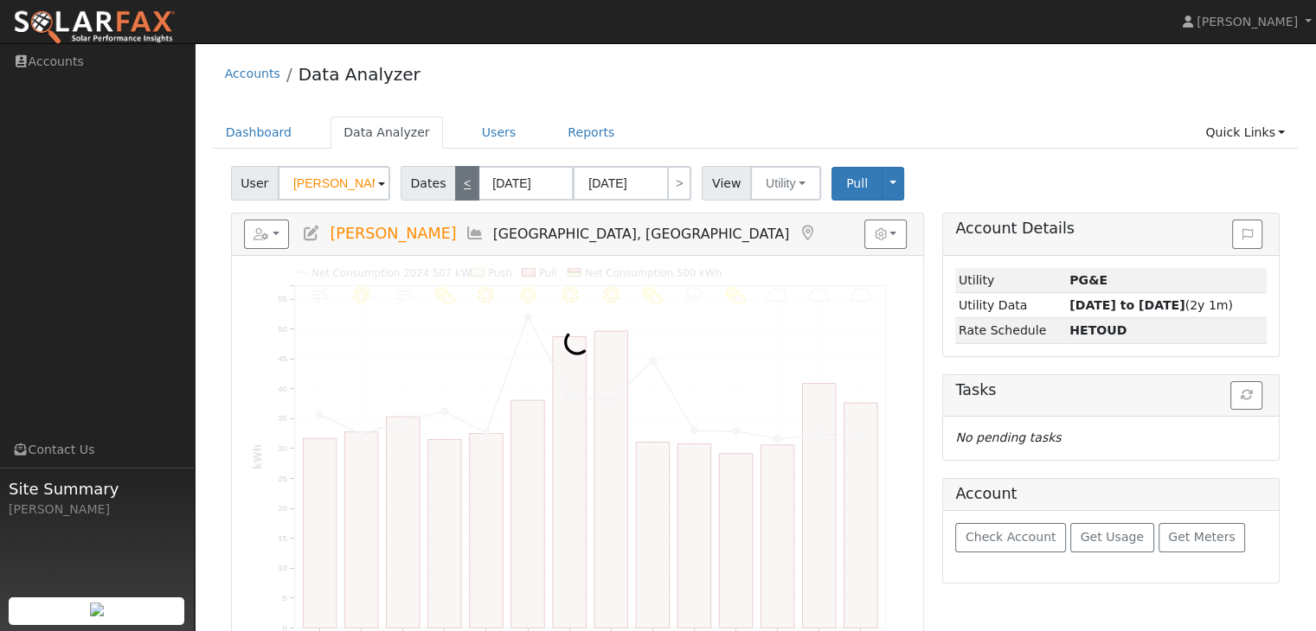
click at [456, 183] on link "<" at bounding box center [467, 183] width 24 height 35
type input "12/24/2024"
type input "01/06/2025"
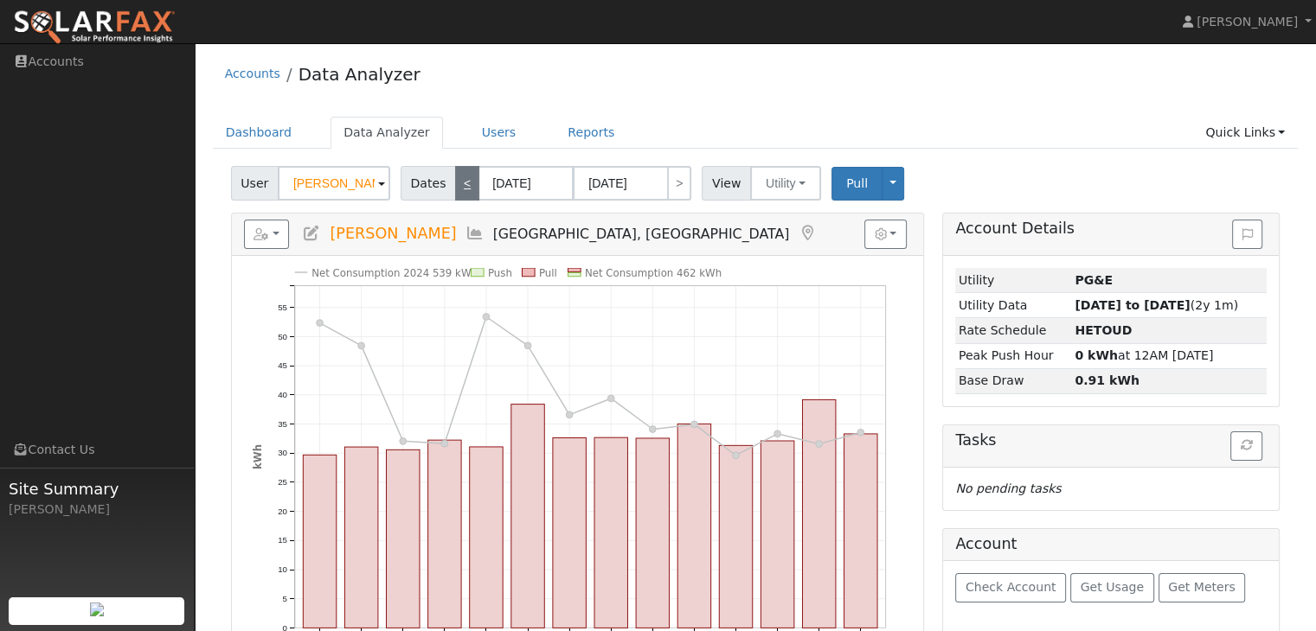
click at [456, 183] on link "<" at bounding box center [467, 183] width 24 height 35
type input "12/10/2024"
type input "12/23/2024"
click at [456, 183] on link "<" at bounding box center [467, 183] width 24 height 35
type input "11/26/2024"
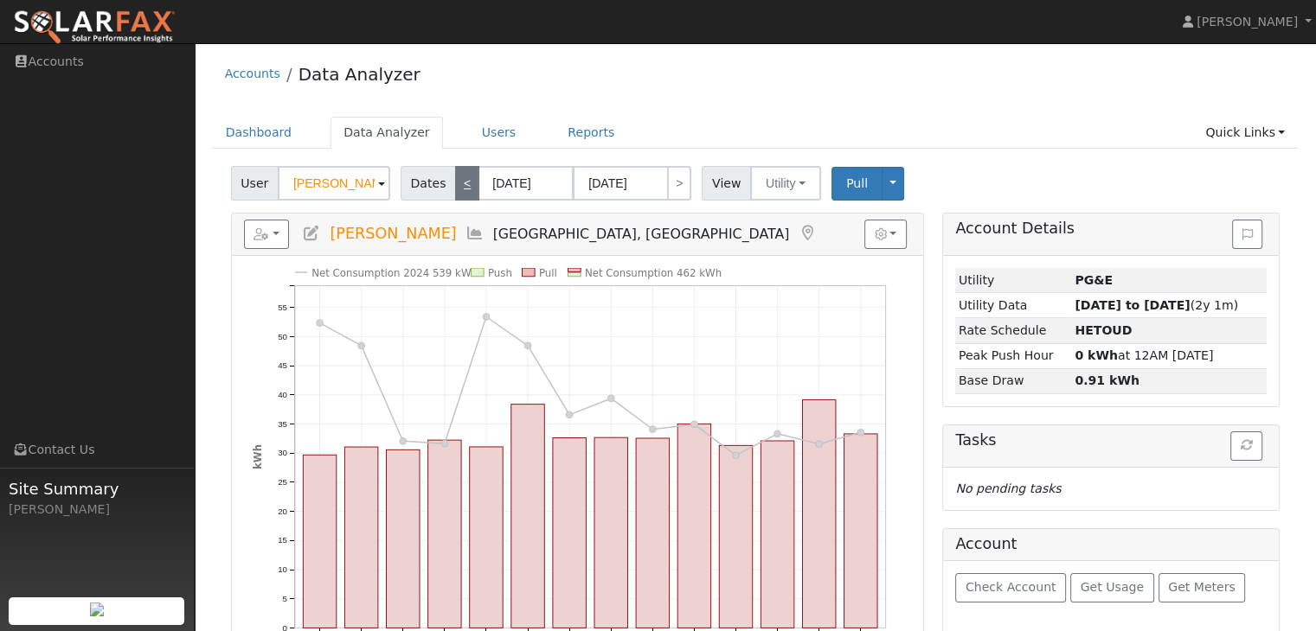
type input "12/09/2024"
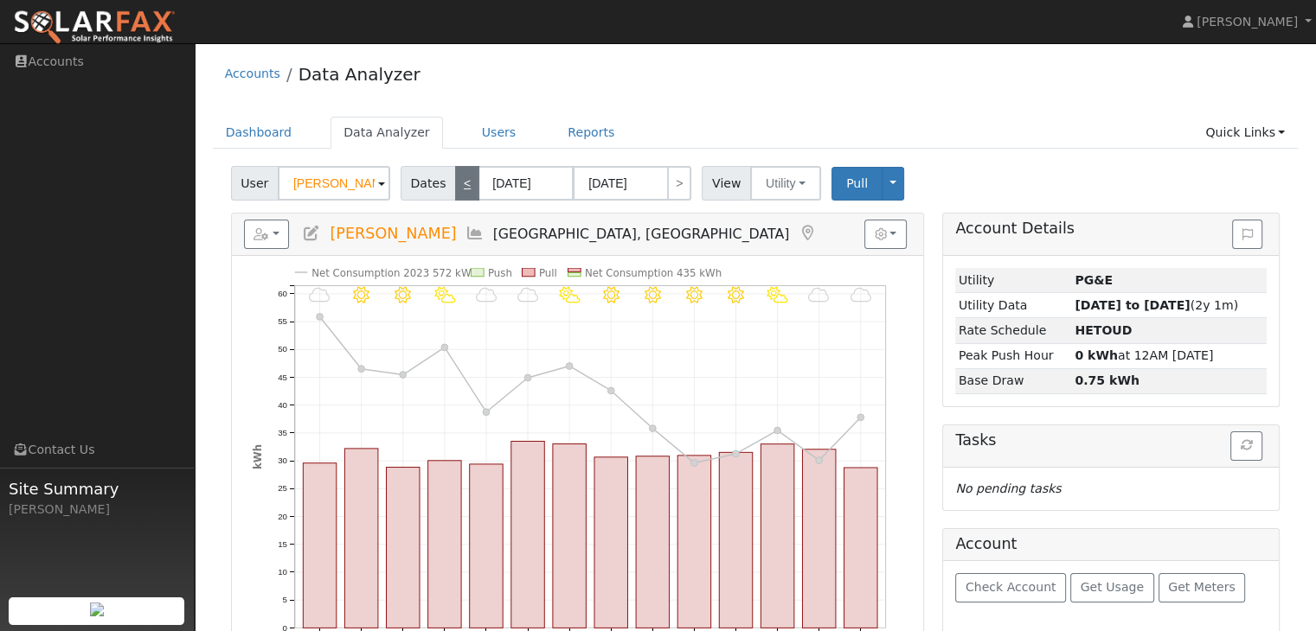
click at [456, 183] on link "<" at bounding box center [467, 183] width 24 height 35
type input "11/12/2024"
type input "11/25/2024"
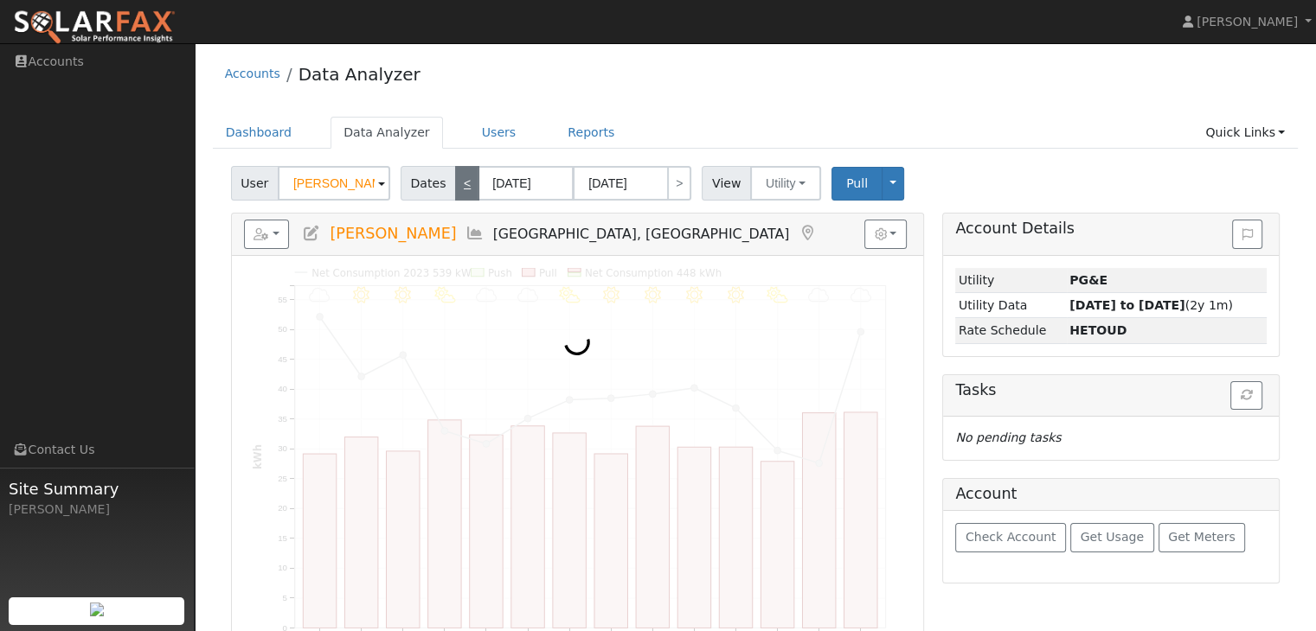
click at [456, 183] on link "<" at bounding box center [467, 183] width 24 height 35
type input "10/29/2024"
type input "11/11/2024"
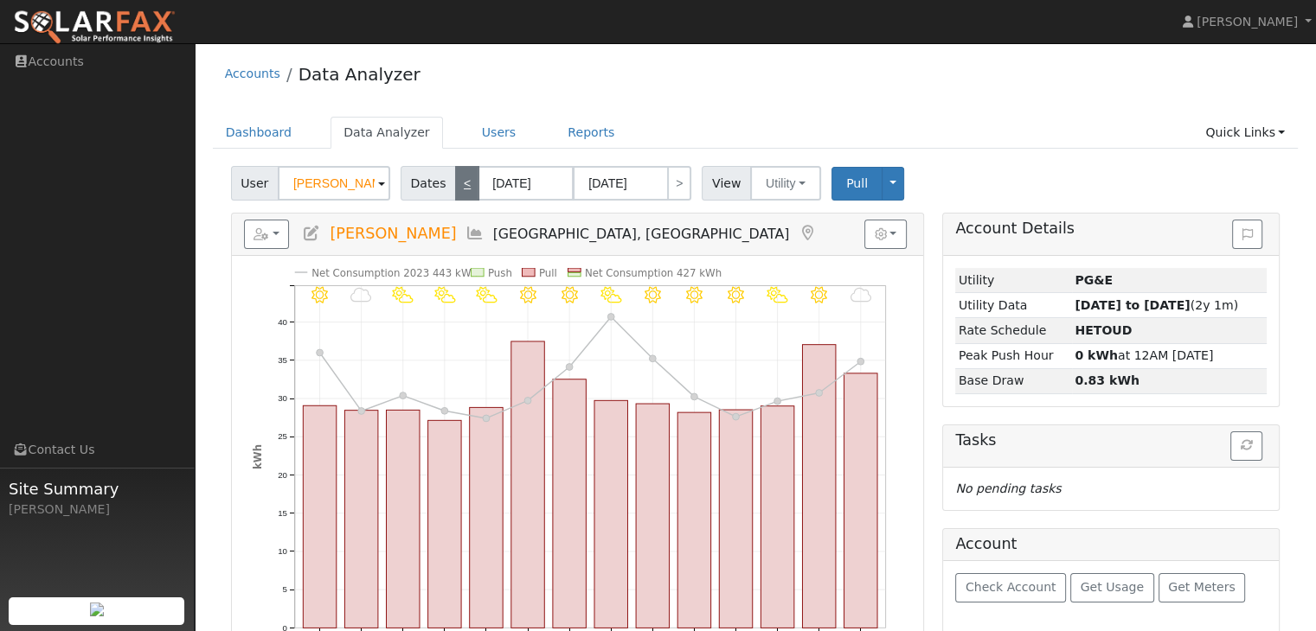
click at [456, 183] on link "<" at bounding box center [467, 183] width 24 height 35
type input "10/15/2024"
type input "10/28/2024"
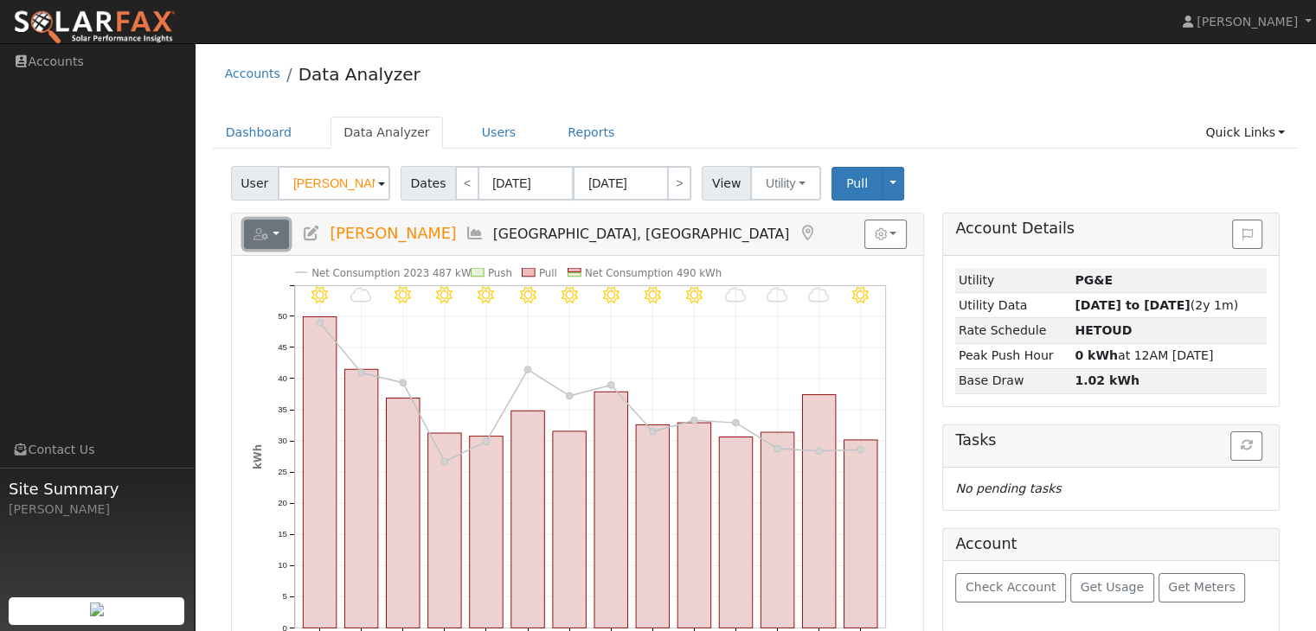
click at [272, 230] on button "button" at bounding box center [267, 234] width 46 height 29
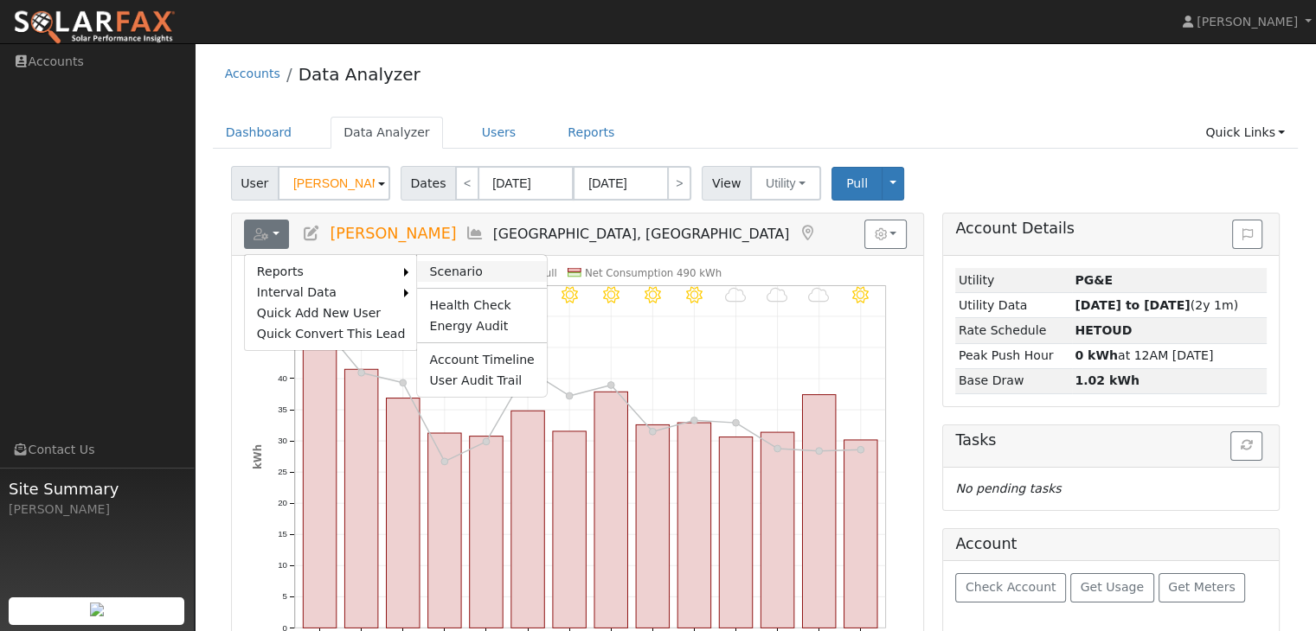
click at [464, 274] on link "Scenario" at bounding box center [481, 271] width 129 height 21
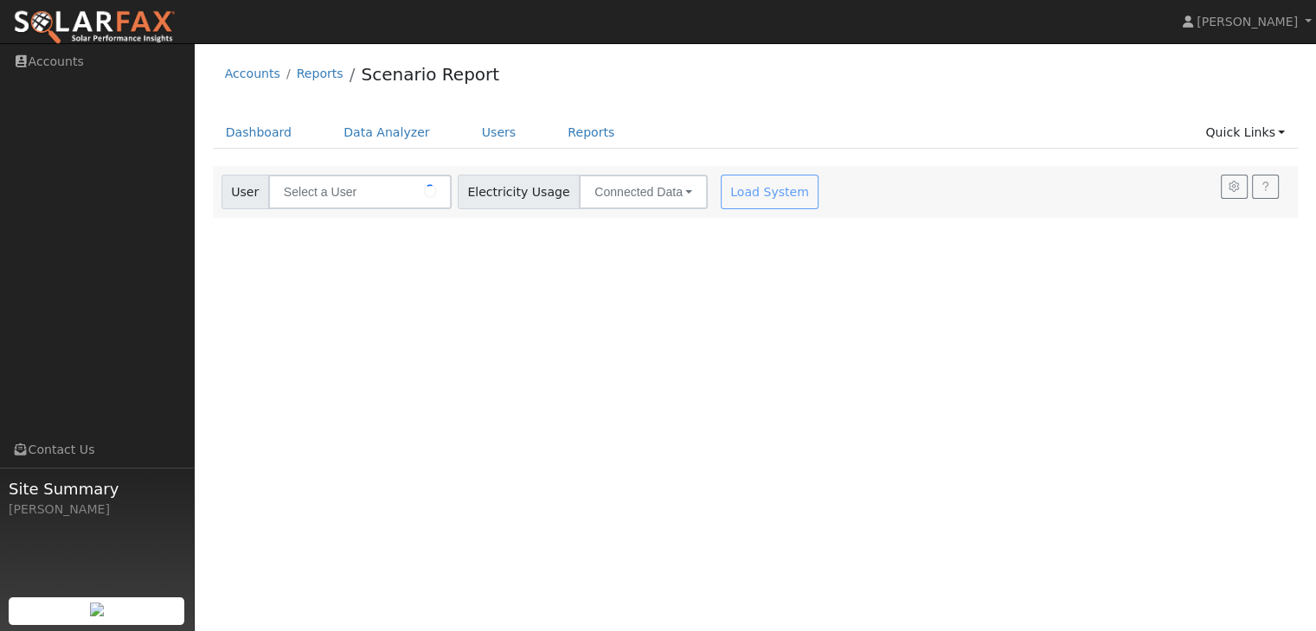
type input "[PERSON_NAME]"
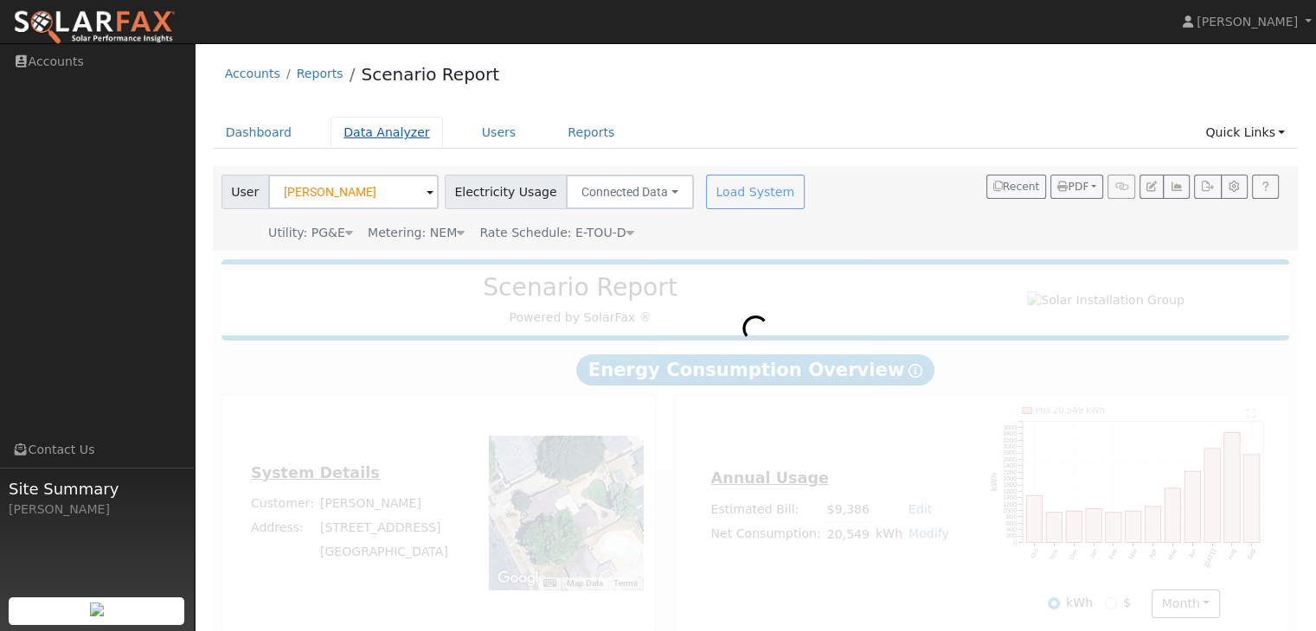
click at [388, 128] on link "Data Analyzer" at bounding box center [386, 133] width 112 height 32
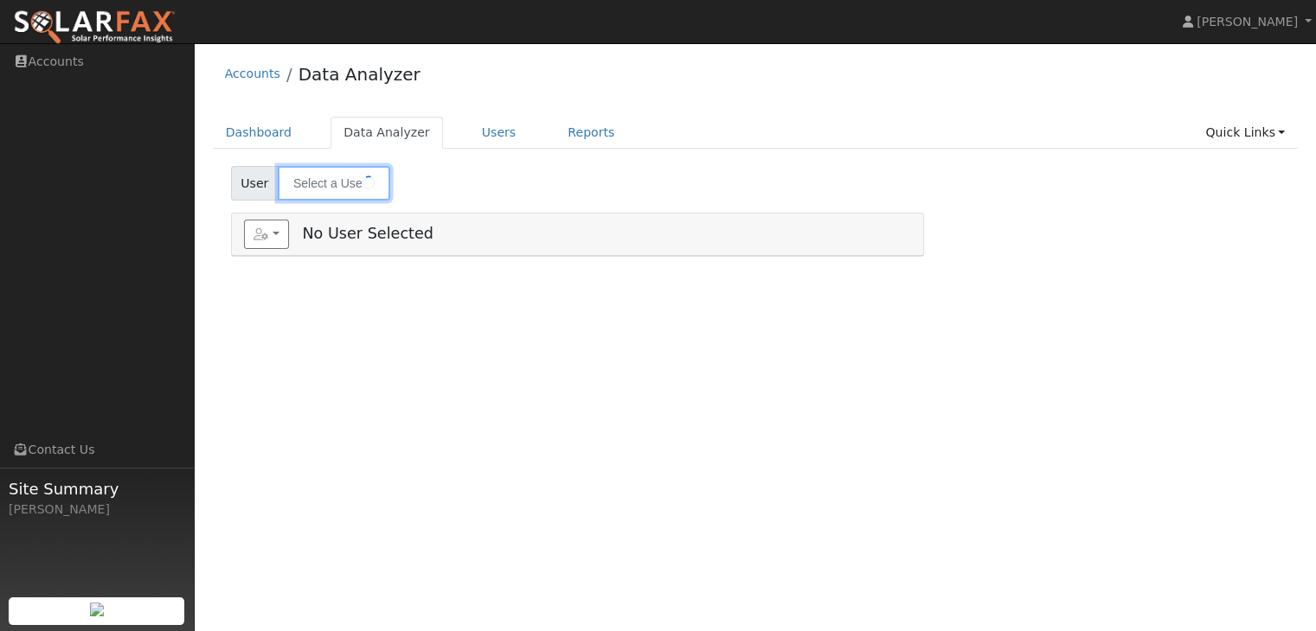
type input "[PERSON_NAME]"
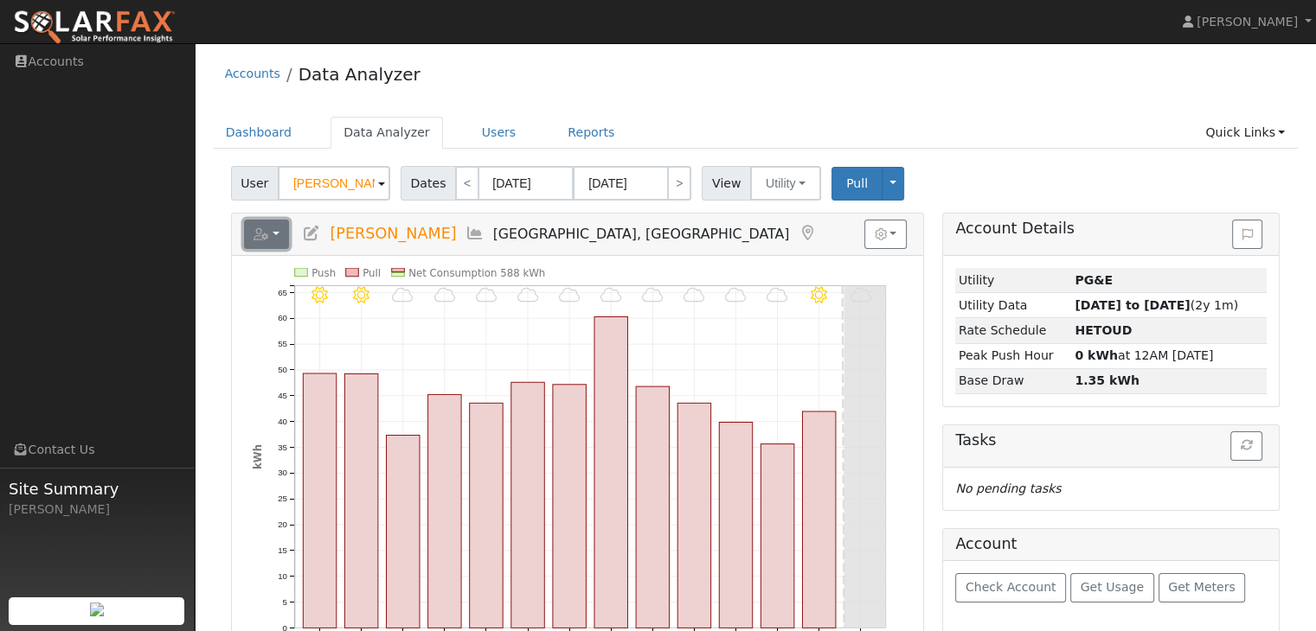
click at [262, 229] on icon "button" at bounding box center [261, 234] width 16 height 12
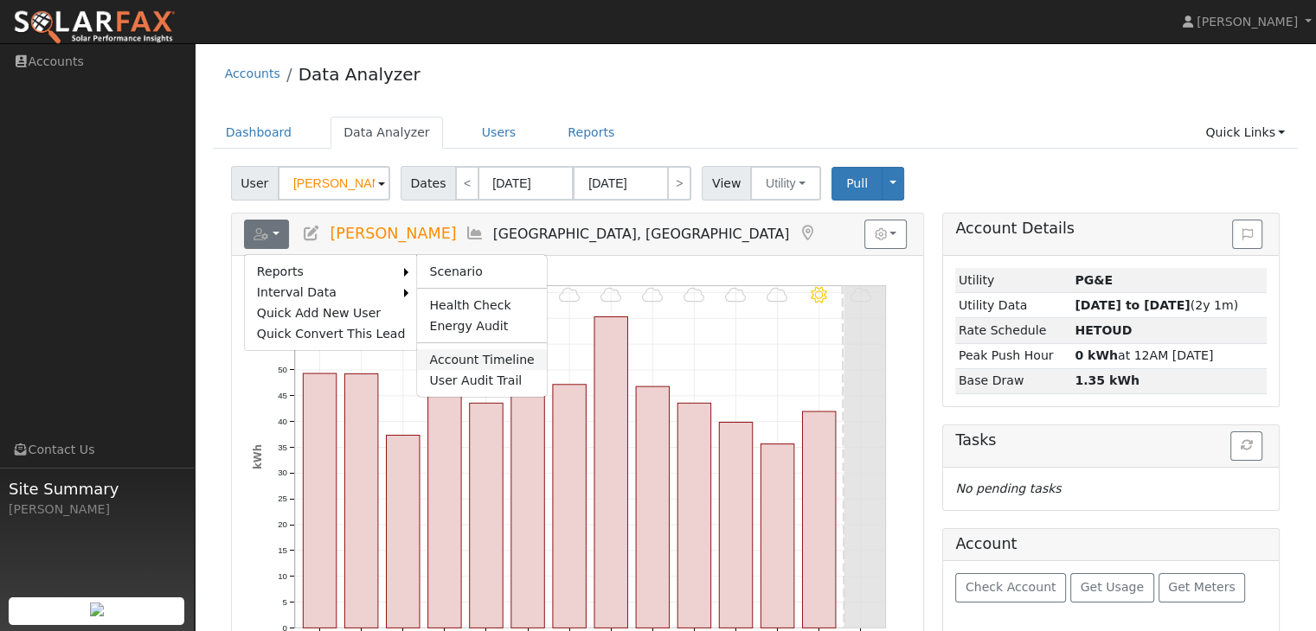
click at [502, 361] on link "Account Timeline" at bounding box center [481, 359] width 129 height 21
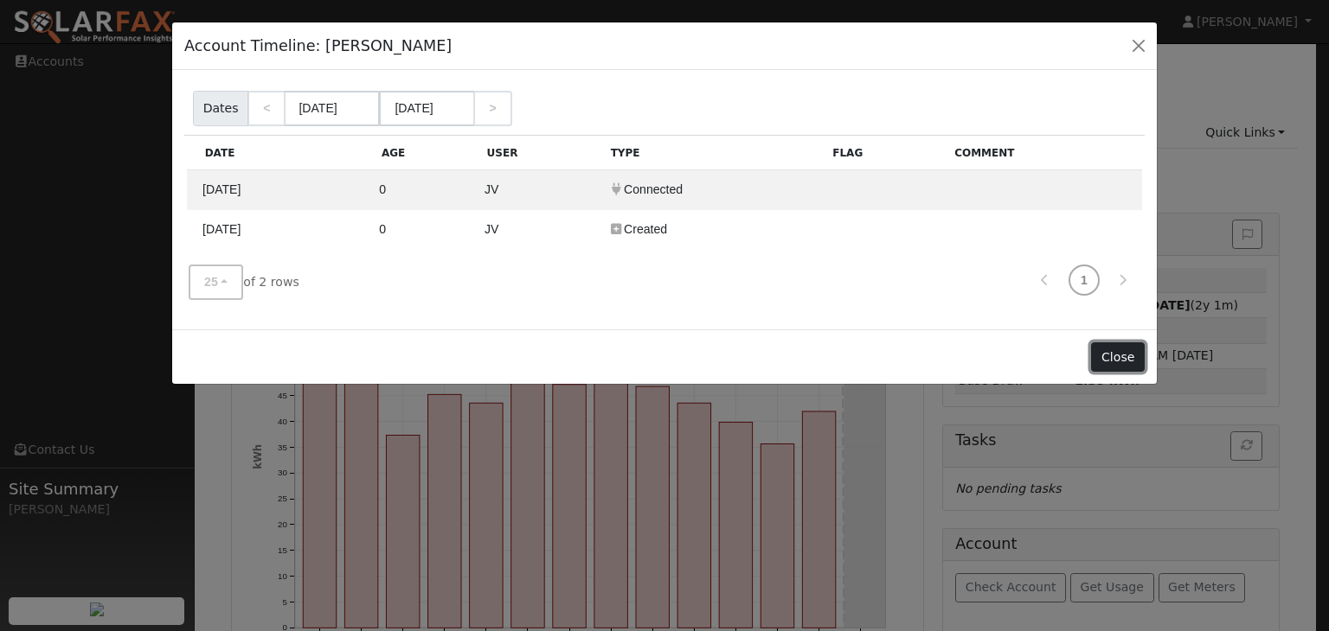
click at [1111, 357] on button "Close" at bounding box center [1117, 357] width 53 height 29
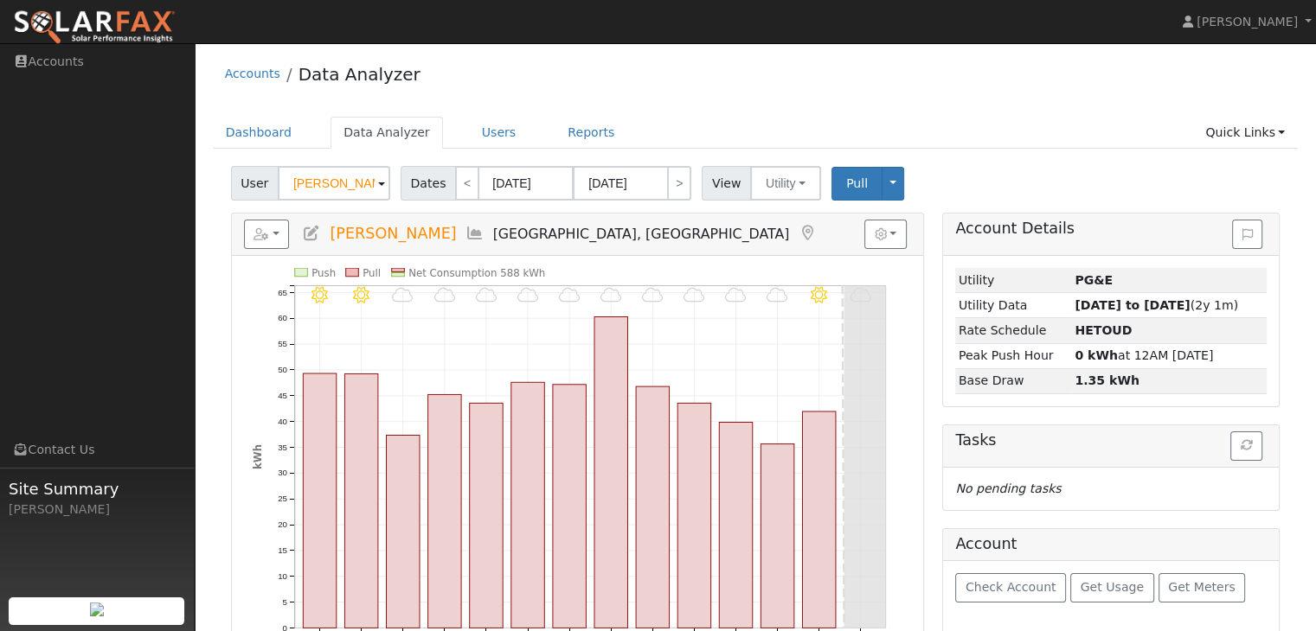
click at [465, 230] on icon at bounding box center [474, 234] width 19 height 16
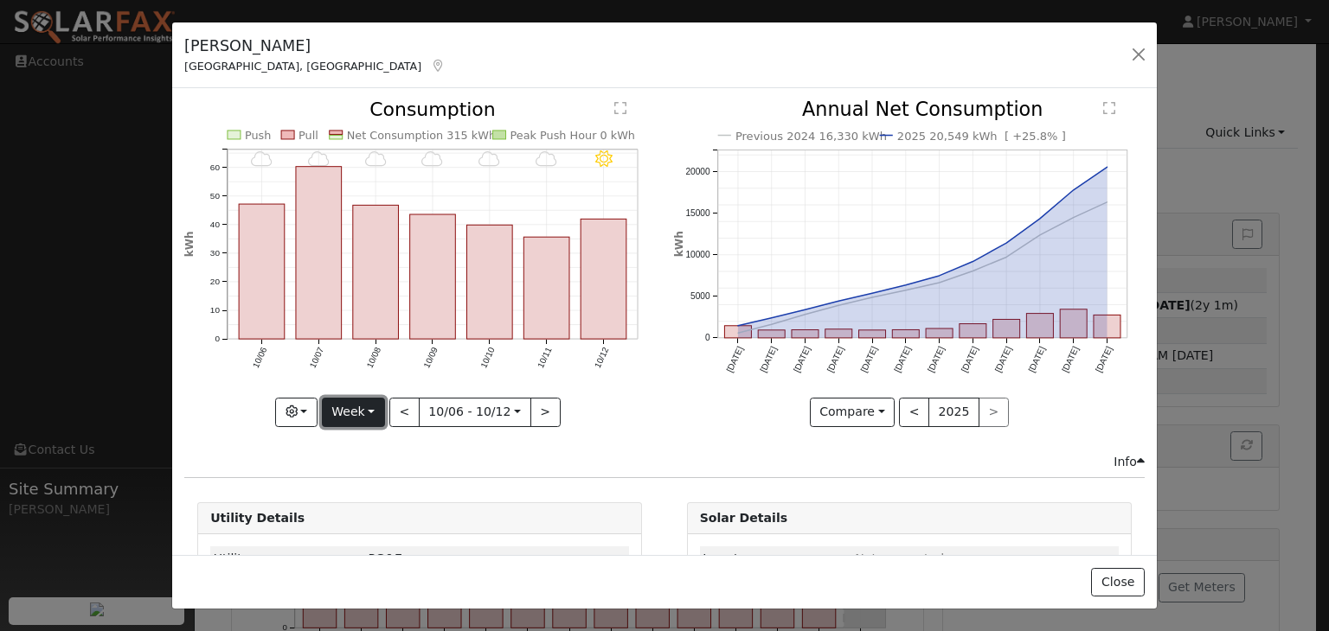
click at [351, 407] on button "Week" at bounding box center [353, 412] width 63 height 29
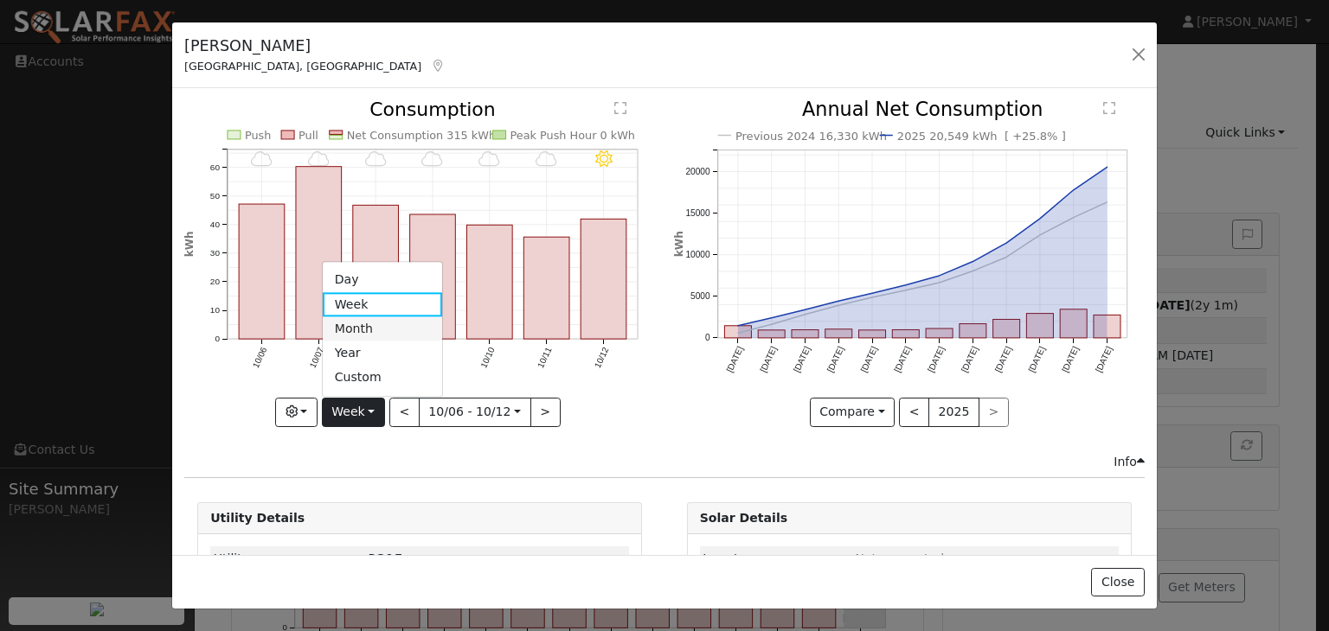
click at [400, 330] on link "Month" at bounding box center [383, 329] width 120 height 24
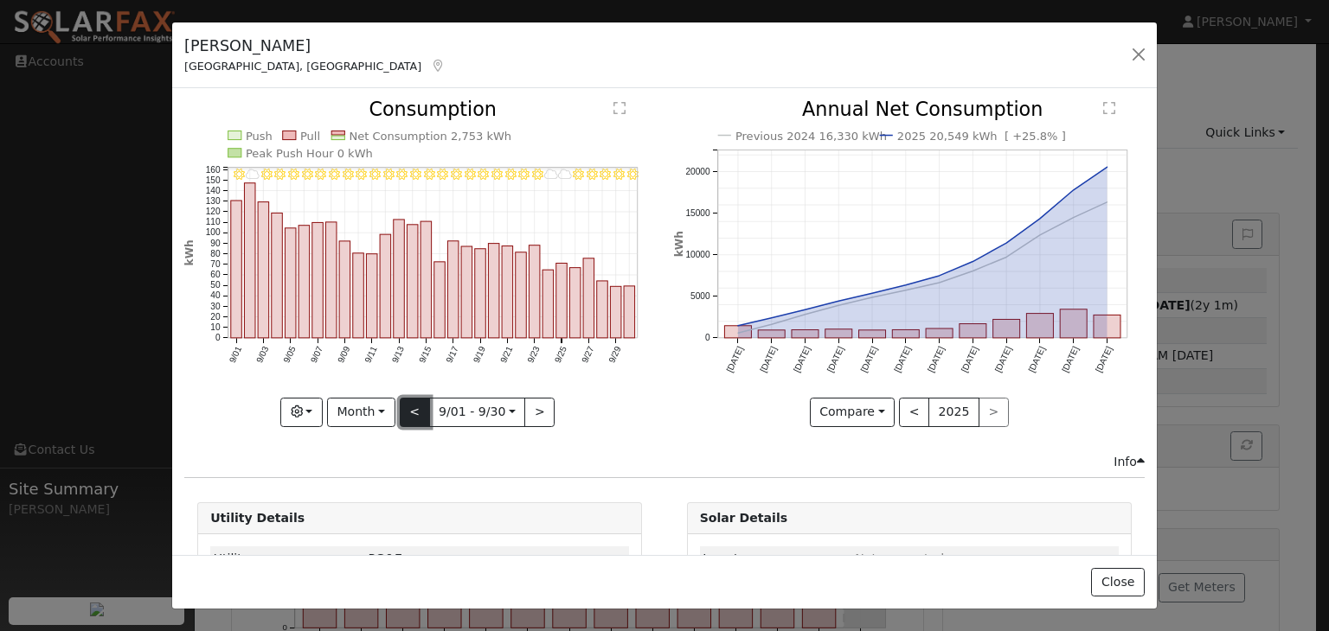
click at [412, 406] on button "<" at bounding box center [415, 412] width 30 height 29
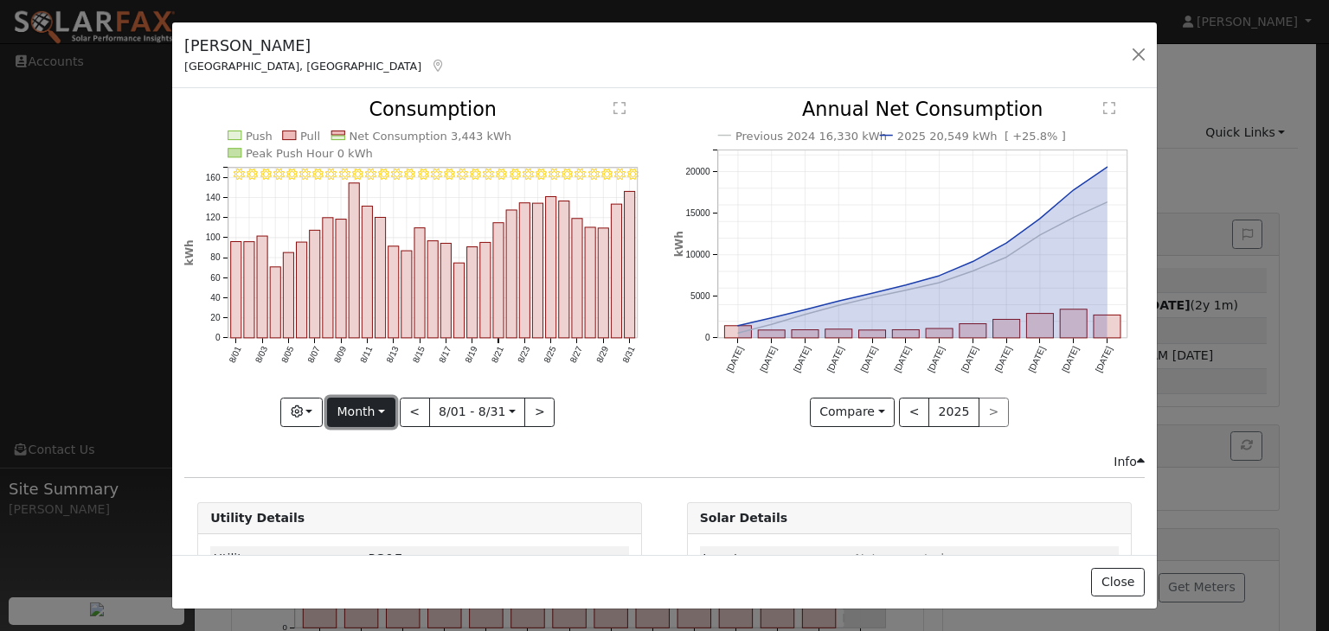
click at [360, 405] on button "Month" at bounding box center [361, 412] width 68 height 29
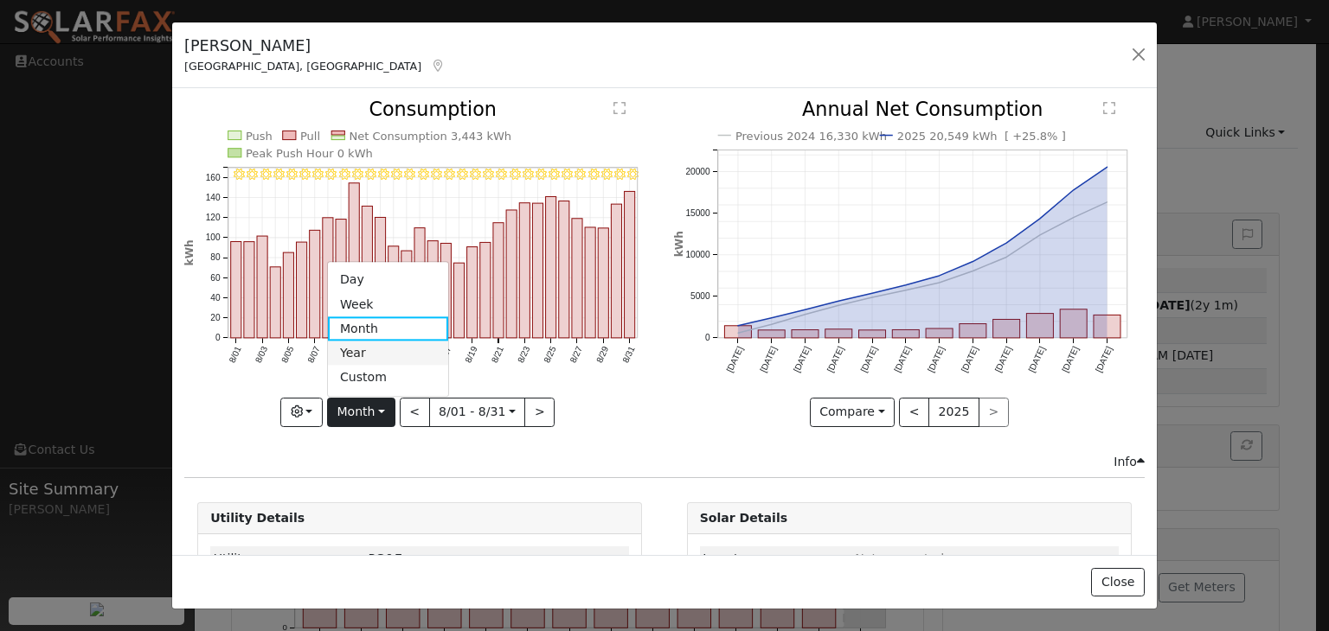
click at [386, 350] on link "Year" at bounding box center [388, 354] width 120 height 24
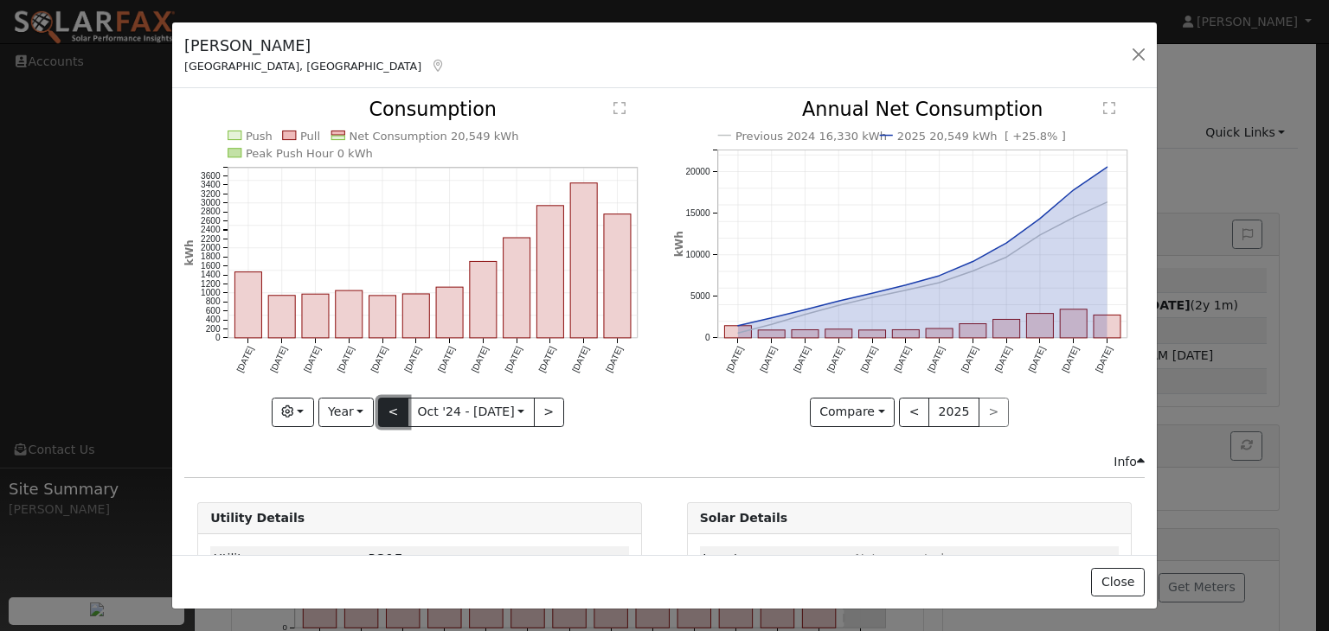
click at [394, 406] on button "<" at bounding box center [393, 412] width 30 height 29
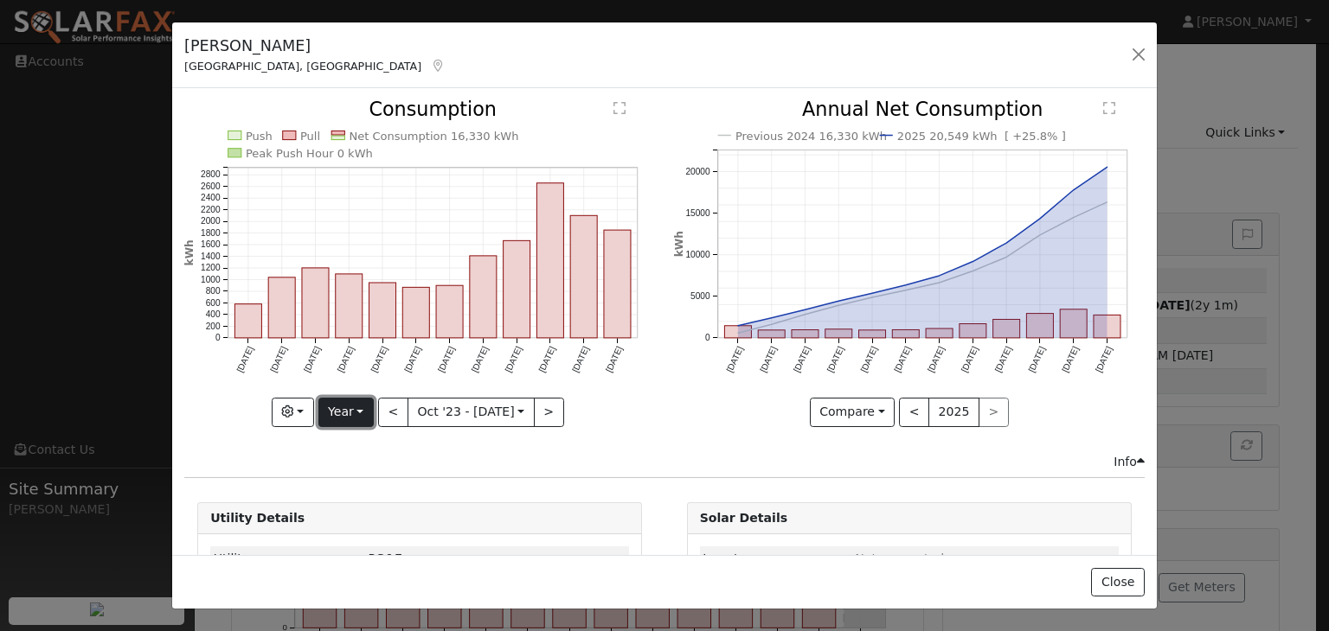
click at [356, 406] on button "Year" at bounding box center [345, 412] width 55 height 29
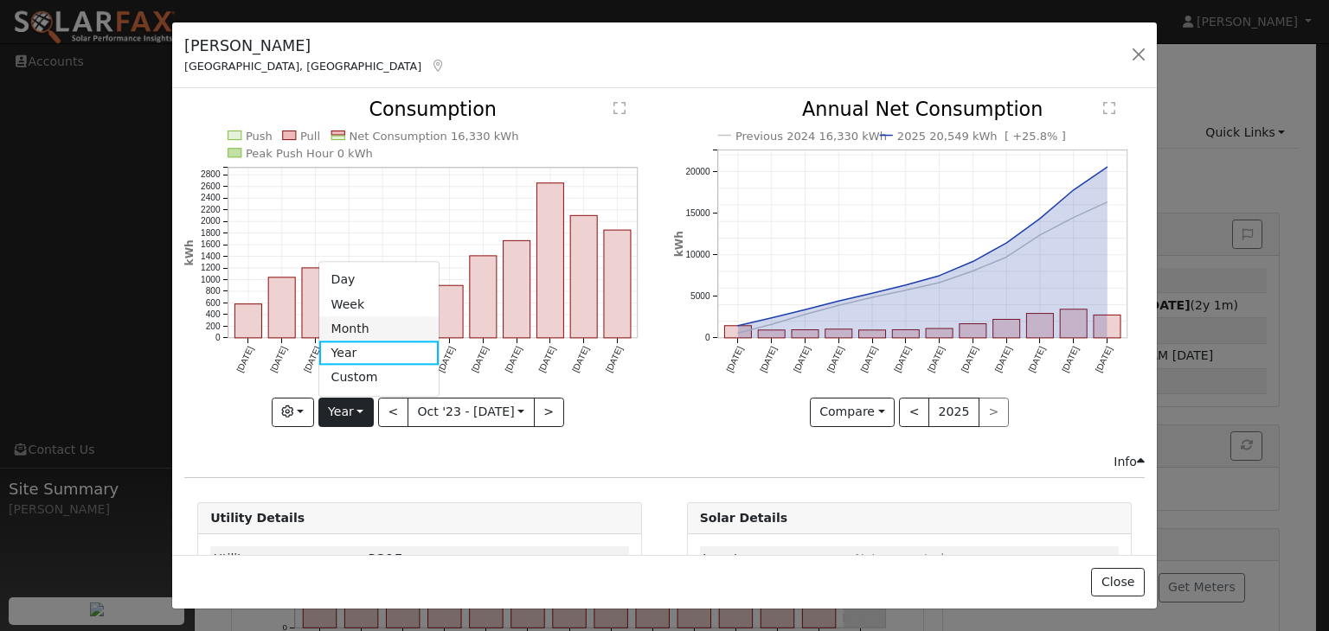
click at [384, 329] on link "Month" at bounding box center [379, 329] width 120 height 24
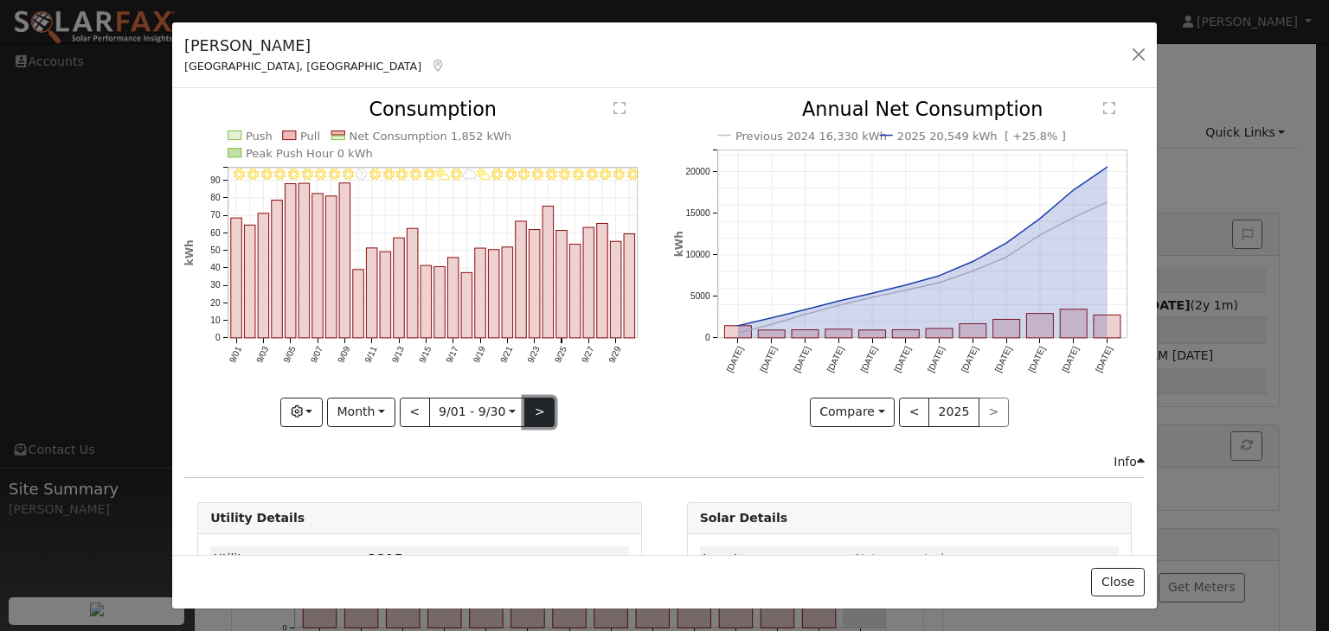
click at [535, 413] on button ">" at bounding box center [539, 412] width 30 height 29
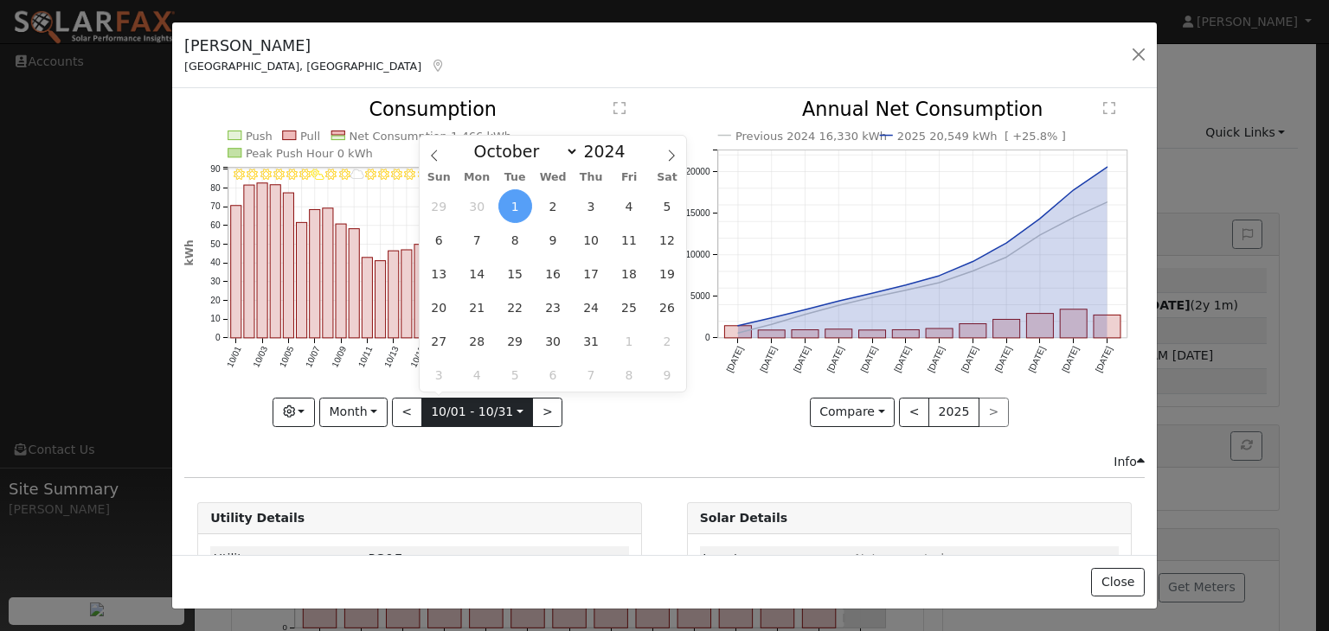
click at [461, 407] on input "[DATE]" at bounding box center [477, 413] width 111 height 28
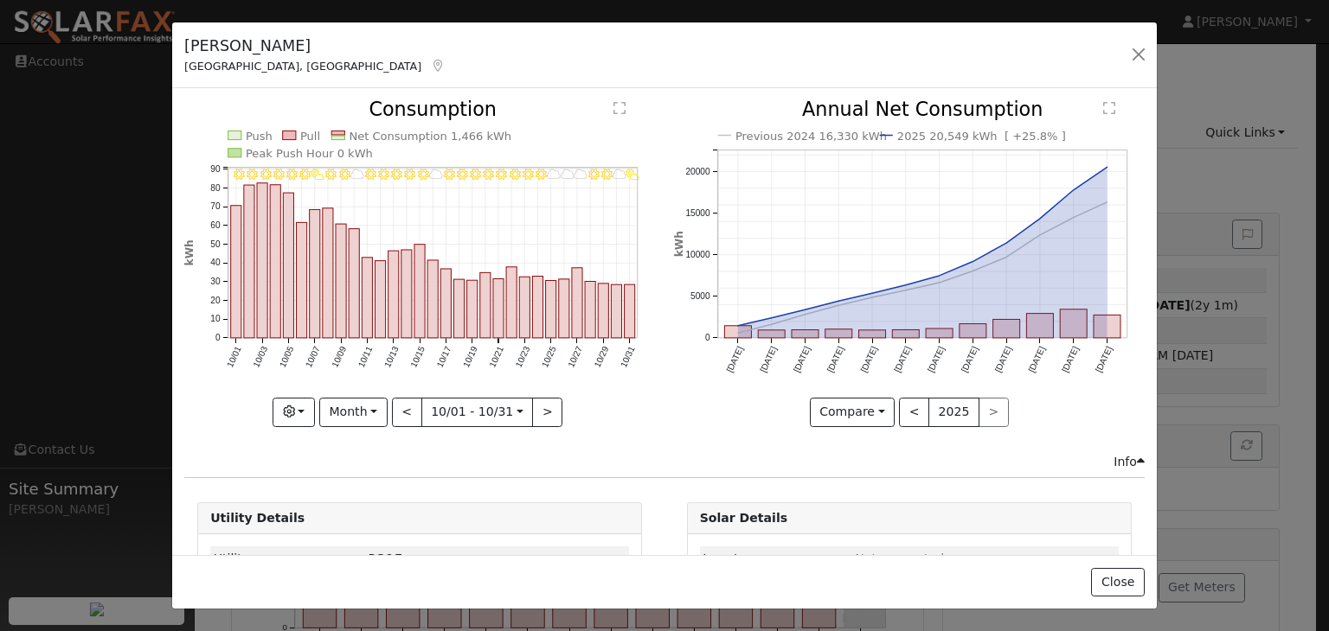
click at [472, 453] on div "Info" at bounding box center [665, 462] width 978 height 18
click at [349, 402] on button "Month" at bounding box center [353, 412] width 68 height 29
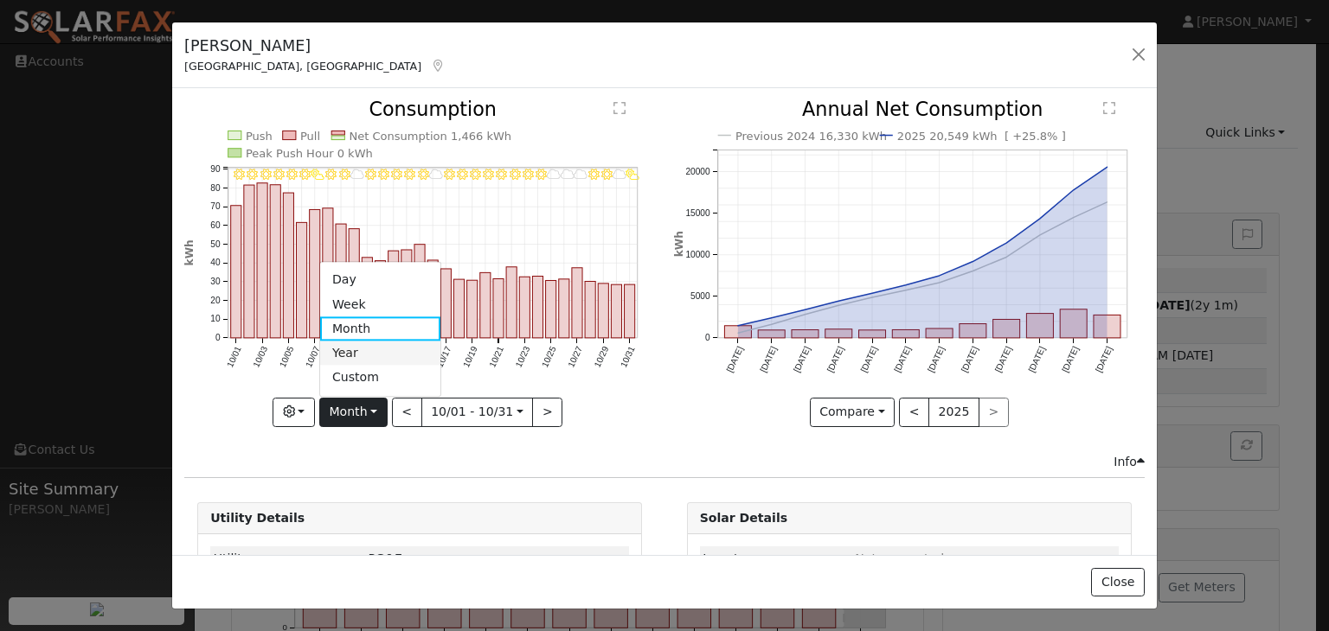
click at [376, 342] on link "Year" at bounding box center [380, 354] width 120 height 24
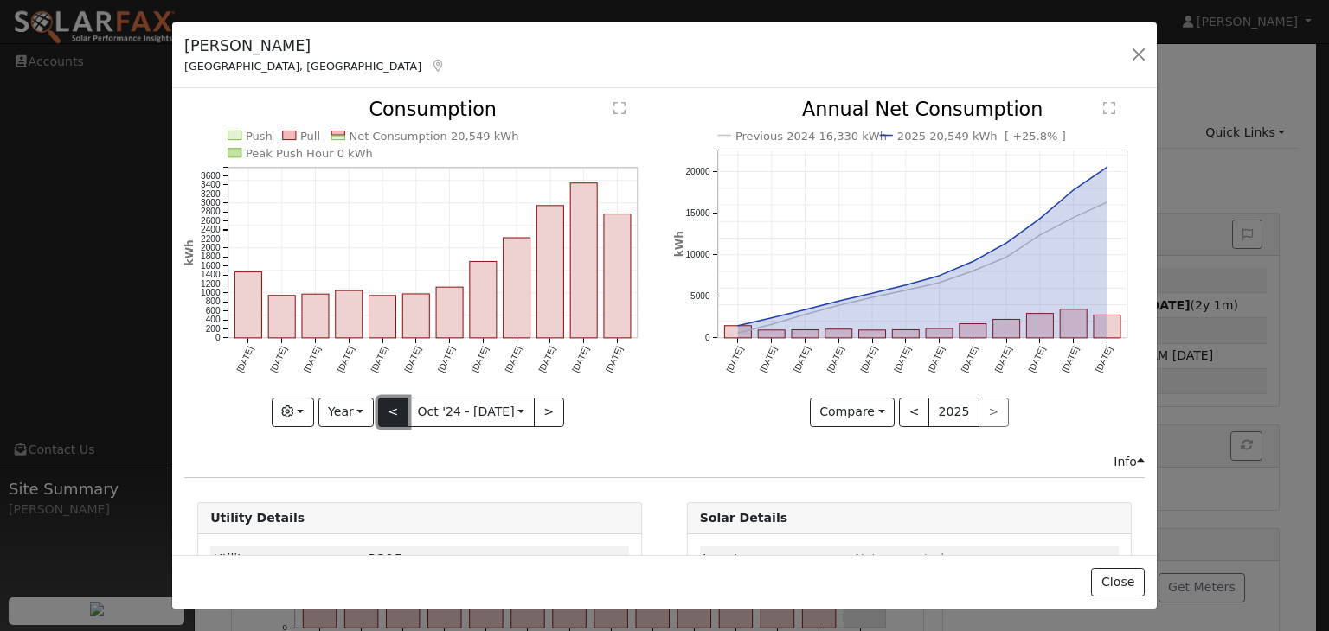
click at [388, 409] on button "<" at bounding box center [393, 412] width 30 height 29
type input "[DATE]"
